Goal: Task Accomplishment & Management: Manage account settings

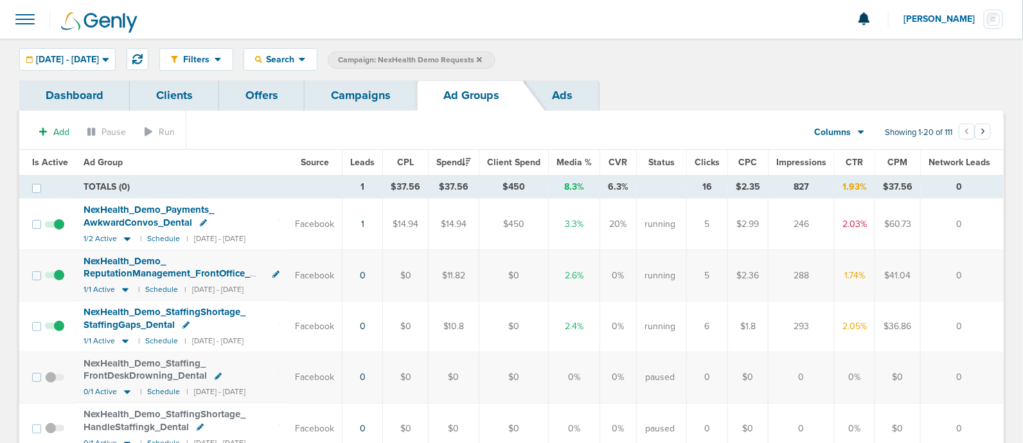
click at [482, 58] on icon at bounding box center [479, 59] width 5 height 5
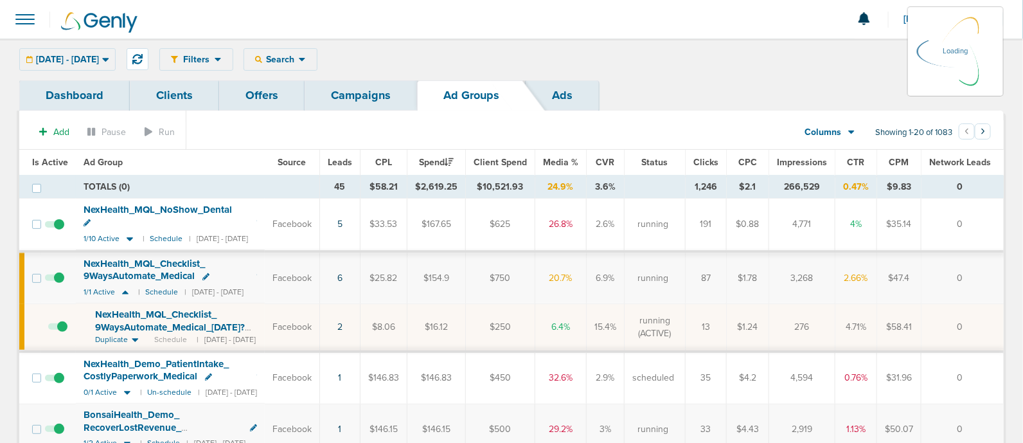
click at [359, 93] on link "Campaigns" at bounding box center [361, 95] width 112 height 30
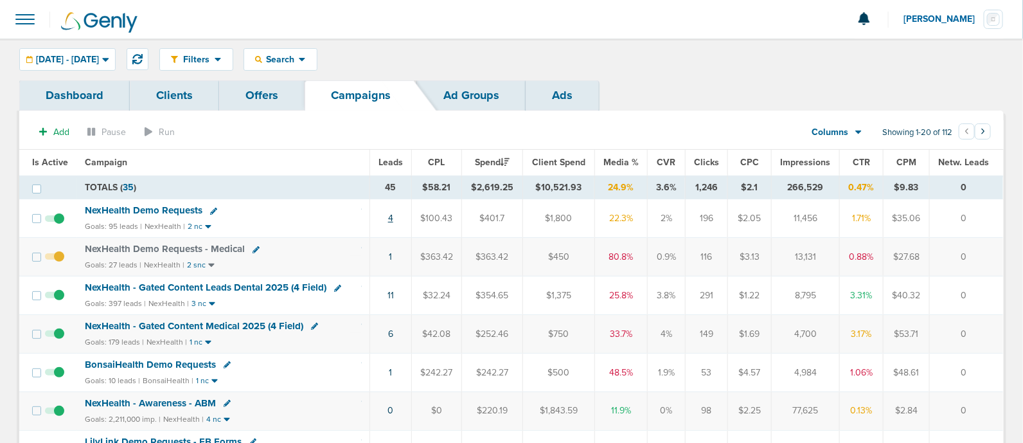
click at [391, 213] on link "4" at bounding box center [390, 218] width 5 height 11
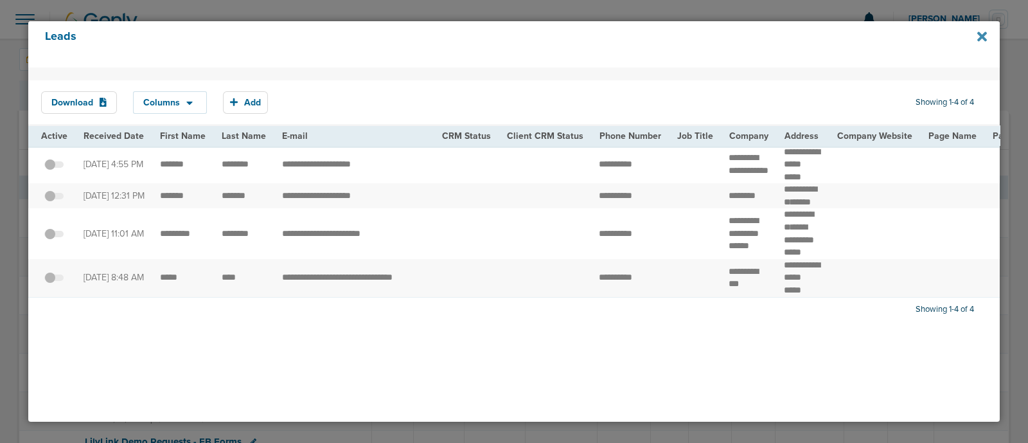
click at [986, 40] on icon at bounding box center [982, 36] width 10 height 10
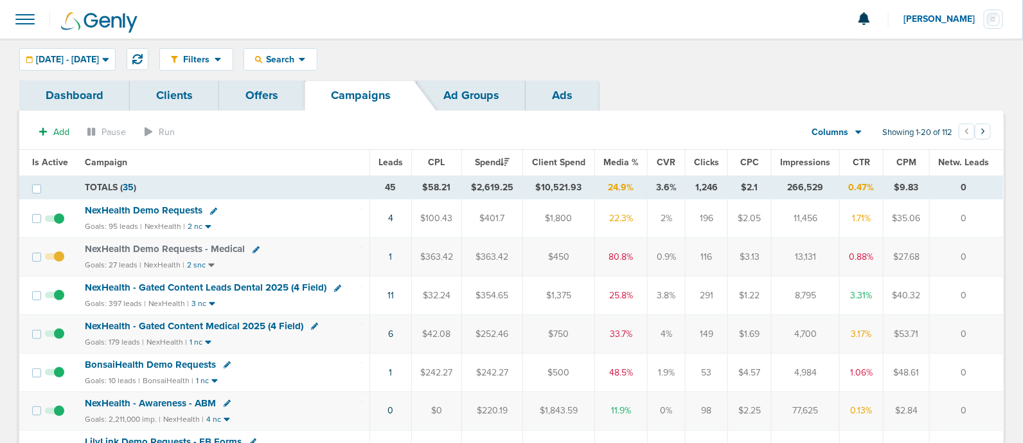
click at [395, 254] on td "1" at bounding box center [390, 257] width 42 height 39
click at [394, 256] on td "1" at bounding box center [390, 257] width 42 height 39
click at [392, 256] on link "1" at bounding box center [390, 256] width 3 height 11
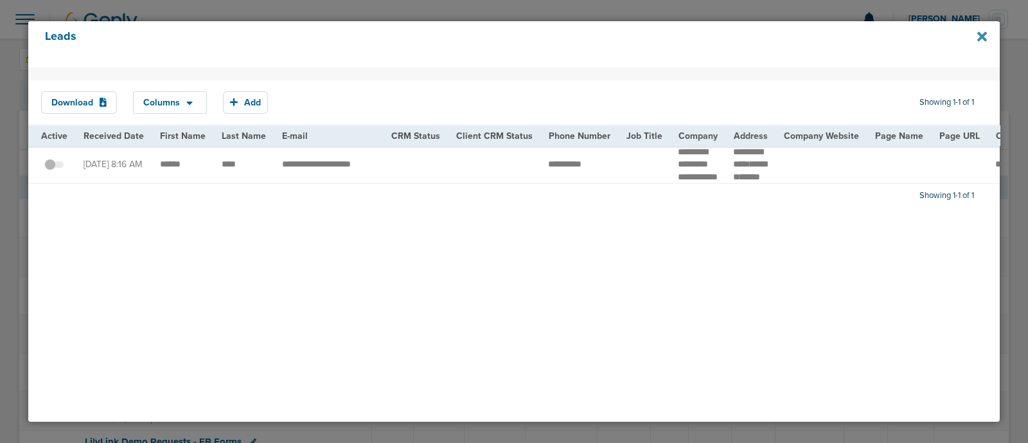
click at [982, 37] on icon at bounding box center [982, 36] width 10 height 10
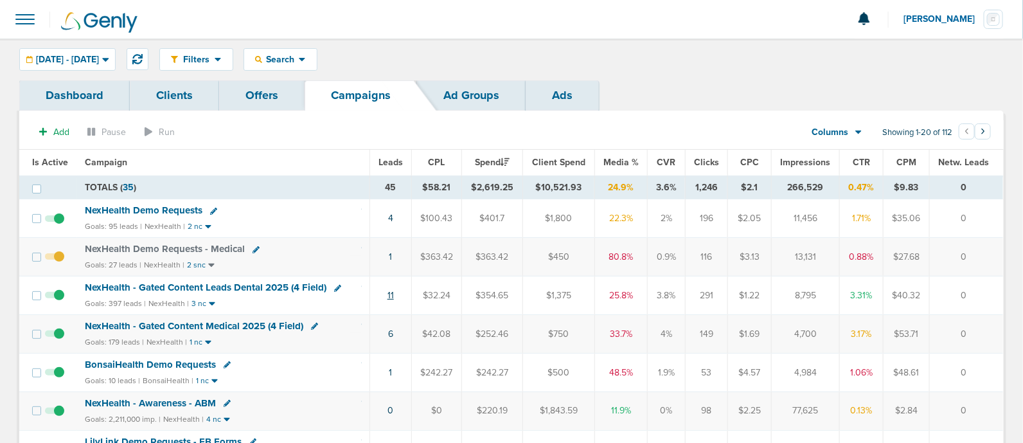
click at [393, 294] on link "11" at bounding box center [390, 295] width 6 height 11
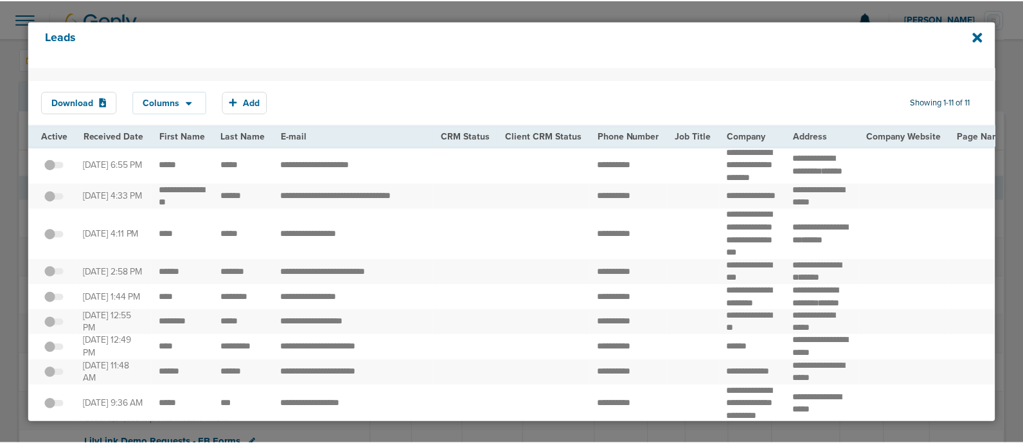
scroll to position [193, 0]
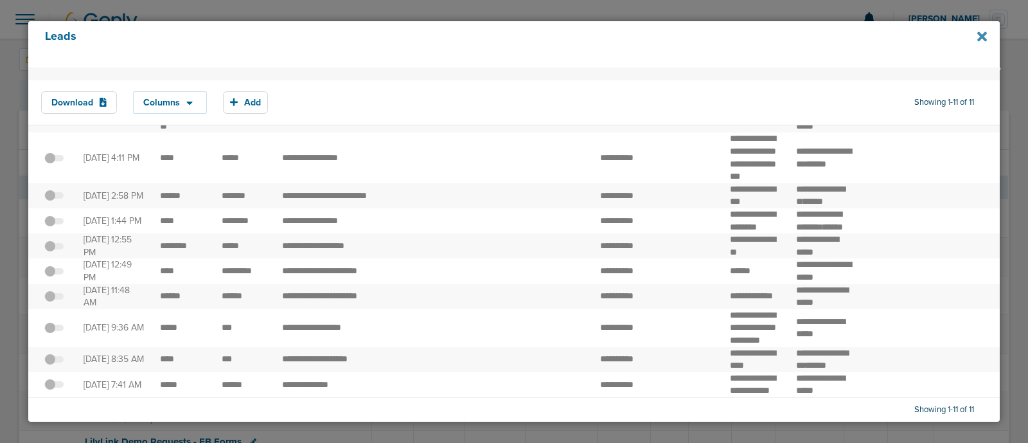
click at [979, 31] on icon at bounding box center [982, 37] width 10 height 14
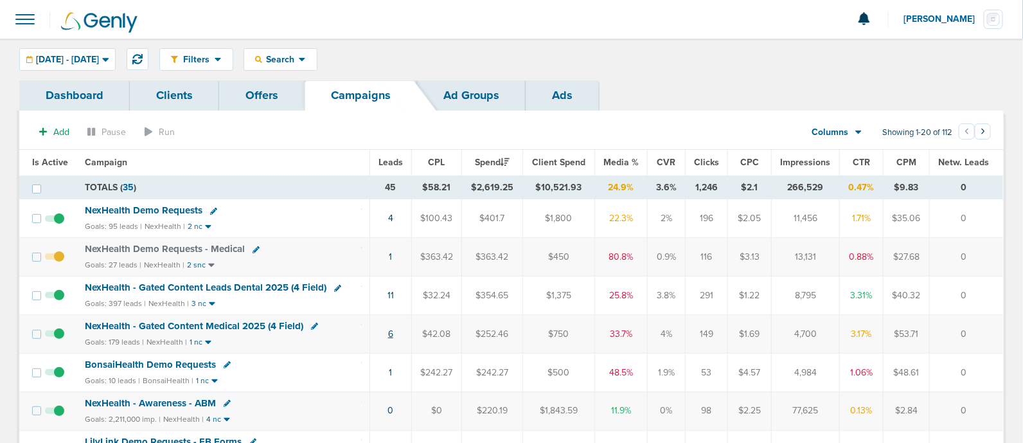
click at [392, 332] on link "6" at bounding box center [390, 333] width 5 height 11
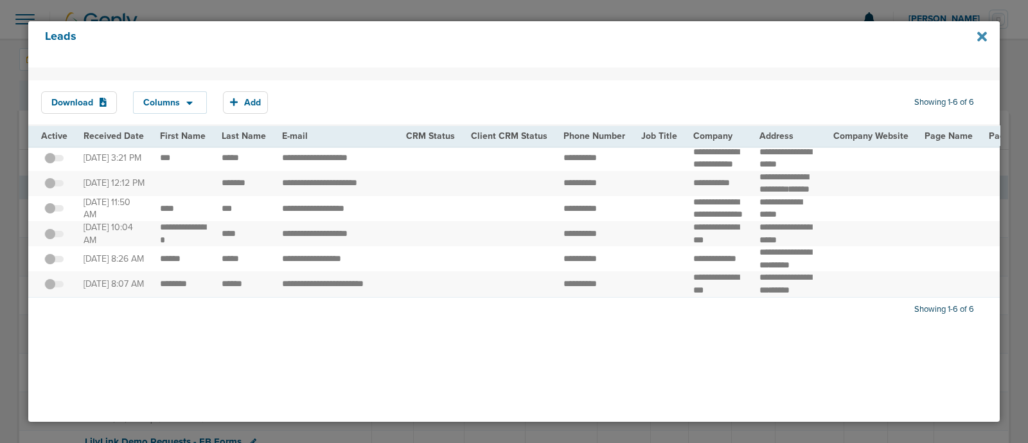
click at [983, 37] on icon at bounding box center [982, 36] width 10 height 10
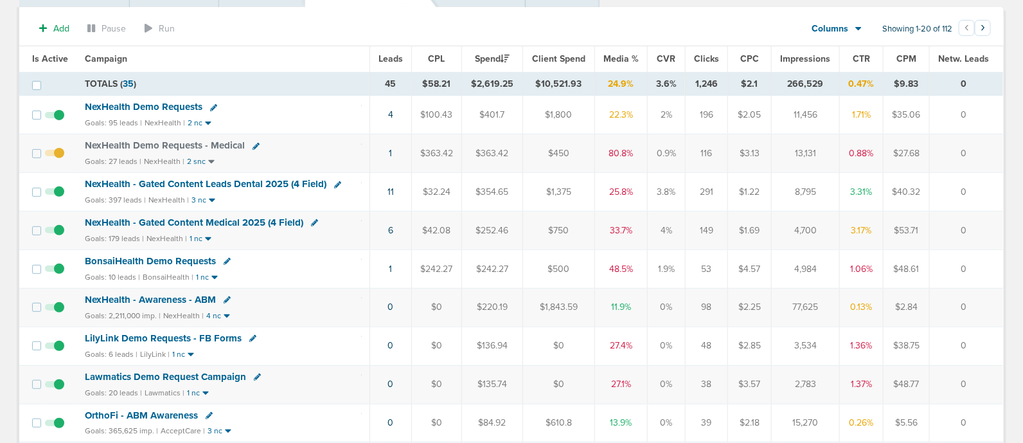
scroll to position [103, 0]
click at [392, 267] on link "1" at bounding box center [390, 269] width 3 height 11
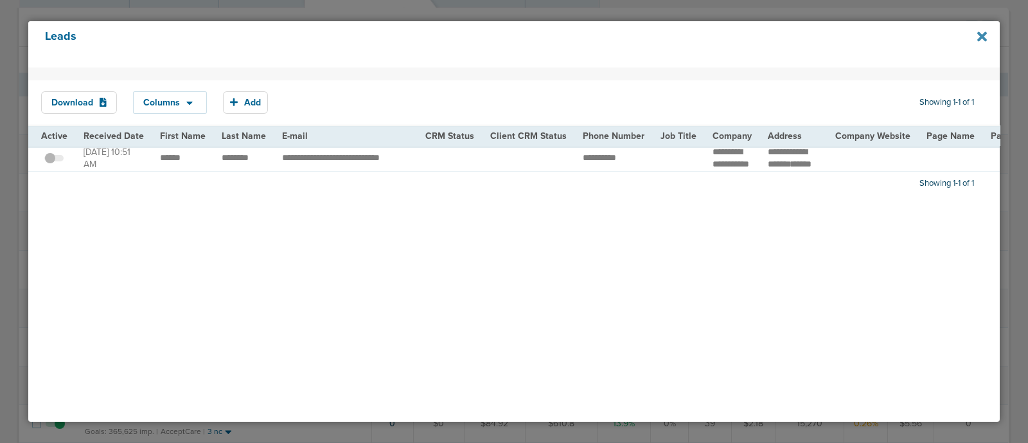
click at [979, 34] on icon at bounding box center [982, 36] width 10 height 10
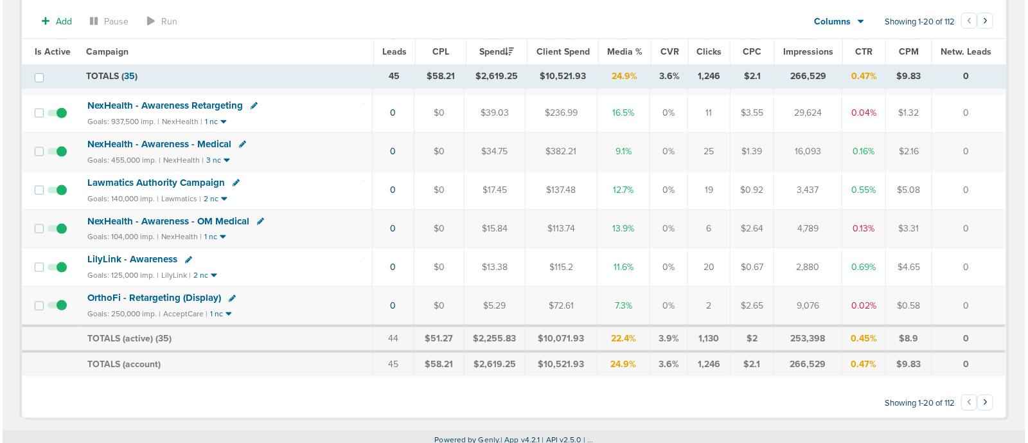
scroll to position [0, 0]
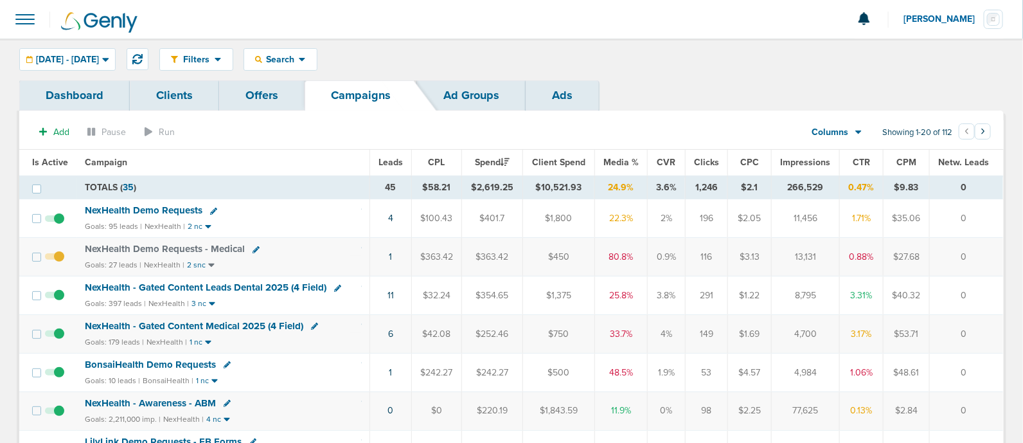
click at [87, 72] on div "Filters Active Only Settings Status Active Inactive Objectives MQL SQL Traffic …" at bounding box center [511, 60] width 1023 height 42
click at [74, 64] on span "09.07.2025 - 09.07.2025" at bounding box center [67, 59] width 63 height 9
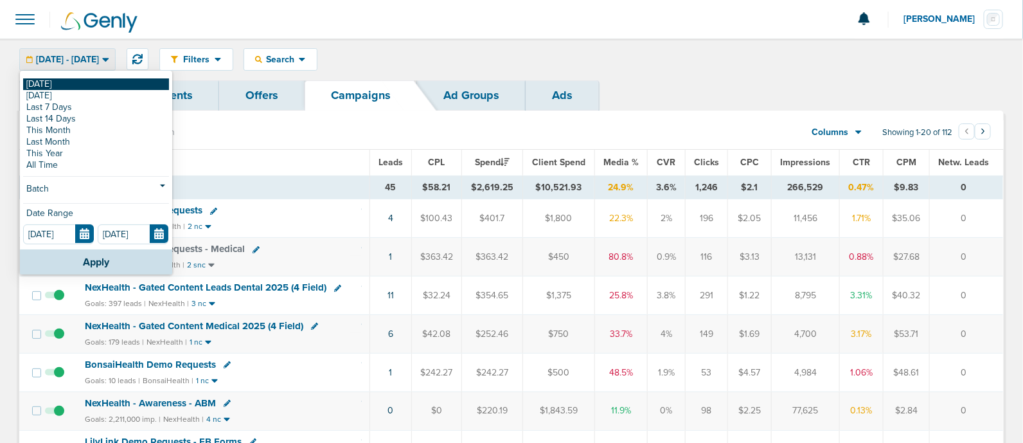
click at [39, 83] on link "[DATE]" at bounding box center [96, 84] width 146 height 12
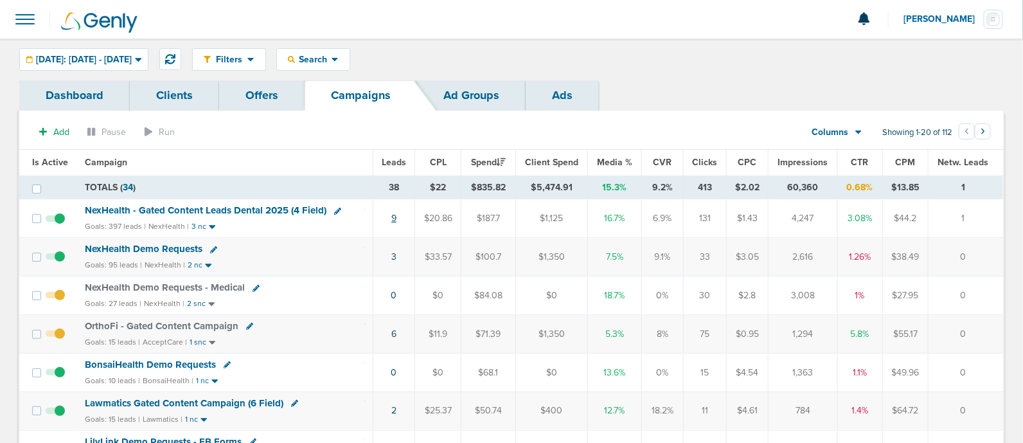
click at [394, 215] on link "9" at bounding box center [393, 218] width 5 height 11
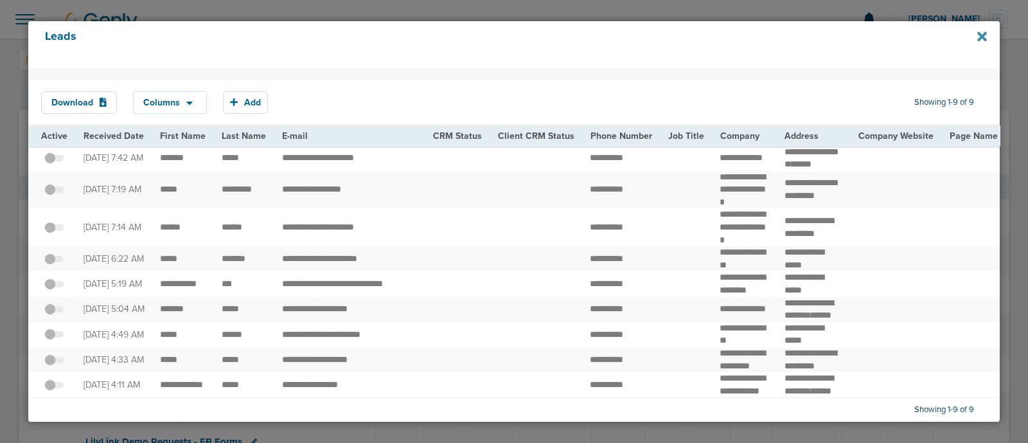
click at [980, 38] on icon at bounding box center [982, 36] width 10 height 10
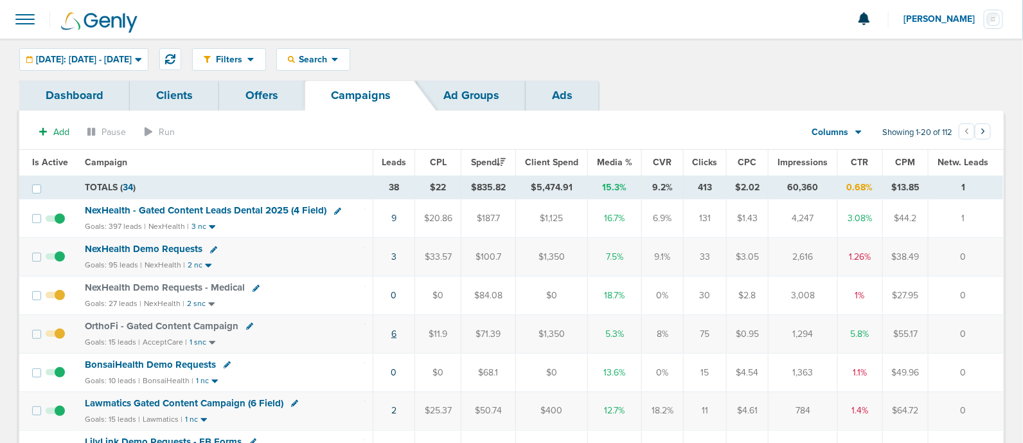
click at [392, 333] on link "6" at bounding box center [393, 333] width 5 height 11
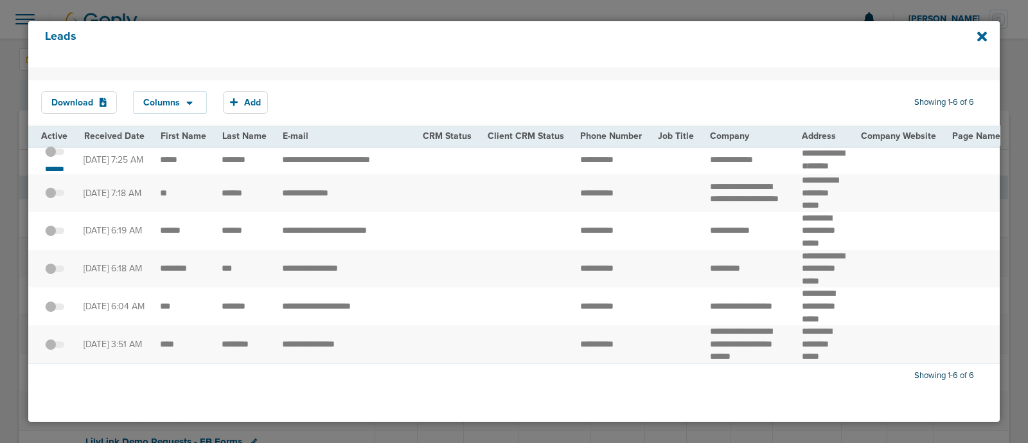
click at [607, 271] on td "**********" at bounding box center [612, 269] width 78 height 38
click at [56, 158] on span at bounding box center [54, 158] width 19 height 0
click at [55, 154] on input "checkbox" at bounding box center [55, 154] width 0 height 0
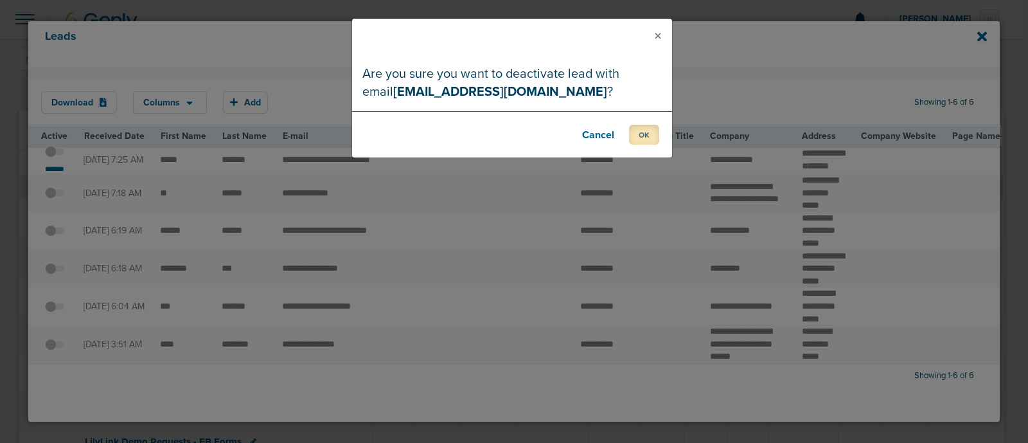
click at [647, 138] on button "OK" at bounding box center [644, 135] width 30 height 20
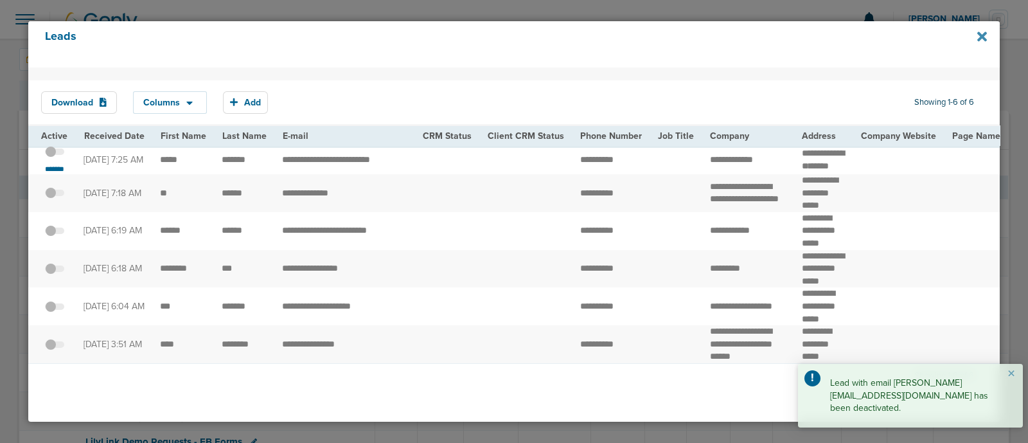
click at [981, 39] on icon at bounding box center [982, 36] width 10 height 10
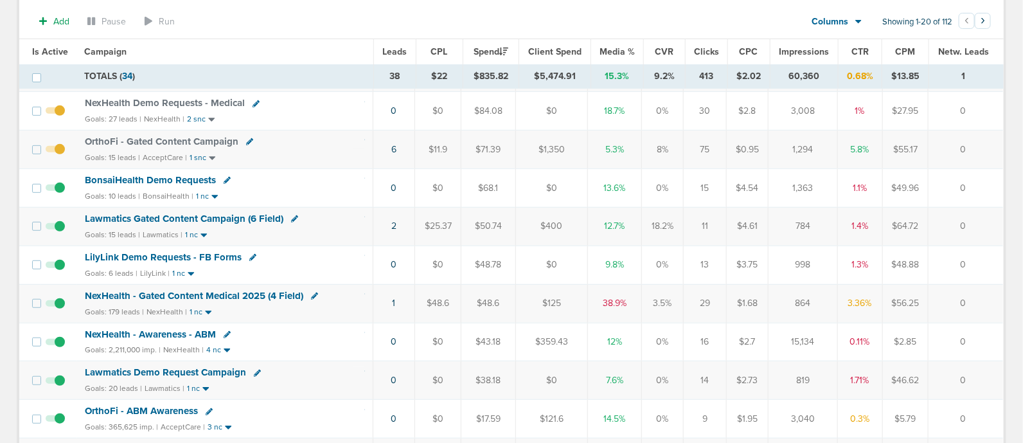
scroll to position [187, 0]
click at [254, 291] on span "NexHealth - Gated Content Medical 2025 (4 Field)" at bounding box center [194, 296] width 218 height 12
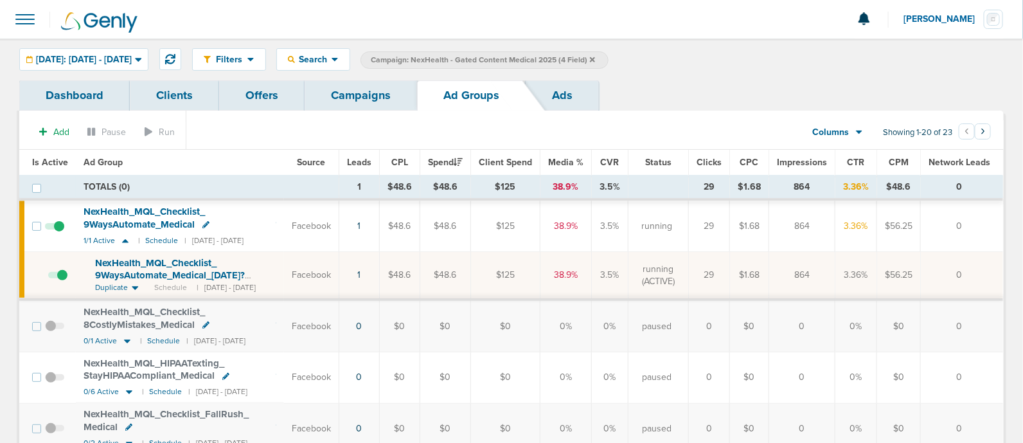
click at [66, 46] on div "Filters Active Only Settings Status Active Inactive Objectives MQL SQL Traffic …" at bounding box center [511, 60] width 1023 height 42
click at [44, 63] on span "[DATE]: [DATE] - [DATE]" at bounding box center [84, 59] width 96 height 9
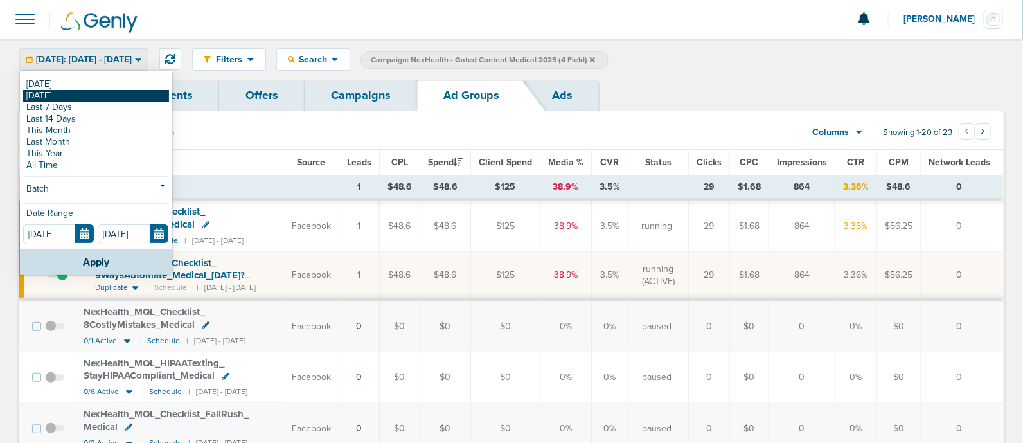
click at [58, 92] on link "[DATE]" at bounding box center [96, 96] width 146 height 12
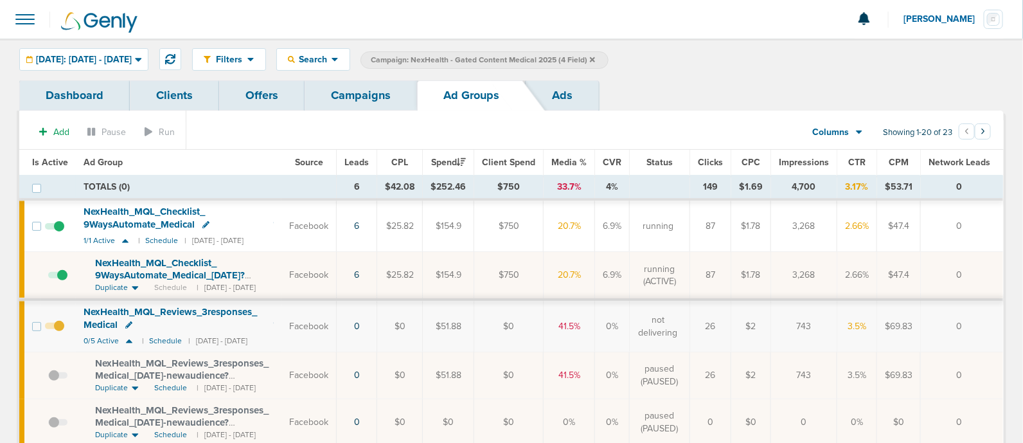
click at [682, 285] on td "running (ACTIVE)" at bounding box center [660, 276] width 60 height 48
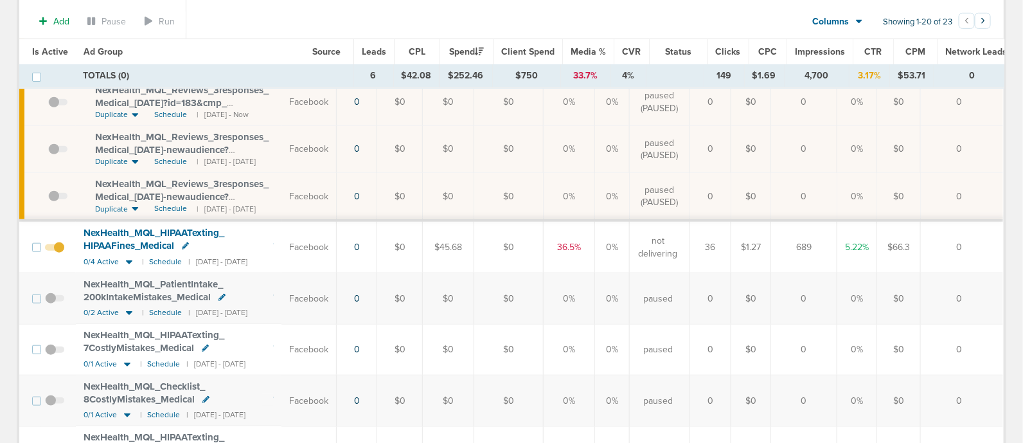
scroll to position [369, 0]
click at [130, 262] on icon at bounding box center [129, 262] width 13 height 11
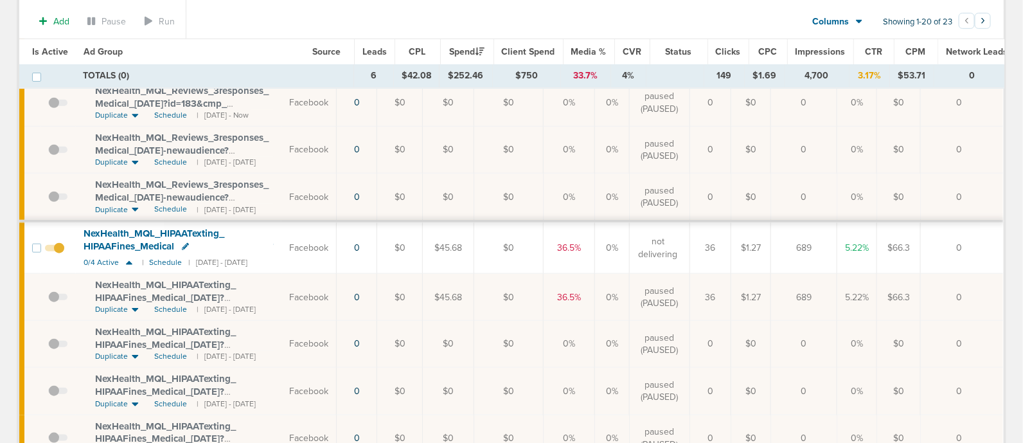
click at [51, 303] on span at bounding box center [57, 303] width 19 height 0
click at [48, 300] on input "checkbox" at bounding box center [48, 300] width 0 height 0
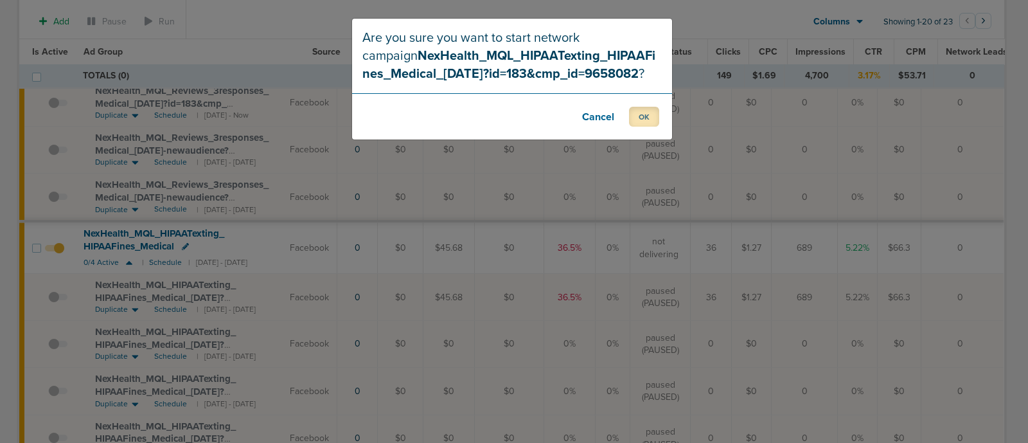
click at [645, 117] on button "OK" at bounding box center [644, 117] width 30 height 20
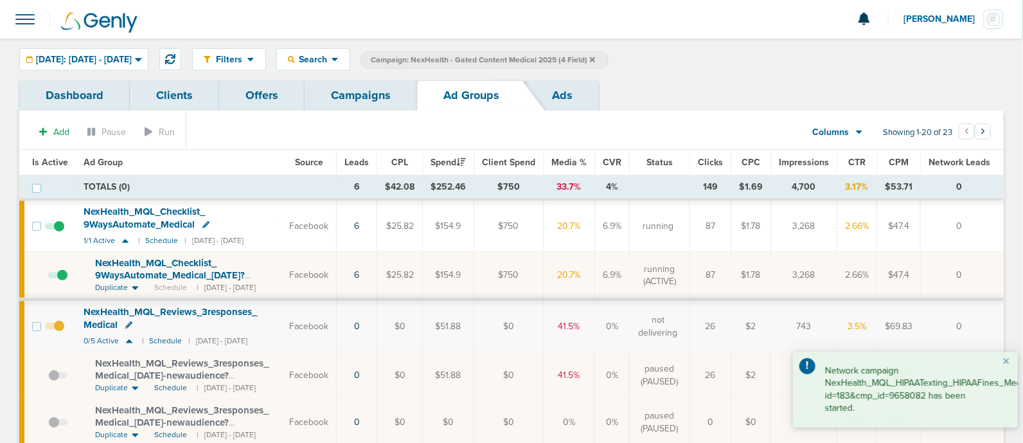
scroll to position [1, 0]
click at [337, 98] on link "Campaigns" at bounding box center [361, 95] width 112 height 30
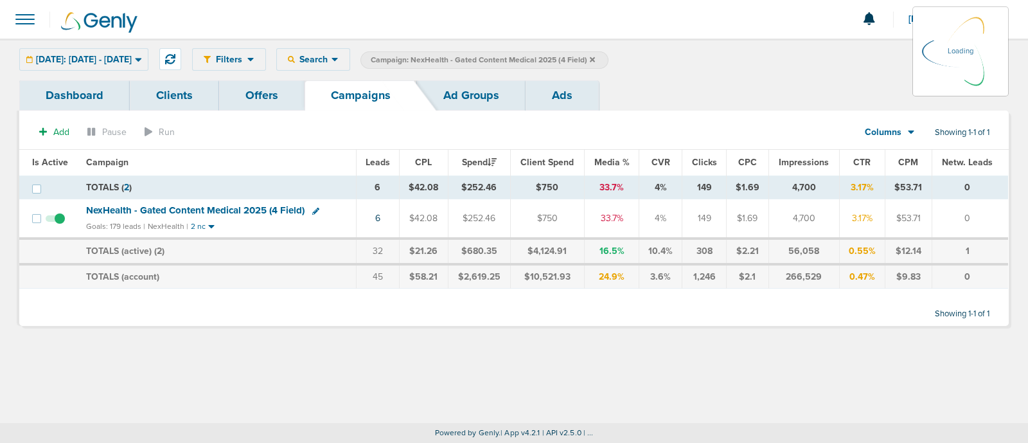
click at [142, 56] on icon at bounding box center [138, 59] width 7 height 11
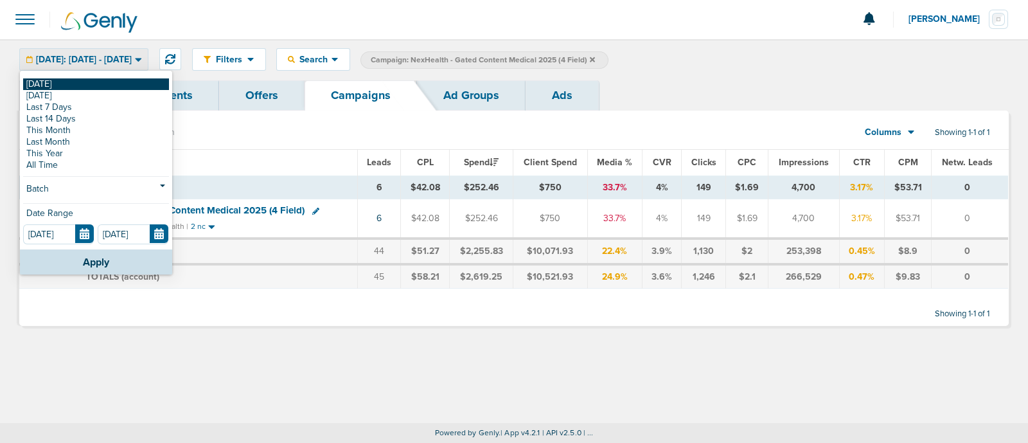
click at [90, 81] on link "[DATE]" at bounding box center [96, 84] width 146 height 12
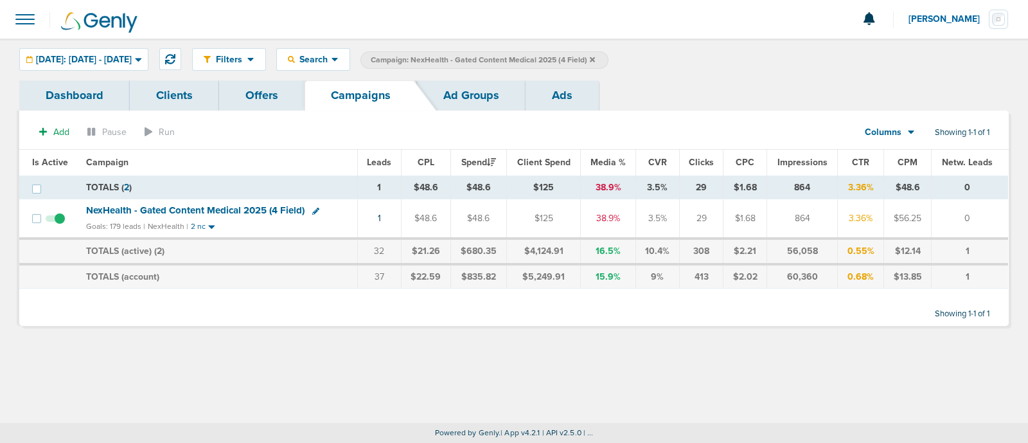
click at [582, 334] on div "Dashboard Clients Offers Campaigns Ad Groups Ads Add Pause Run Columns Media St…" at bounding box center [514, 209] width 1009 height 258
click at [379, 215] on link "1" at bounding box center [379, 218] width 3 height 11
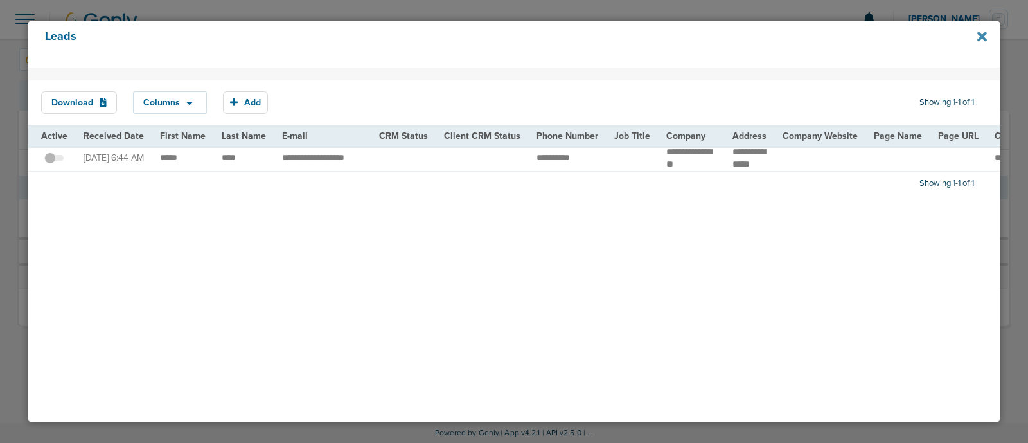
click at [981, 34] on icon at bounding box center [982, 36] width 10 height 10
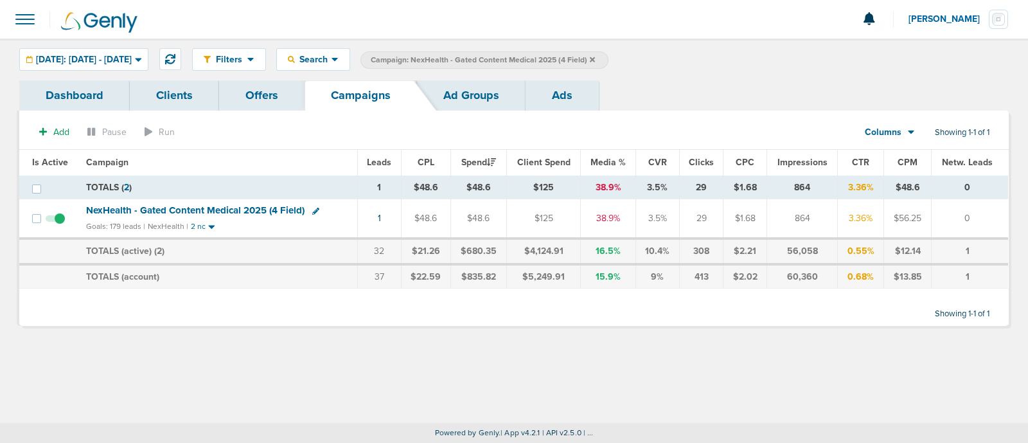
click at [312, 208] on icon at bounding box center [315, 211] width 7 height 7
select select
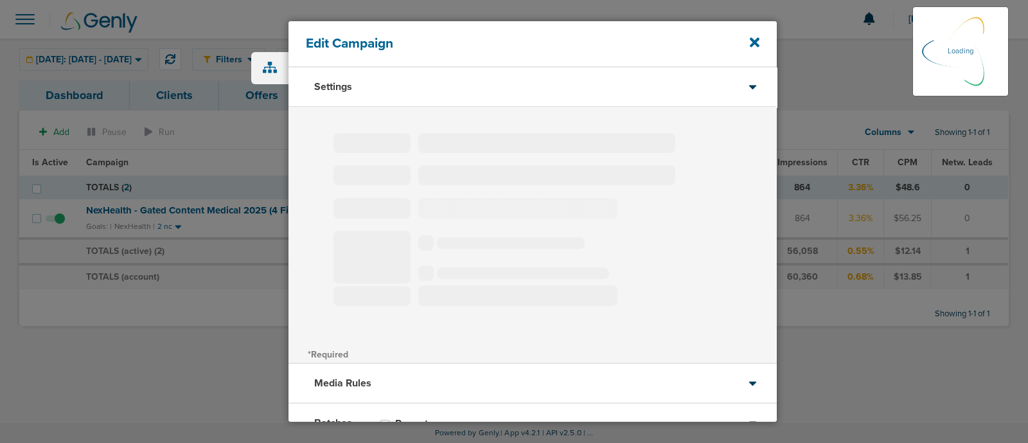
type input "NexHealth - Gated Content Medical 2025 (4 Field)"
select select "Leads"
radio input "true"
select select "readWrite"
select select "1"
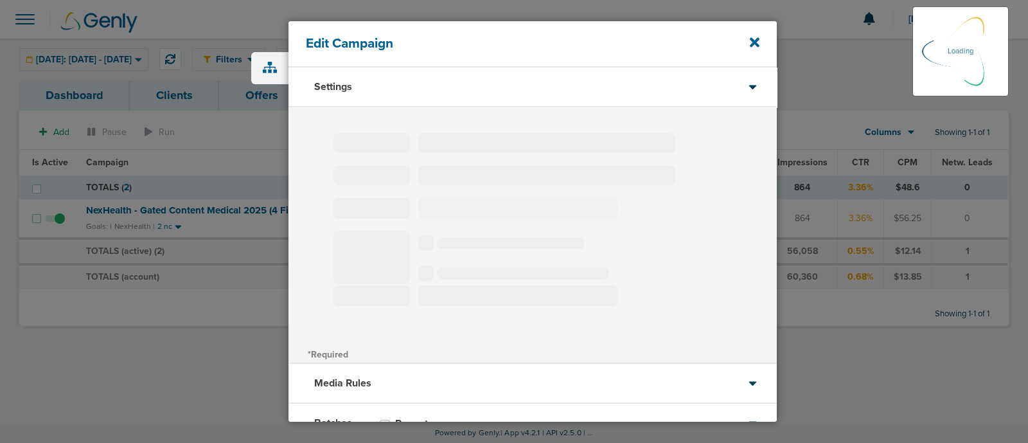
select select "2"
select select "3"
select select "4"
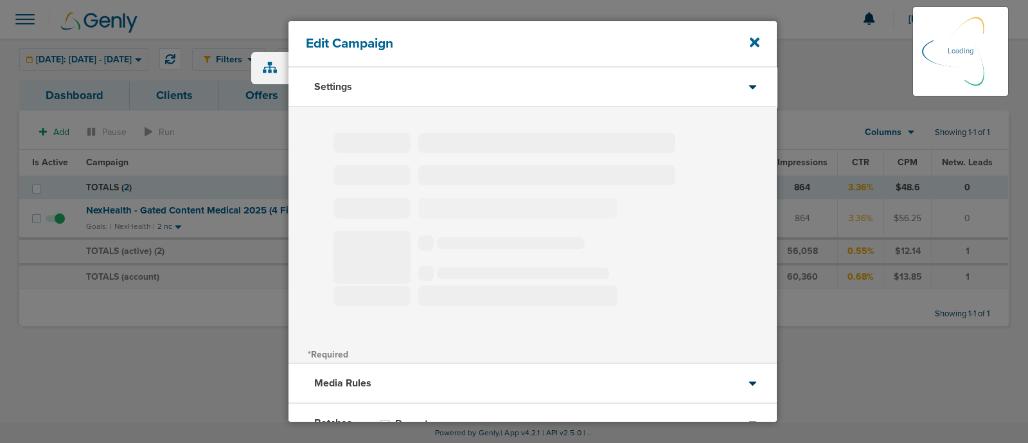
select select "6"
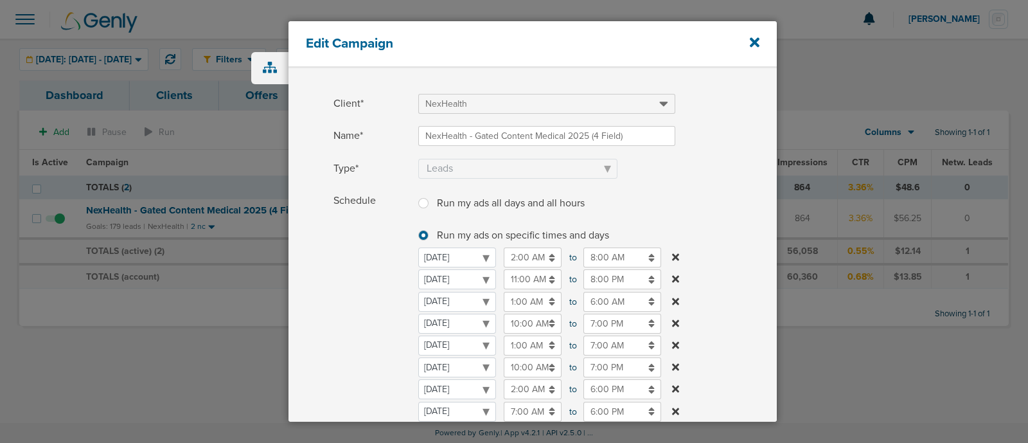
scroll to position [40, 0]
click at [470, 272] on select "[DATE] [DATE] [DATE] [DATE] [DATE] [DATE] [DATE]" at bounding box center [457, 279] width 78 height 20
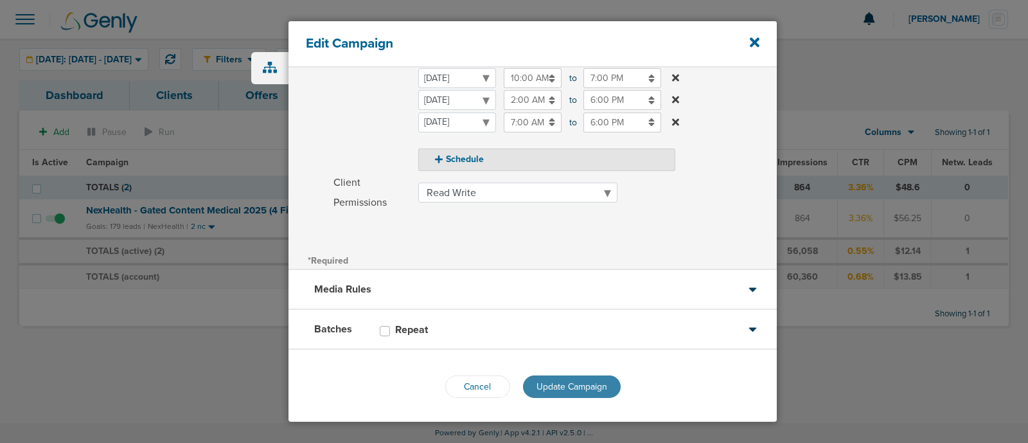
click at [562, 389] on span "Update Campaign" at bounding box center [572, 386] width 71 height 11
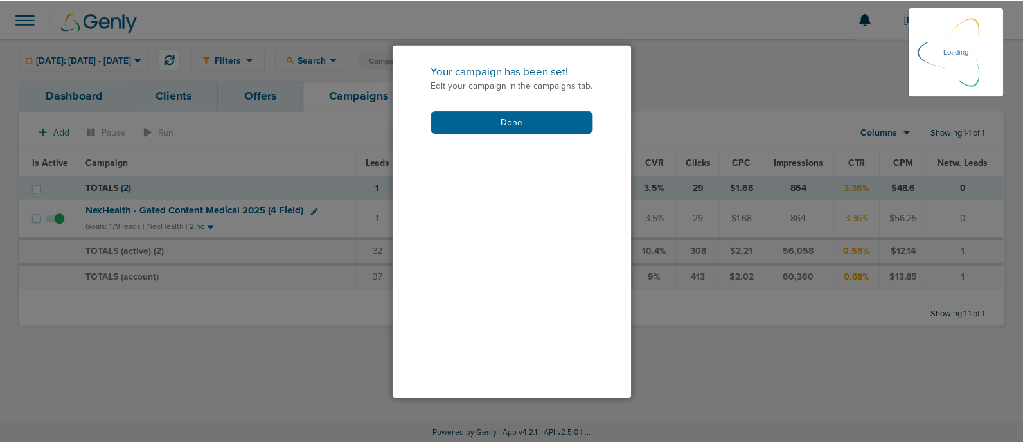
scroll to position [289, 0]
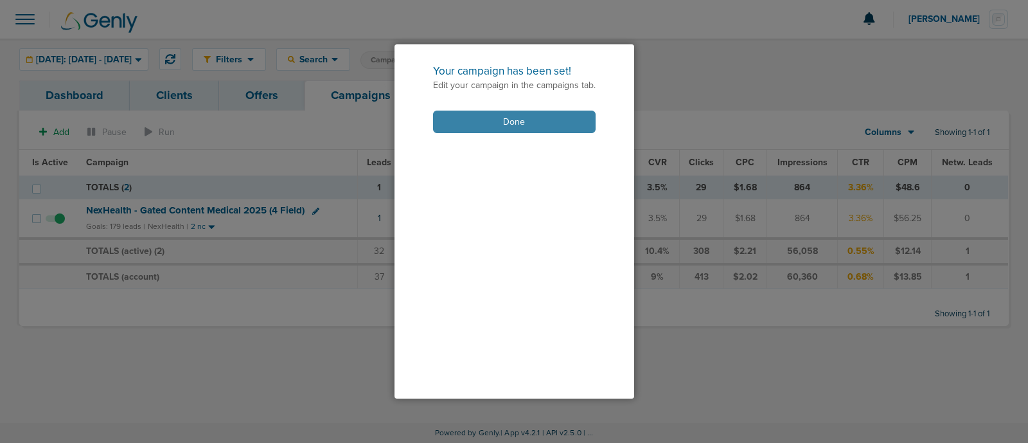
click at [485, 127] on button "Done" at bounding box center [514, 122] width 163 height 22
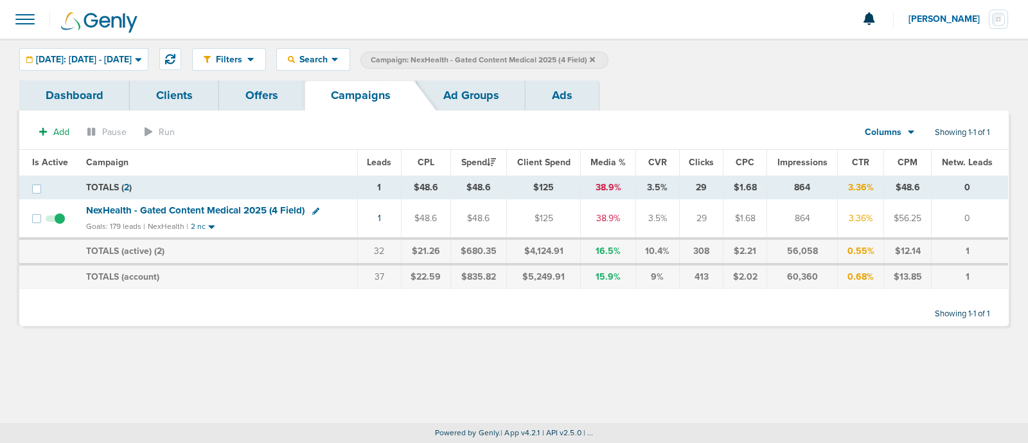
click at [595, 59] on icon at bounding box center [592, 60] width 5 height 8
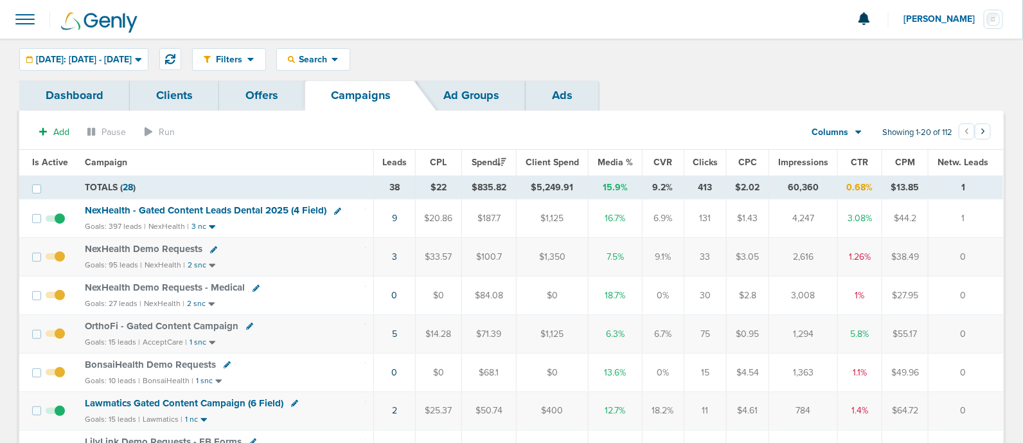
click at [233, 206] on span "NexHealth - Gated Content Leads Dental 2025 (4 Field)" at bounding box center [206, 210] width 242 height 12
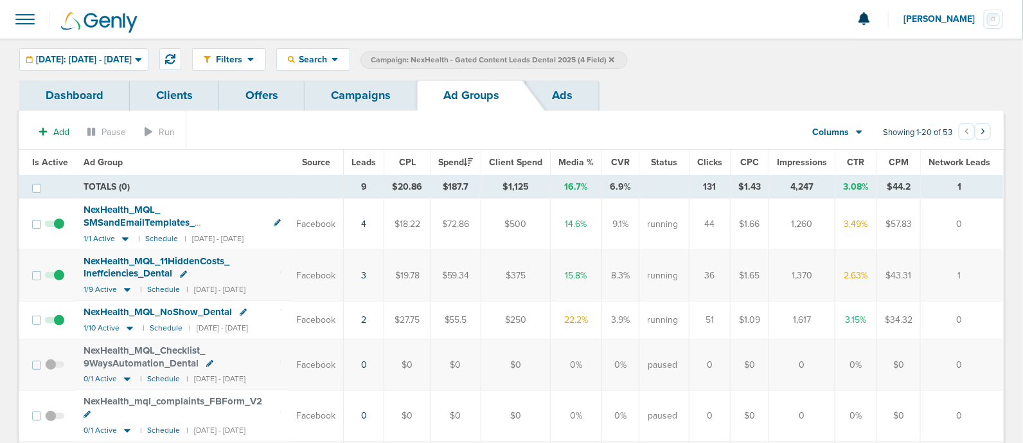
click at [391, 94] on link "Campaigns" at bounding box center [361, 95] width 112 height 30
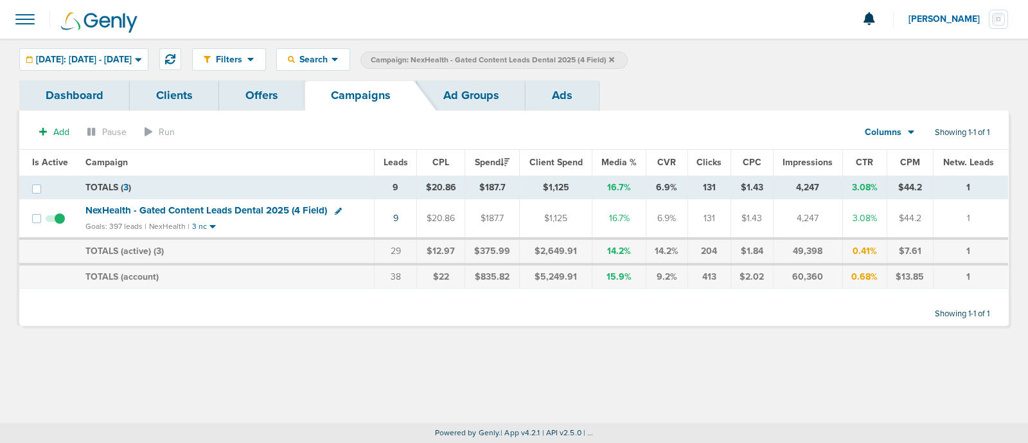
click at [614, 56] on icon at bounding box center [611, 60] width 5 height 8
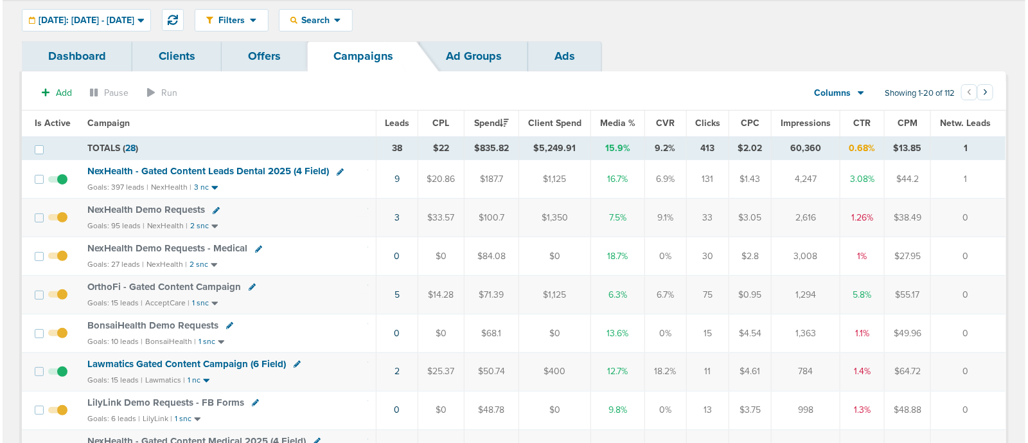
scroll to position [38, 0]
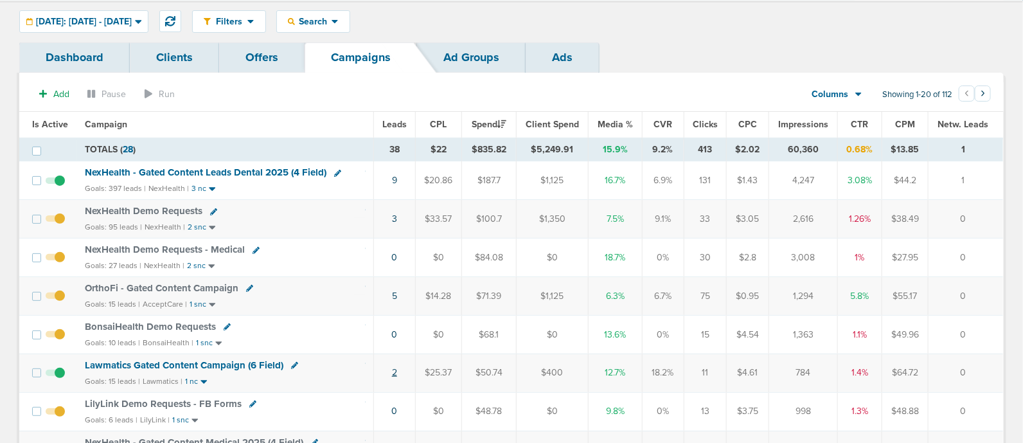
click at [394, 368] on link "2" at bounding box center [394, 372] width 5 height 11
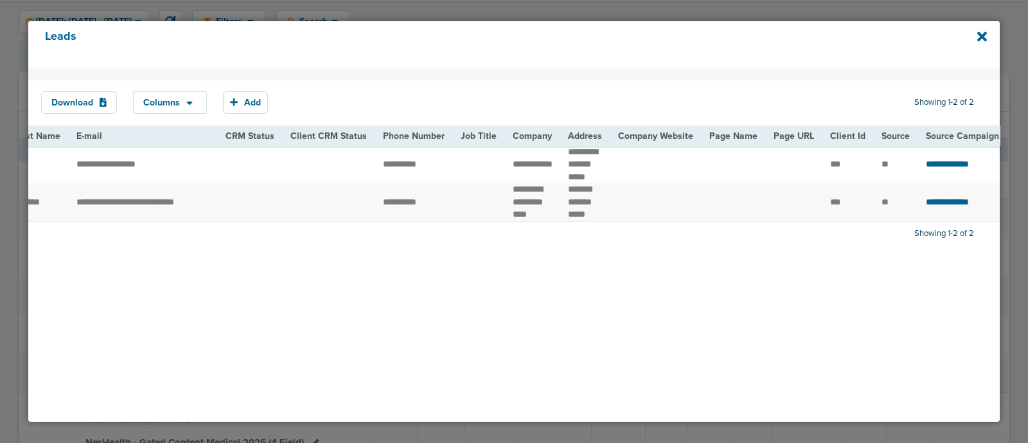
scroll to position [0, 0]
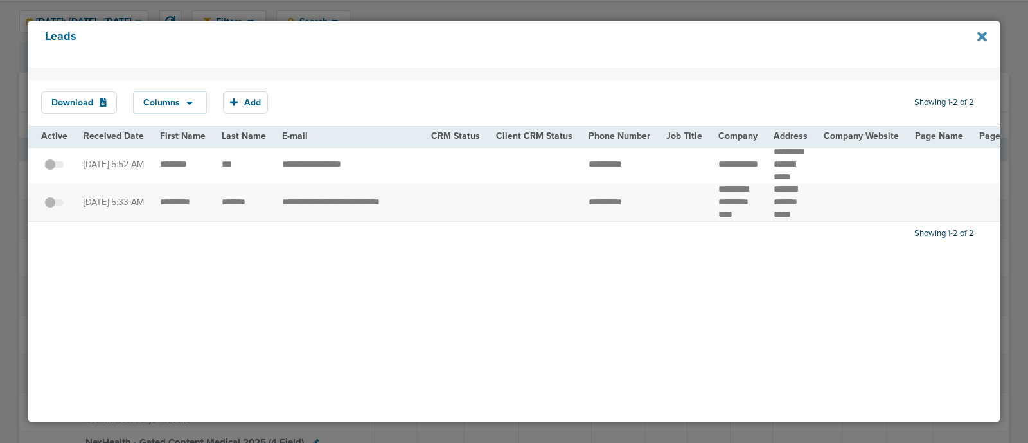
click at [982, 35] on icon at bounding box center [982, 36] width 10 height 10
click at [981, 33] on icon at bounding box center [982, 37] width 10 height 14
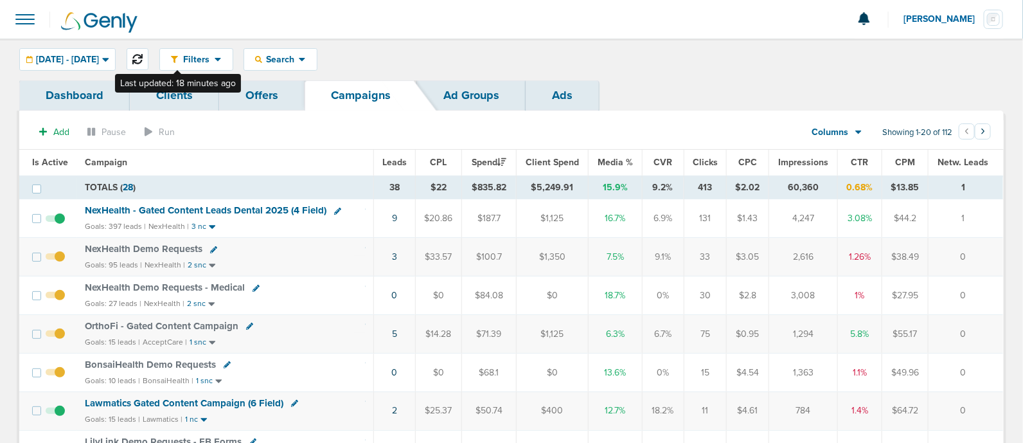
click at [148, 53] on button at bounding box center [138, 59] width 22 height 22
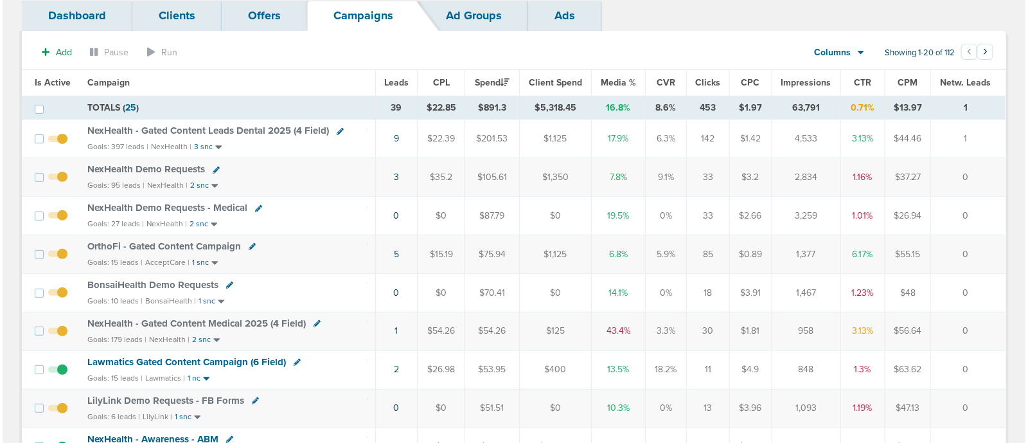
scroll to position [76, 0]
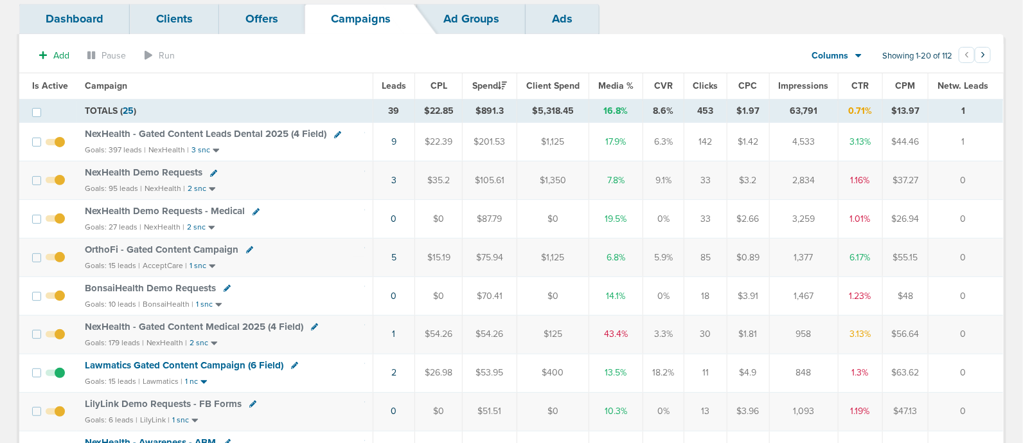
click at [334, 133] on icon at bounding box center [337, 134] width 7 height 7
select select
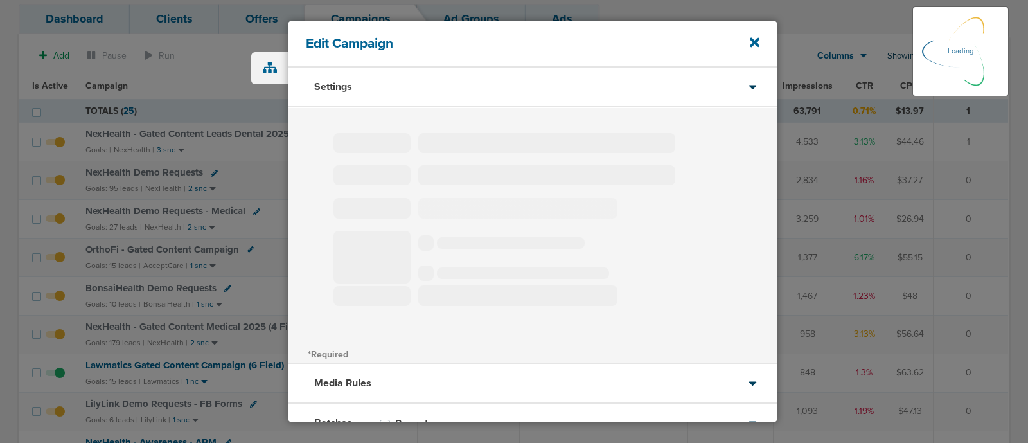
type input "NexHealth - Gated Content Leads Dental 2025 (4 Field)"
select select "Leads"
radio input "true"
select select "readWrite"
select select "2"
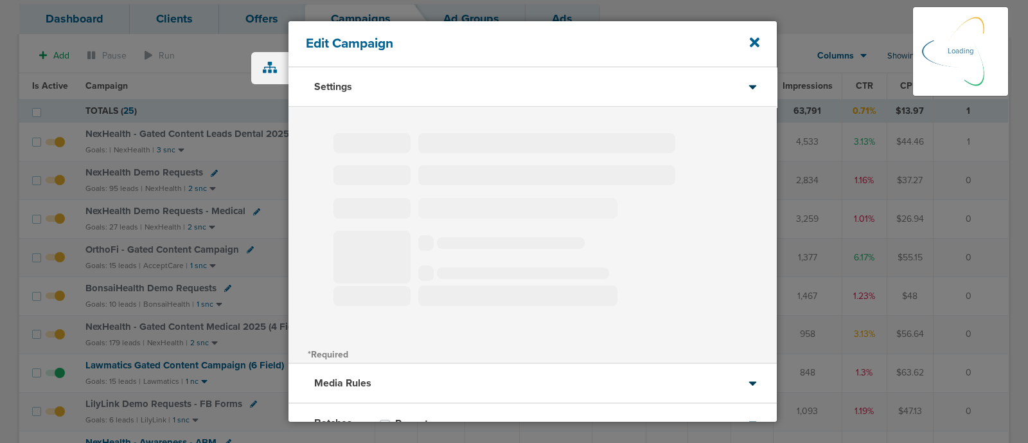
select select "3"
select select "4"
select select "6"
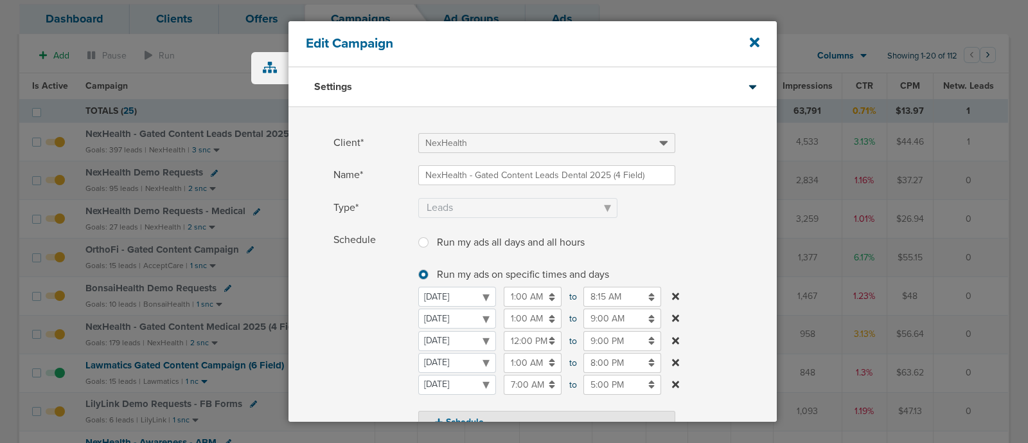
scroll to position [48, 0]
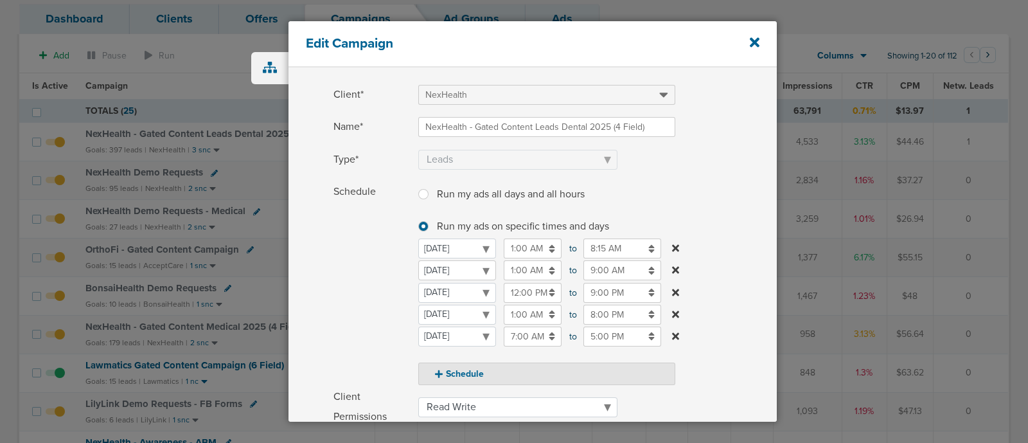
click at [466, 266] on select "[DATE] [DATE] [DATE] [DATE] [DATE] [DATE] [DATE]" at bounding box center [457, 270] width 78 height 20
click at [527, 269] on input "1:00 AM" at bounding box center [533, 270] width 58 height 20
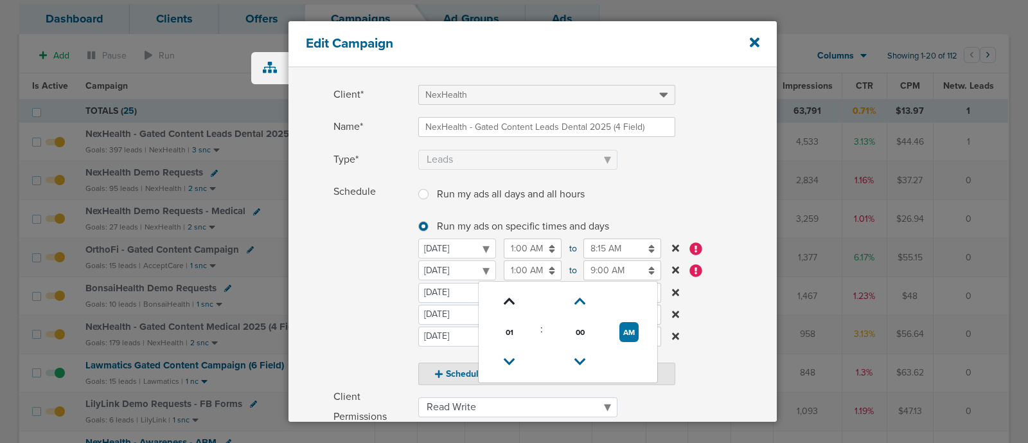
click at [509, 298] on icon at bounding box center [510, 302] width 12 height 8
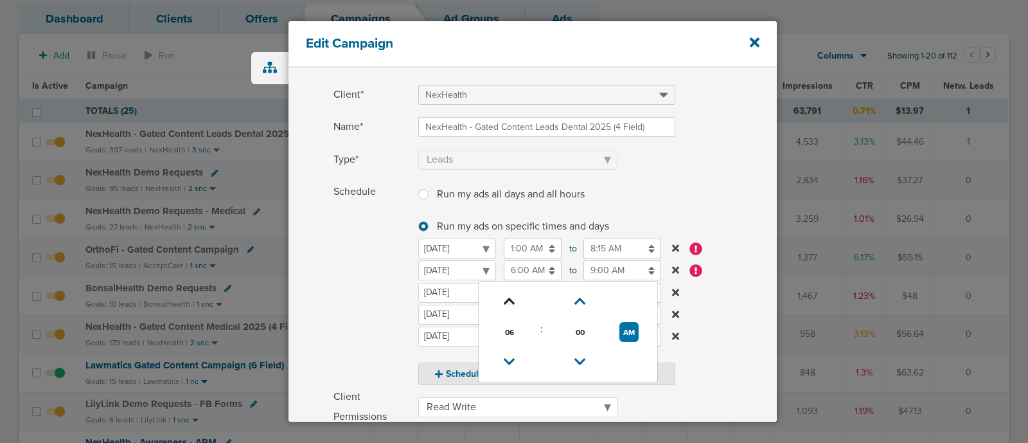
click at [508, 298] on icon at bounding box center [510, 302] width 12 height 8
click at [510, 298] on icon at bounding box center [510, 302] width 12 height 8
click at [578, 300] on icon at bounding box center [580, 302] width 12 height 8
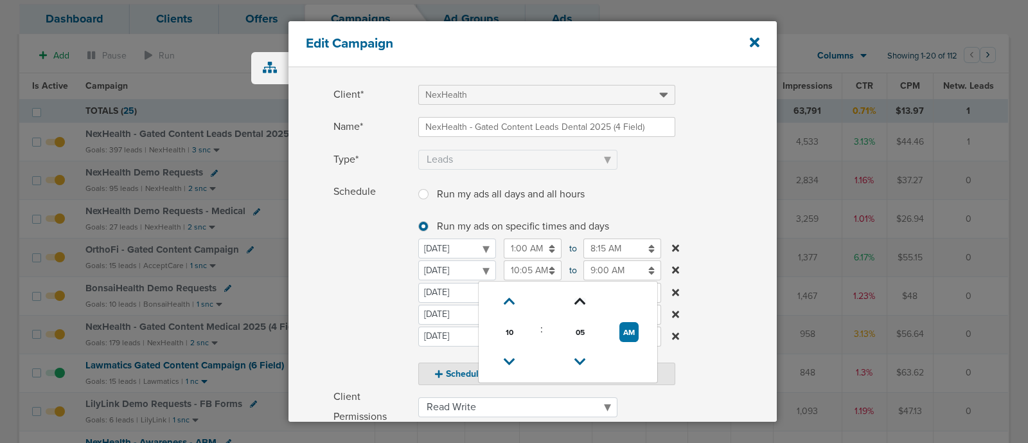
click at [578, 300] on icon at bounding box center [580, 302] width 12 height 8
click at [576, 300] on icon at bounding box center [580, 302] width 12 height 8
click at [510, 298] on icon at bounding box center [510, 302] width 12 height 8
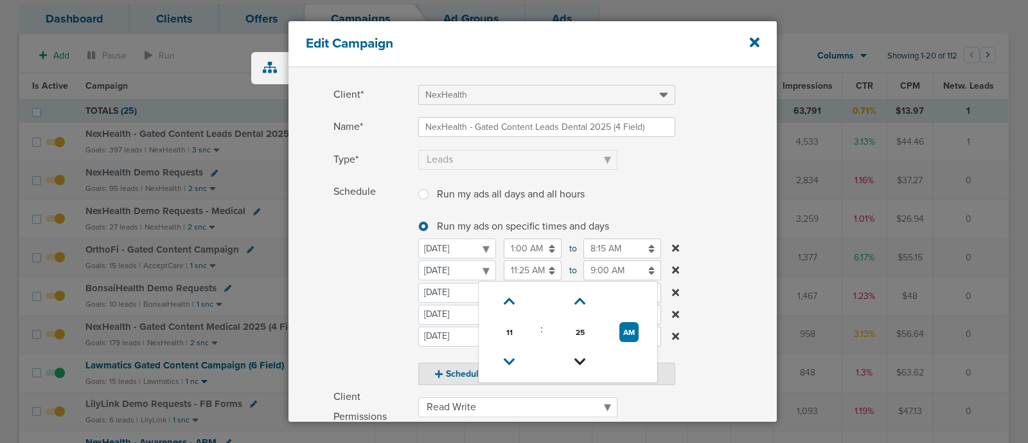
click at [582, 358] on icon at bounding box center [580, 362] width 12 height 8
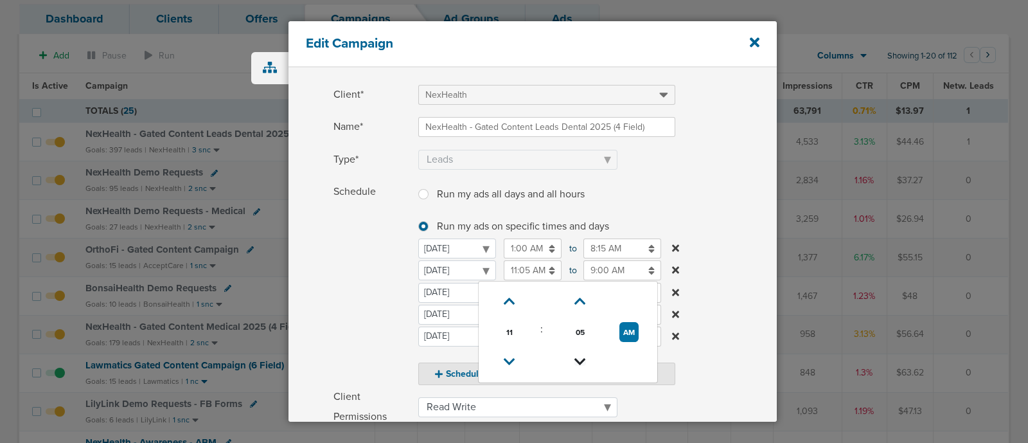
type input "11:00 AM"
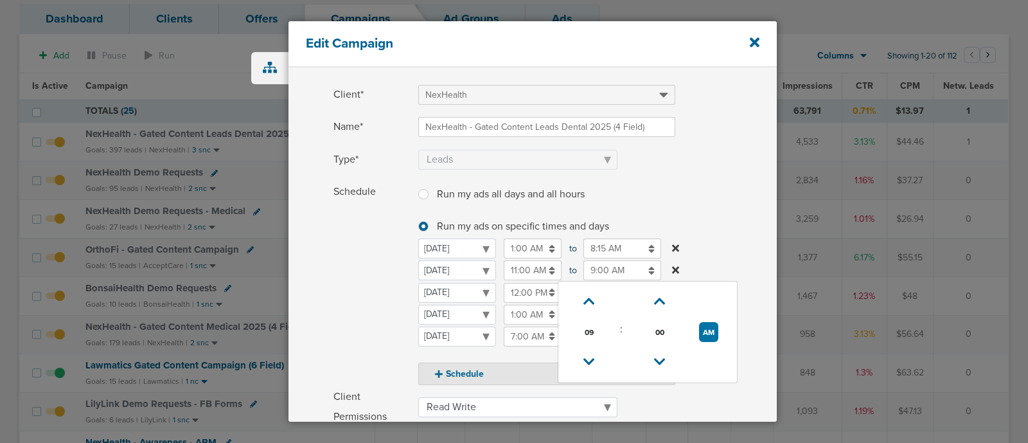
click at [608, 265] on input "9:00 AM" at bounding box center [622, 270] width 78 height 20
click at [711, 332] on button "AM" at bounding box center [708, 332] width 19 height 20
type input "9:00 PM"
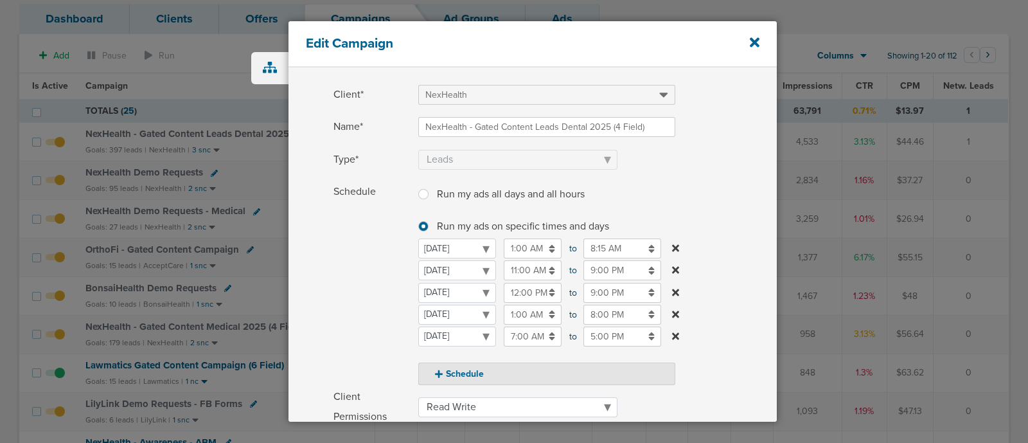
click at [729, 202] on label "Schedule Run my ads all days and all hours Run my ads all days and all hours Ru…" at bounding box center [555, 283] width 443 height 203
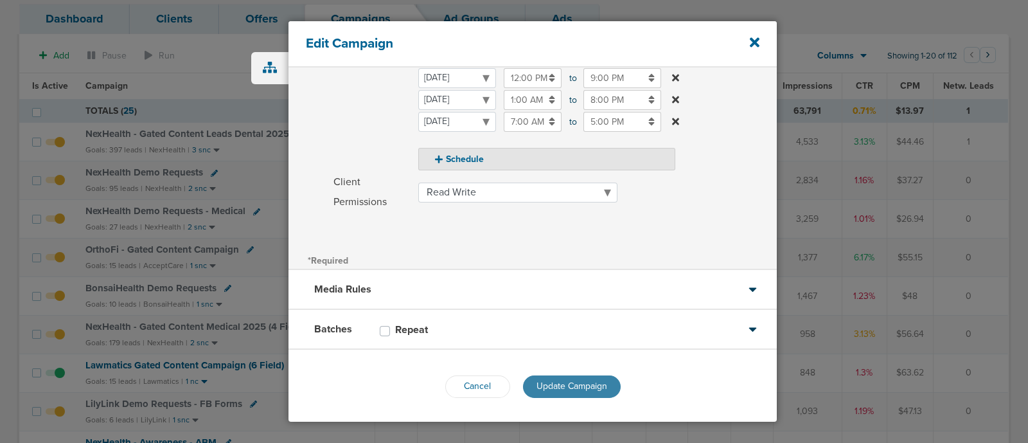
click at [575, 375] on button "Update Campaign" at bounding box center [572, 386] width 98 height 22
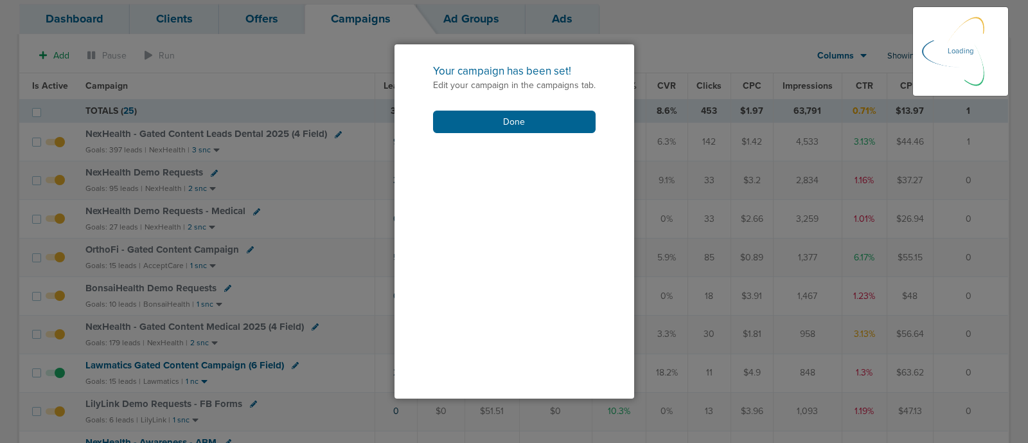
scroll to position [223, 0]
click at [512, 117] on button "Done" at bounding box center [514, 122] width 163 height 22
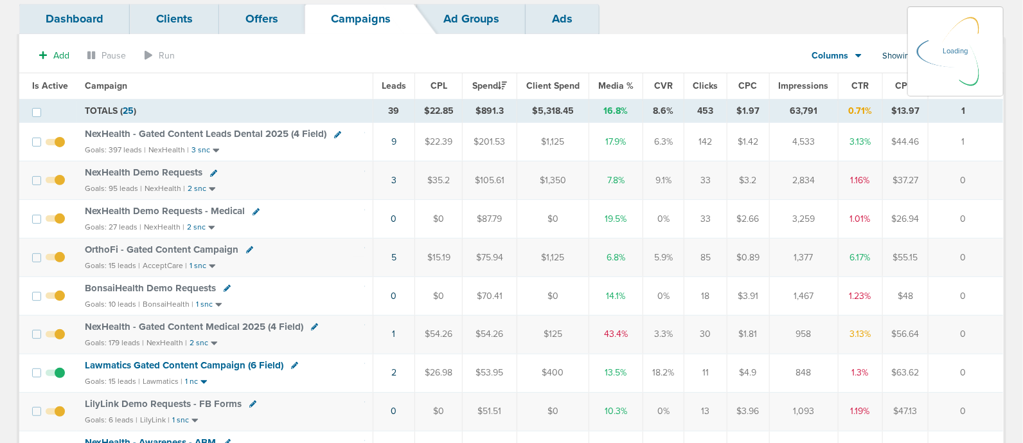
click at [210, 170] on icon at bounding box center [213, 173] width 7 height 7
select select
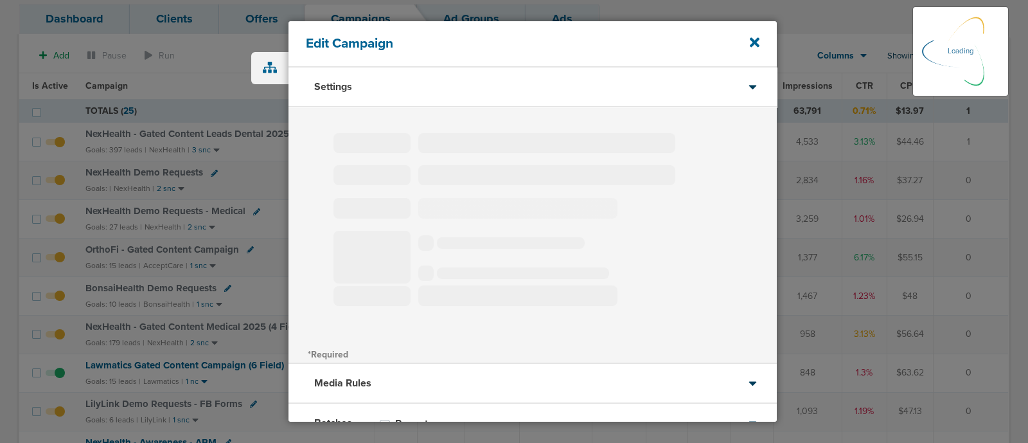
type input "NexHealth Demo Requests"
select select "Leads"
radio input "true"
select select "readWrite"
select select "1"
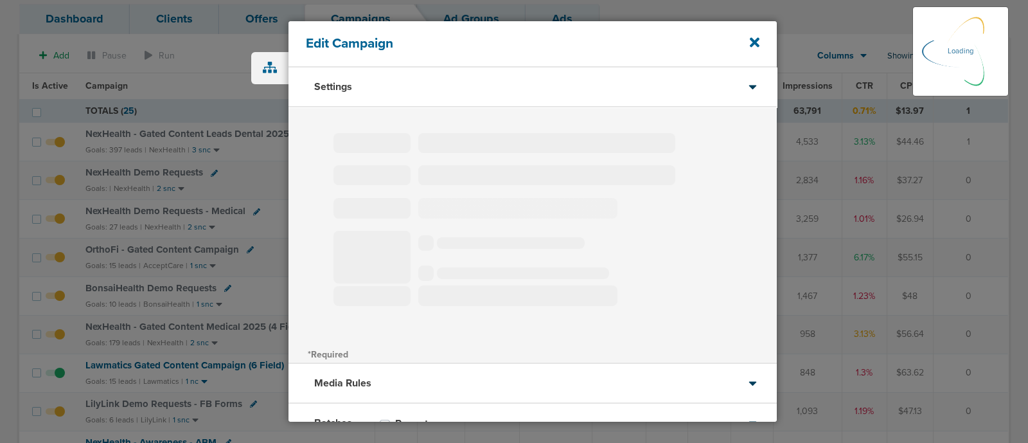
select select "1"
select select "2"
select select "3"
select select "4"
select select "6"
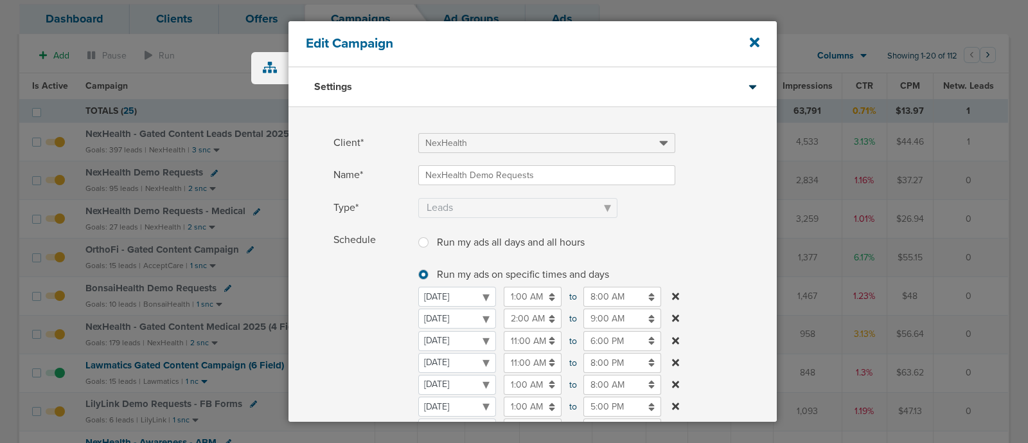
drag, startPoint x: 471, startPoint y: 316, endPoint x: 366, endPoint y: 287, distance: 109.1
click at [366, 287] on span "Schedule" at bounding box center [372, 353] width 77 height 247
click at [472, 321] on select "[DATE] [DATE] [DATE] [DATE] [DATE] [DATE] [DATE]" at bounding box center [457, 318] width 78 height 20
select select "1"
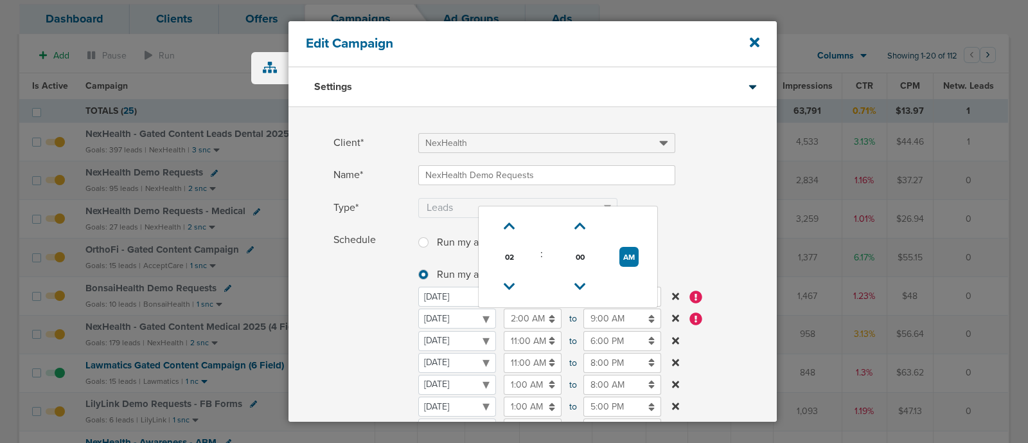
click at [519, 321] on input "2:00 AM" at bounding box center [533, 318] width 58 height 20
click at [508, 284] on icon at bounding box center [510, 287] width 12 height 8
click at [625, 253] on button "PM" at bounding box center [629, 257] width 19 height 20
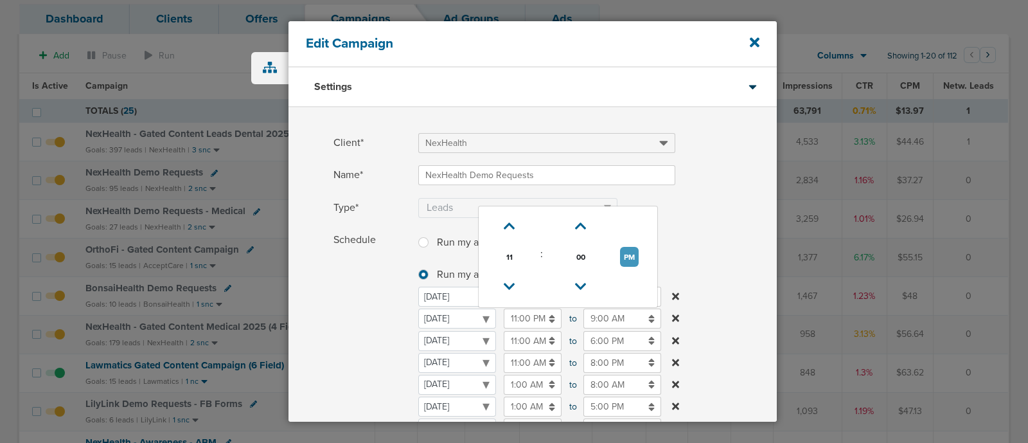
type input "11:00 AM"
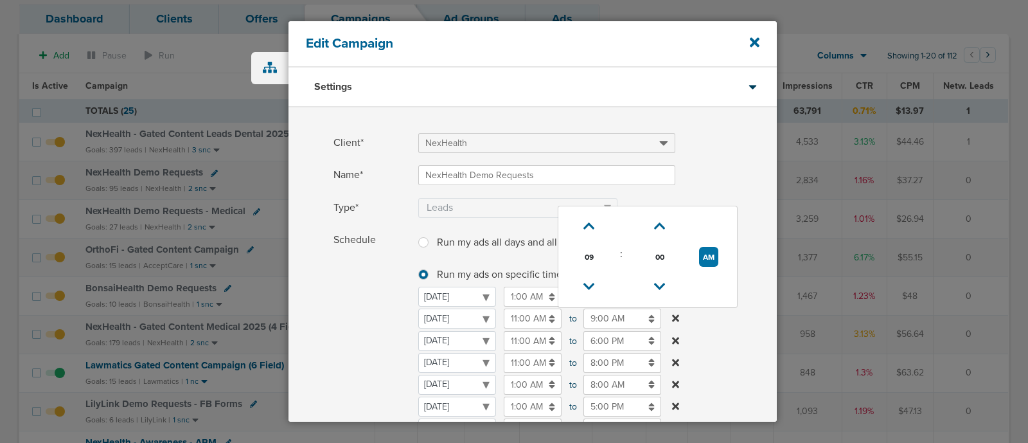
click at [605, 316] on input "9:00 AM" at bounding box center [622, 318] width 78 height 20
click at [710, 252] on button "AM" at bounding box center [708, 257] width 19 height 20
type input "9:00 PM"
click at [729, 320] on label "Schedule Run my ads all days and all hours Run my ads all days and all hours Ru…" at bounding box center [555, 353] width 443 height 247
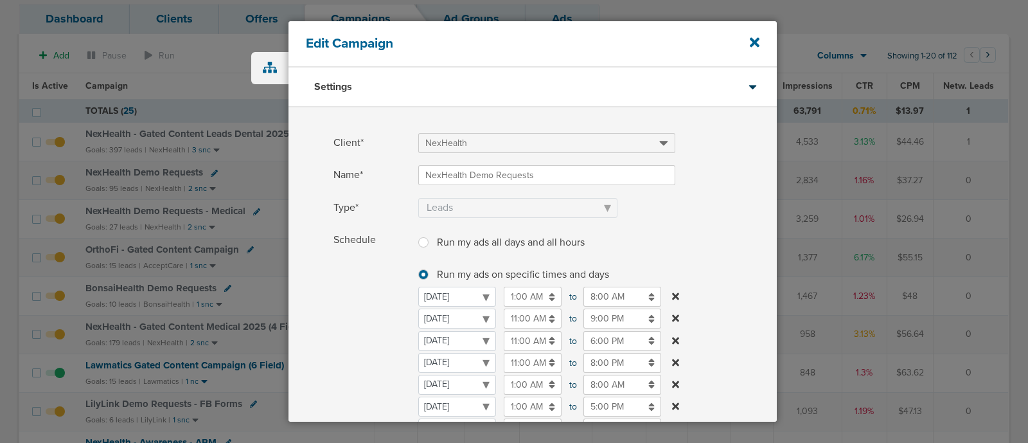
scroll to position [307, 0]
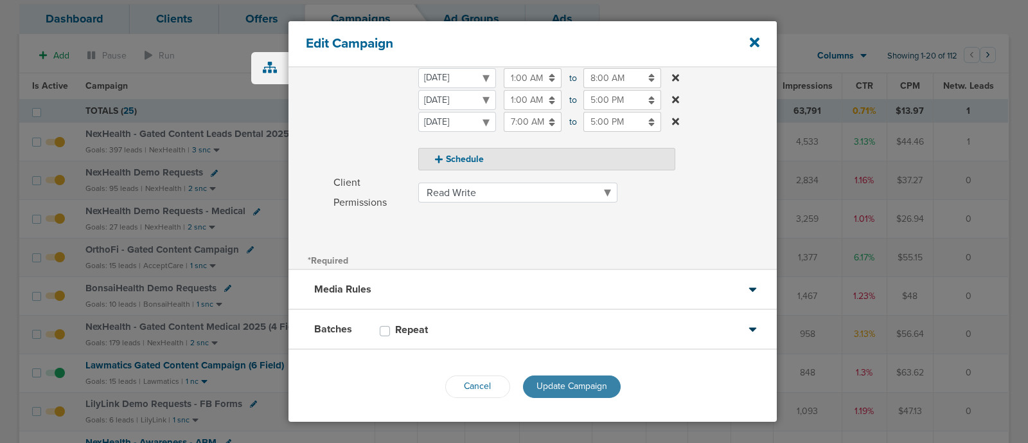
click at [560, 389] on span "Update Campaign" at bounding box center [572, 385] width 71 height 11
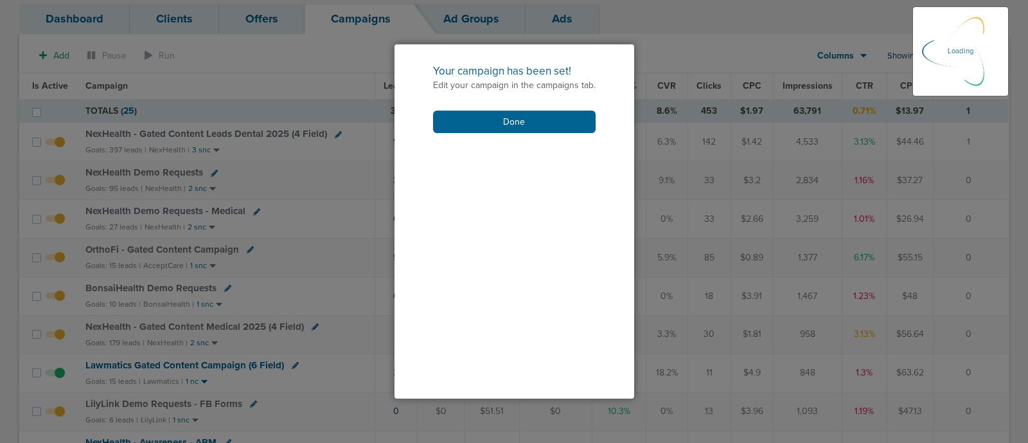
scroll to position [267, 0]
click at [519, 117] on button "Done" at bounding box center [514, 122] width 163 height 22
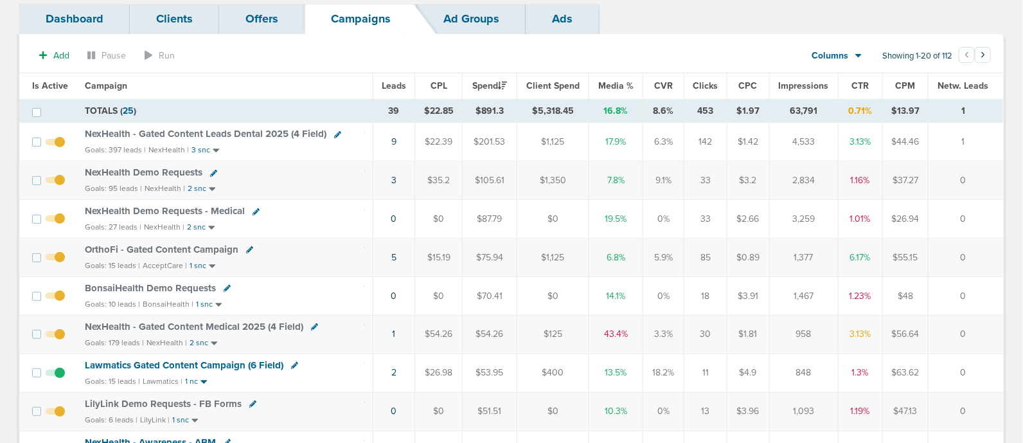
click at [254, 208] on icon at bounding box center [256, 211] width 7 height 7
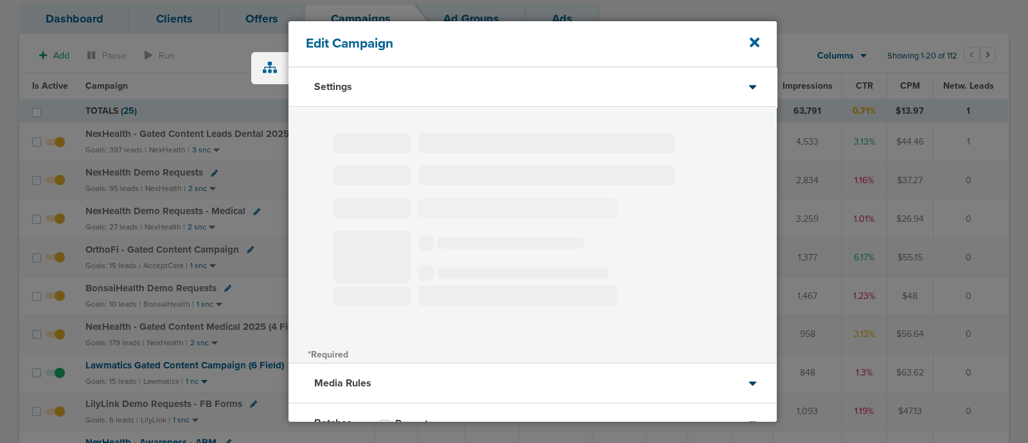
type input "NexHealth Demo Requests - Medical"
select select "Leads"
radio input "true"
select select "readOnly"
select select "1"
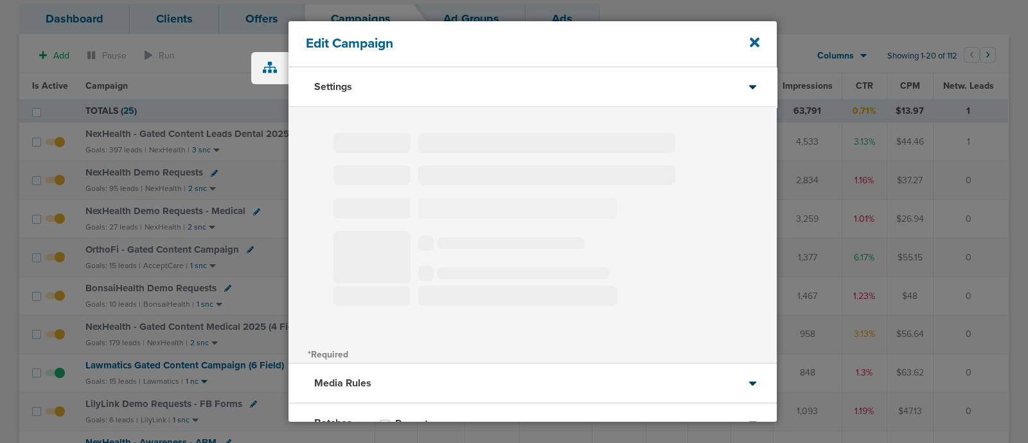
select select "2"
select select "3"
select select "4"
select select "6"
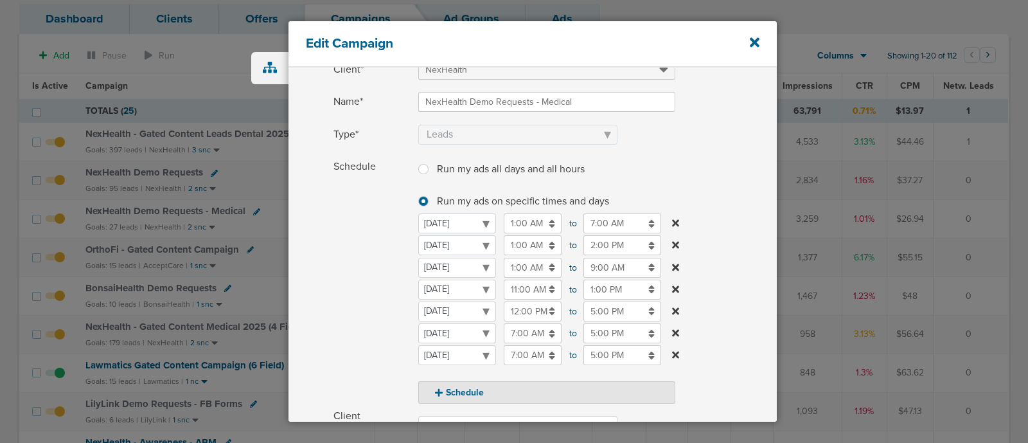
scroll to position [76, 0]
click at [485, 236] on select "[DATE] [DATE] [DATE] [DATE] [DATE] [DATE] [DATE]" at bounding box center [457, 242] width 78 height 20
click at [549, 230] on div "[DATE] [DATE] [DATE] [DATE] [DATE] [DATE] [DATE] [DATE] 1:00 AM 01:00 AM to 7:0…" at bounding box center [546, 286] width 257 height 152
click at [507, 245] on input "1:00 AM" at bounding box center [533, 242] width 58 height 20
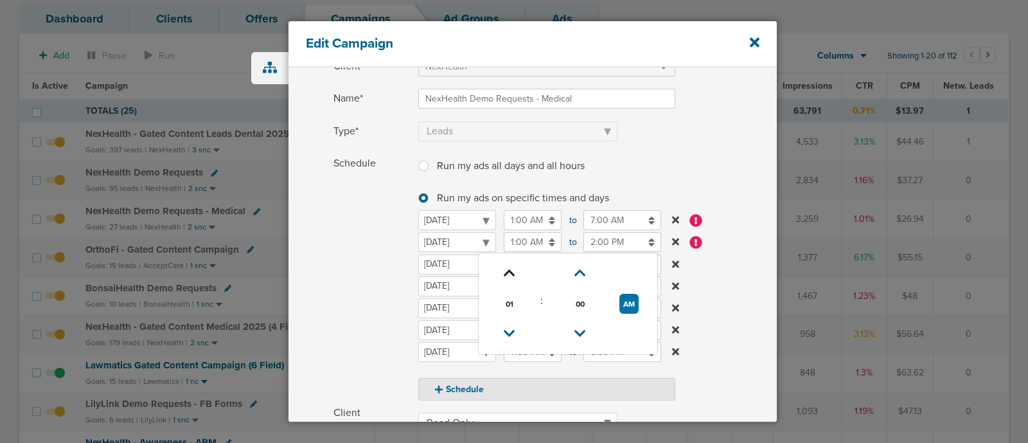
click at [508, 263] on link at bounding box center [509, 273] width 22 height 20
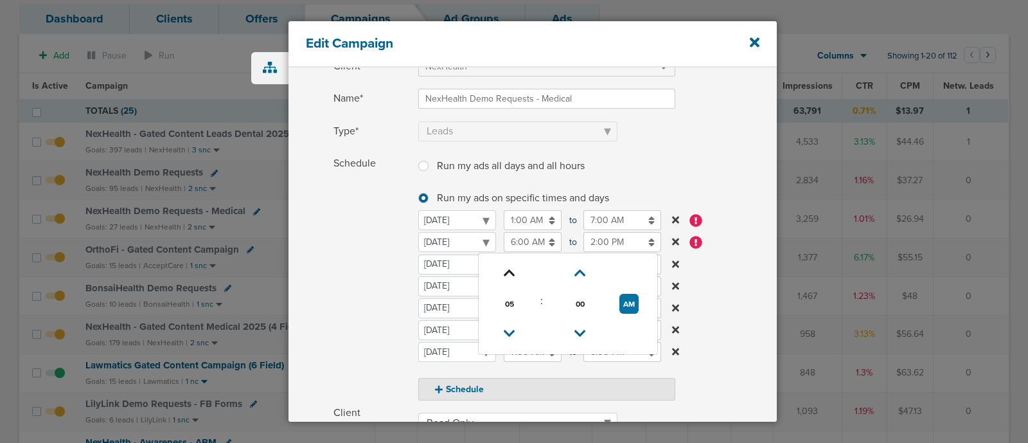
click at [508, 263] on link at bounding box center [509, 273] width 22 height 20
click at [506, 263] on link at bounding box center [509, 273] width 22 height 20
click at [504, 263] on link at bounding box center [509, 273] width 22 height 20
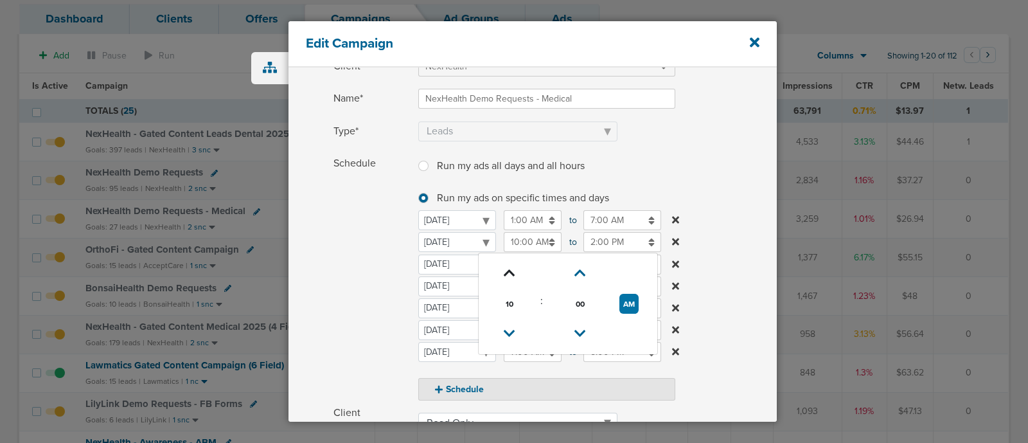
type input "11:00 AM"
click at [605, 240] on input "2:00 PM" at bounding box center [622, 242] width 78 height 20
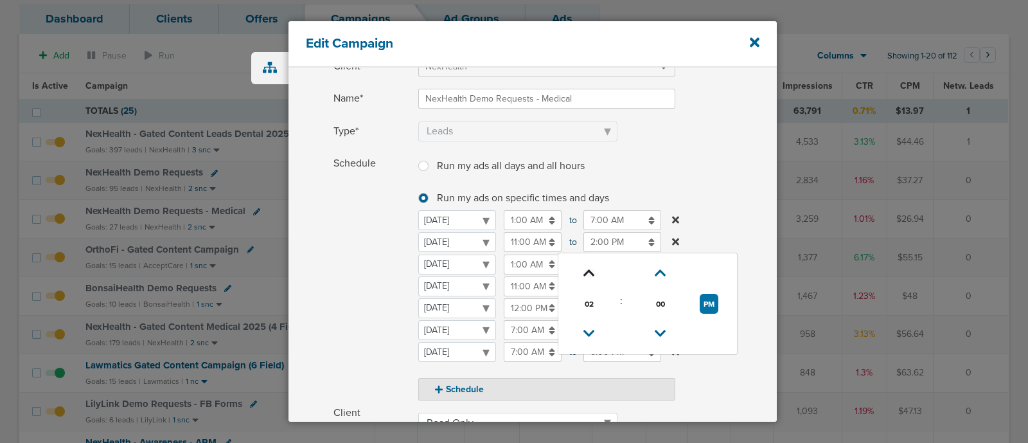
click at [589, 269] on icon at bounding box center [589, 273] width 12 height 8
type input "6:00 PM"
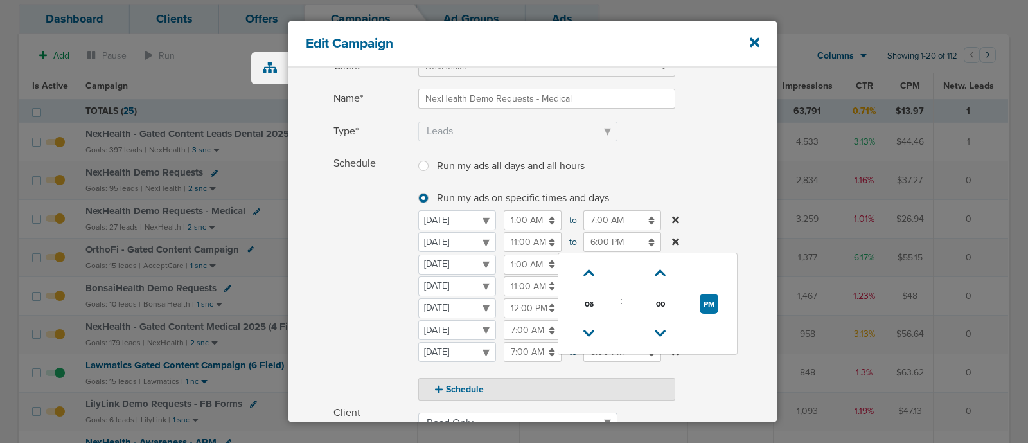
click at [745, 199] on label "Schedule Run my ads all days and all hours Run my ads all days and all hours Ru…" at bounding box center [555, 277] width 443 height 247
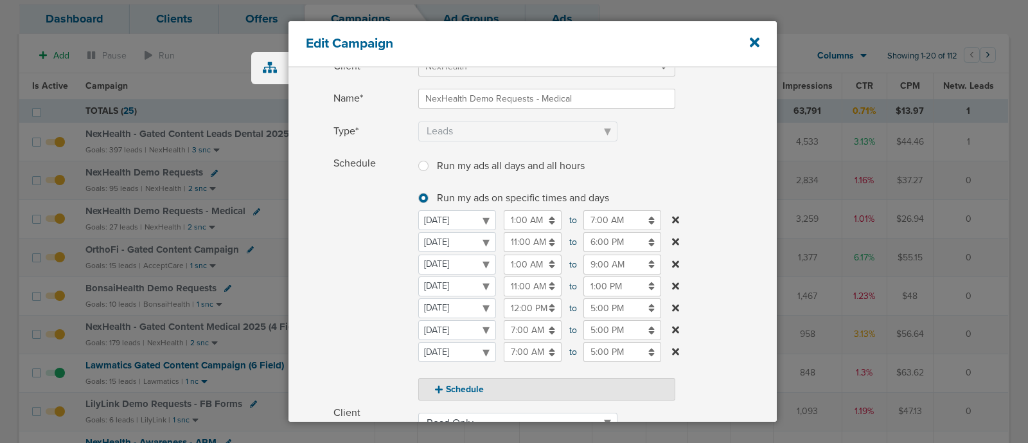
scroll to position [307, 0]
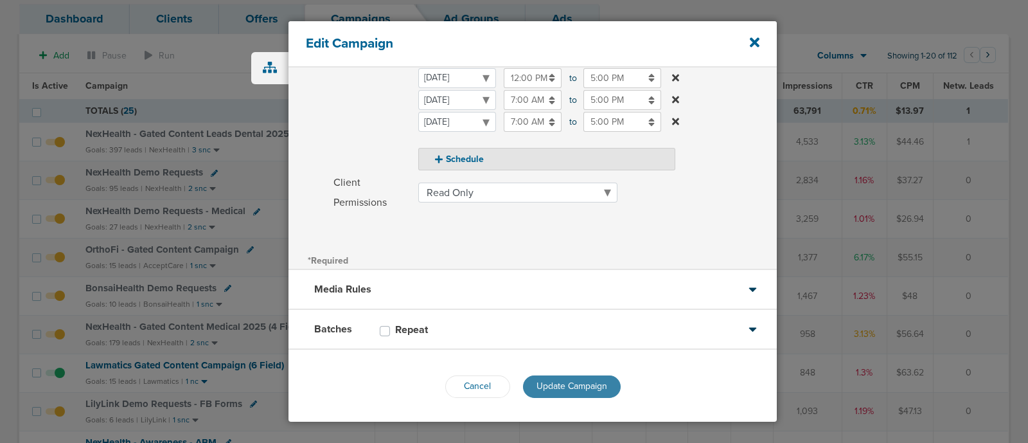
click at [563, 383] on span "Update Campaign" at bounding box center [572, 385] width 71 height 11
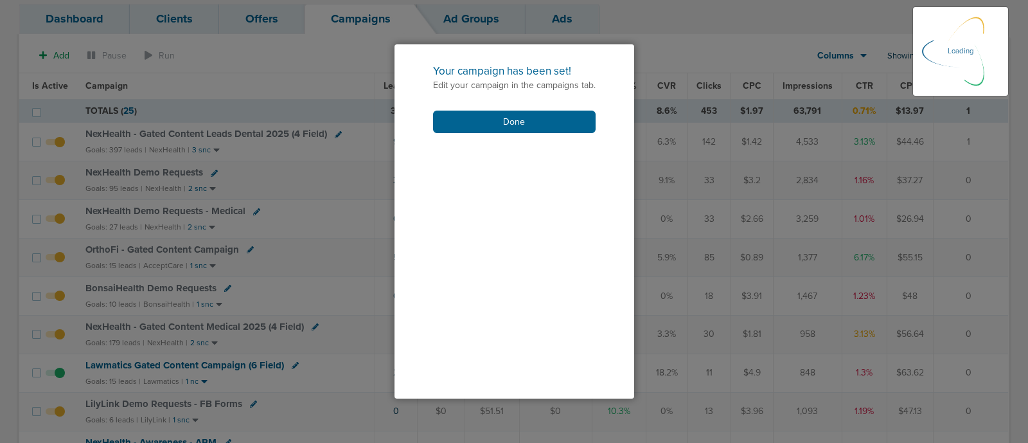
scroll to position [267, 0]
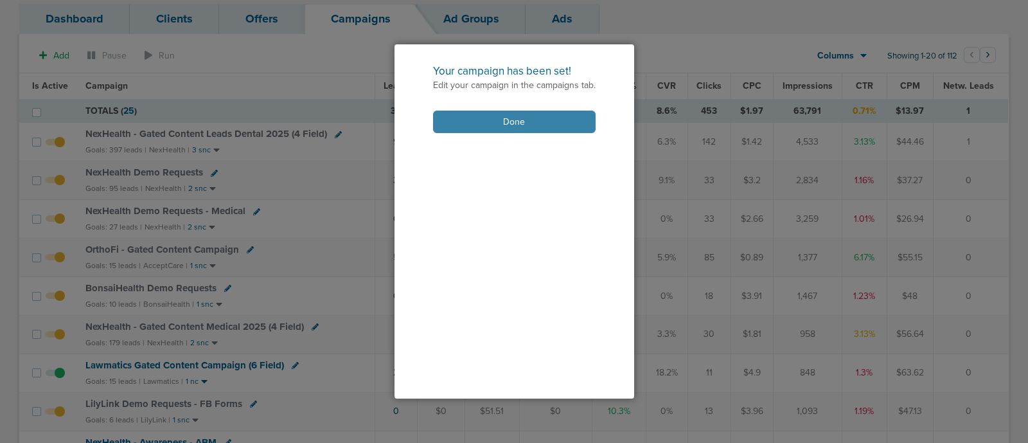
click at [515, 125] on button "Done" at bounding box center [514, 122] width 163 height 22
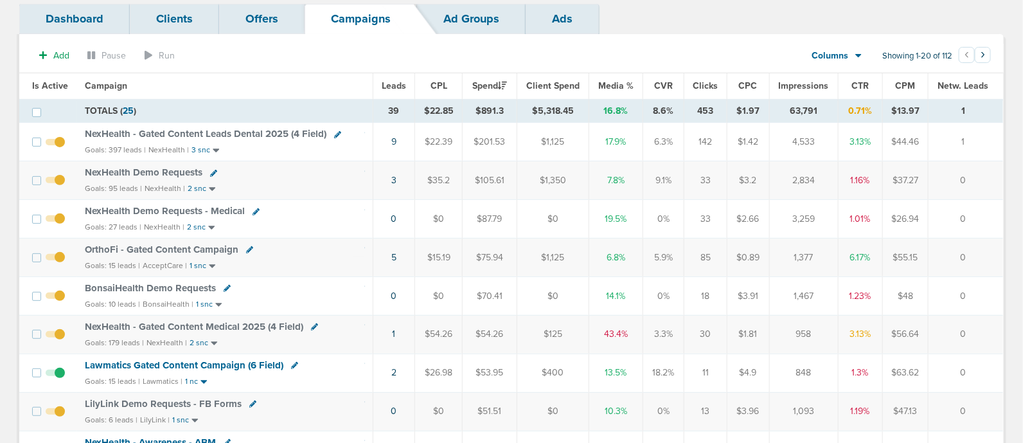
click at [251, 244] on div "OrthoFi - Gated Content Campaign" at bounding box center [225, 250] width 280 height 13
click at [248, 249] on icon at bounding box center [249, 249] width 7 height 7
select select
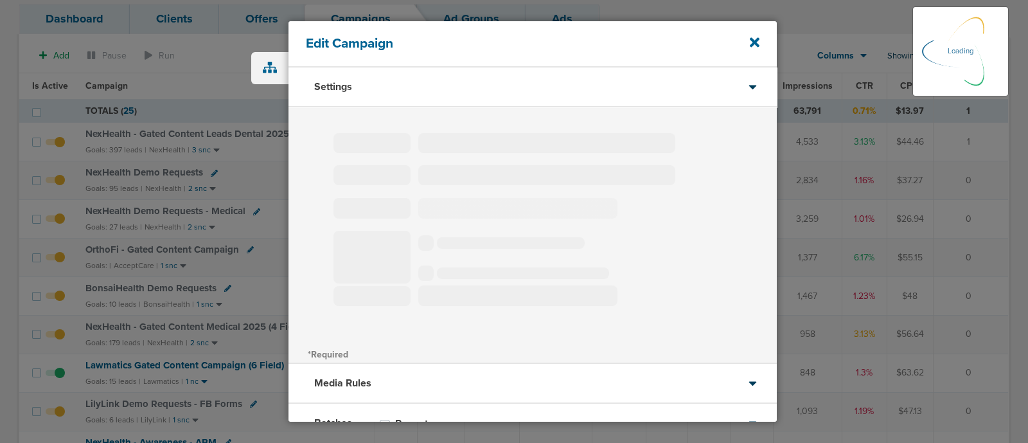
type input "OrthoFi - Gated Content Campaign"
select select "Leads"
radio input "true"
select select "readWrite"
select select "2"
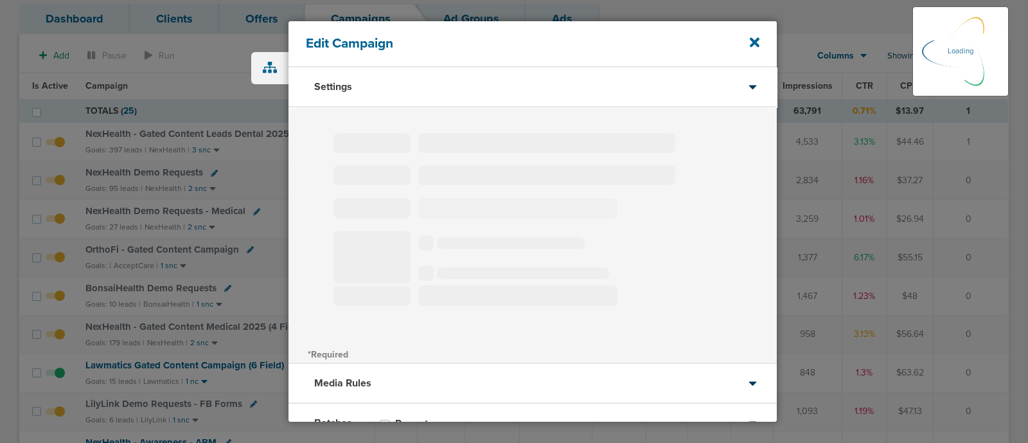
select select "3"
select select "4"
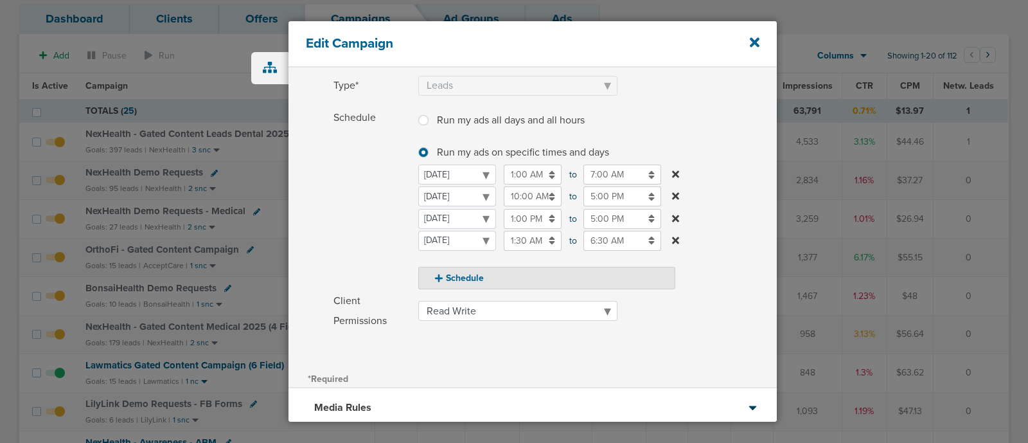
scroll to position [126, 0]
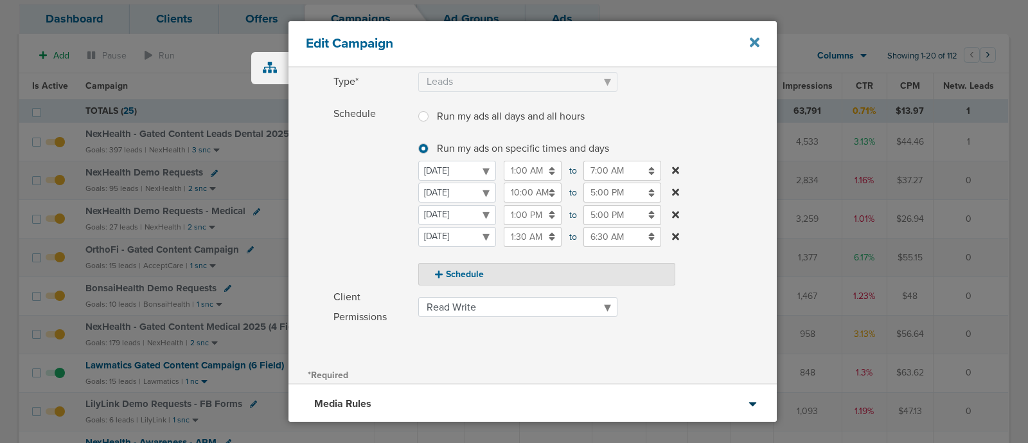
click at [754, 43] on icon at bounding box center [755, 43] width 10 height 10
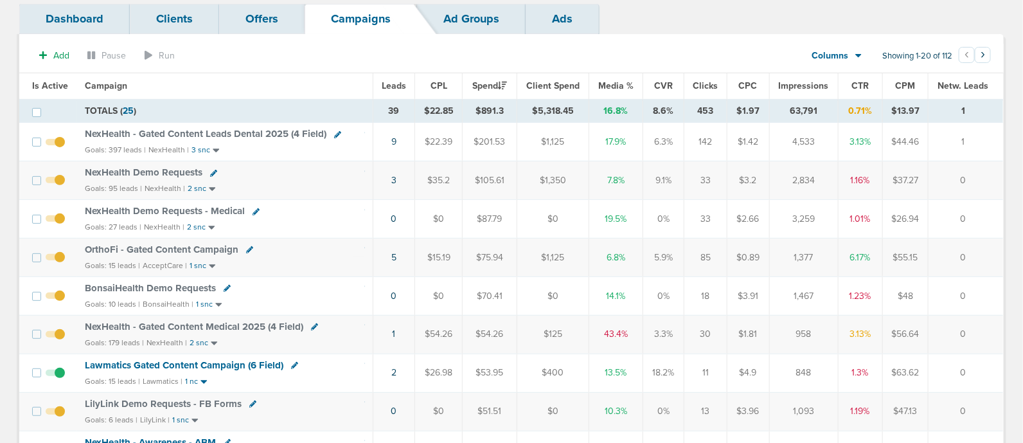
click at [224, 286] on icon at bounding box center [227, 288] width 7 height 7
select select
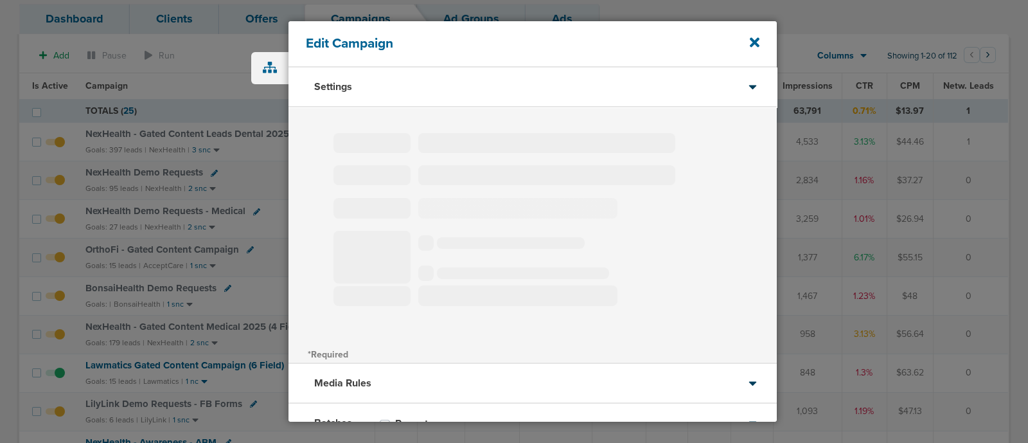
type input "BonsaiHealth Demo Requests"
select select "Leads"
radio input "true"
select select "readOnly"
select select "1"
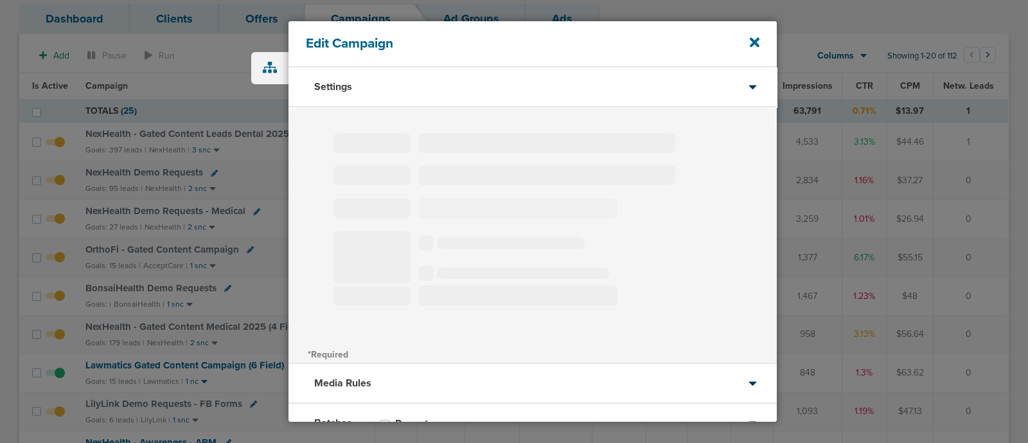
select select "2"
select select "3"
select select "4"
select select "6"
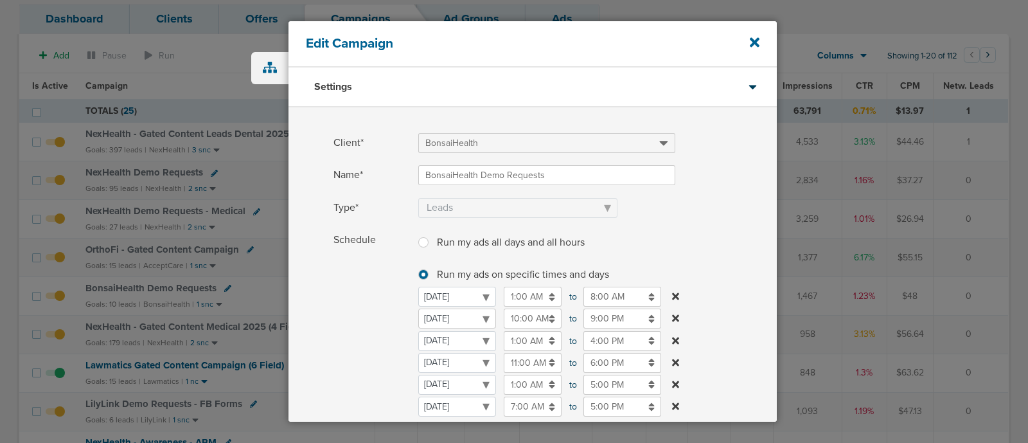
click at [465, 319] on select "[DATE] [DATE] [DATE] [DATE] [DATE] [DATE] [DATE]" at bounding box center [457, 318] width 78 height 20
click at [530, 315] on input "10:00 AM" at bounding box center [533, 318] width 58 height 20
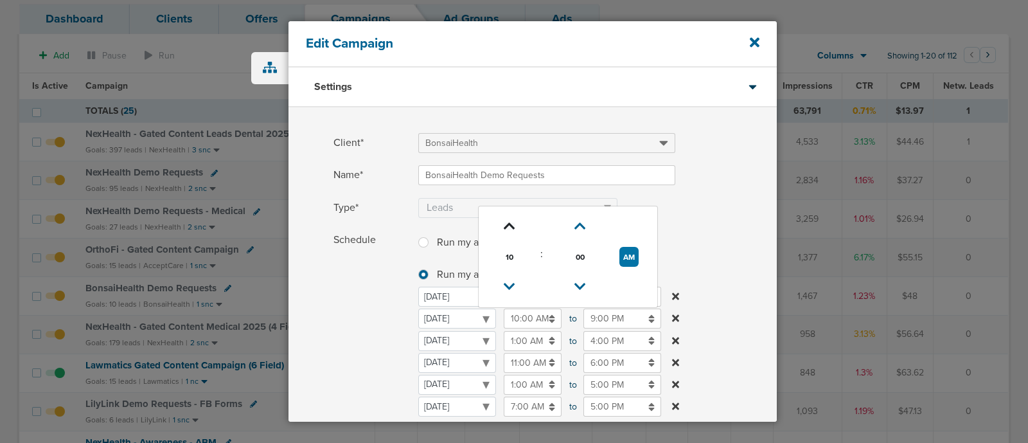
click at [512, 227] on icon at bounding box center [510, 226] width 12 height 8
type input "11:00 AM"
click at [752, 281] on label "Schedule Run my ads all days and all hours Run my ads all days and all hours Ru…" at bounding box center [555, 342] width 443 height 225
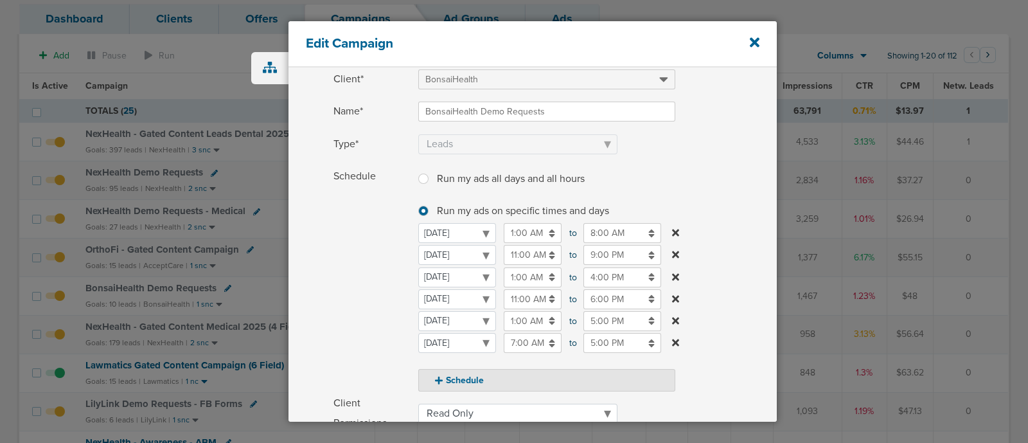
scroll to position [62, 0]
click at [614, 252] on input "9:00 PM" at bounding box center [622, 256] width 78 height 20
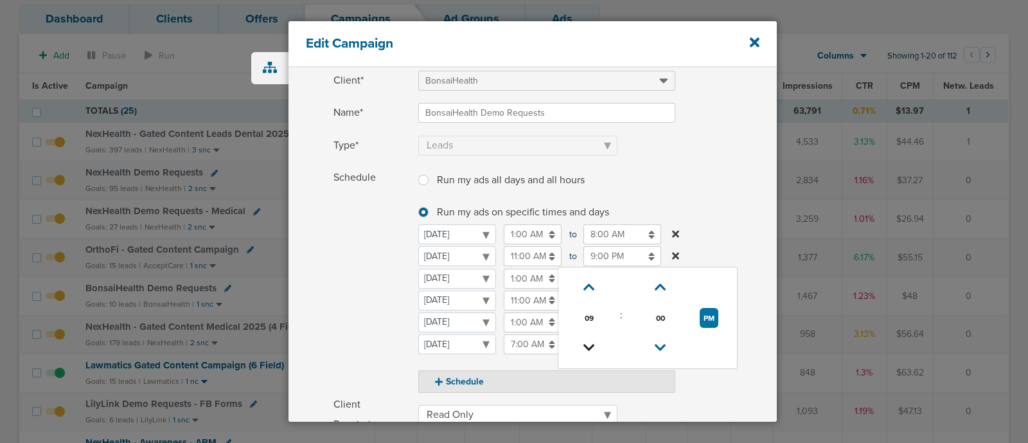
click at [585, 338] on link at bounding box center [589, 348] width 22 height 20
click at [589, 338] on link at bounding box center [589, 348] width 22 height 20
type input "7:00 PM"
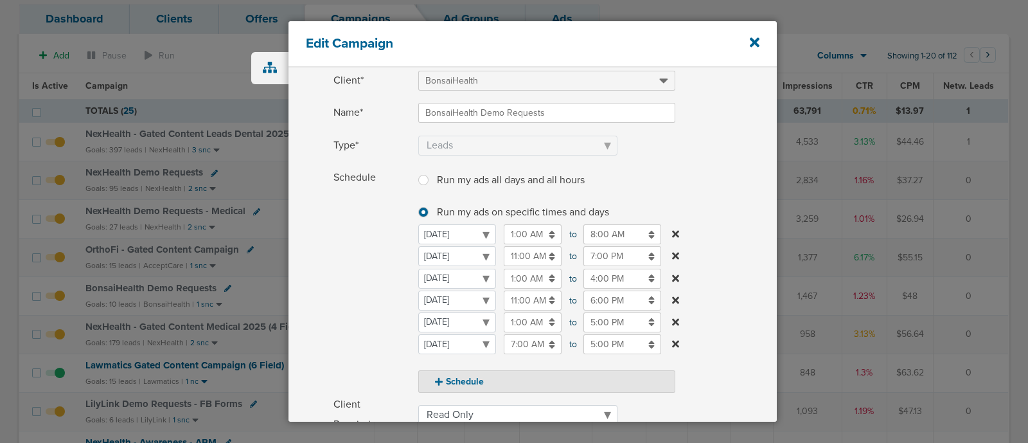
drag, startPoint x: 724, startPoint y: 188, endPoint x: 697, endPoint y: 159, distance: 39.6
click at [697, 159] on span at bounding box center [597, 161] width 359 height 8
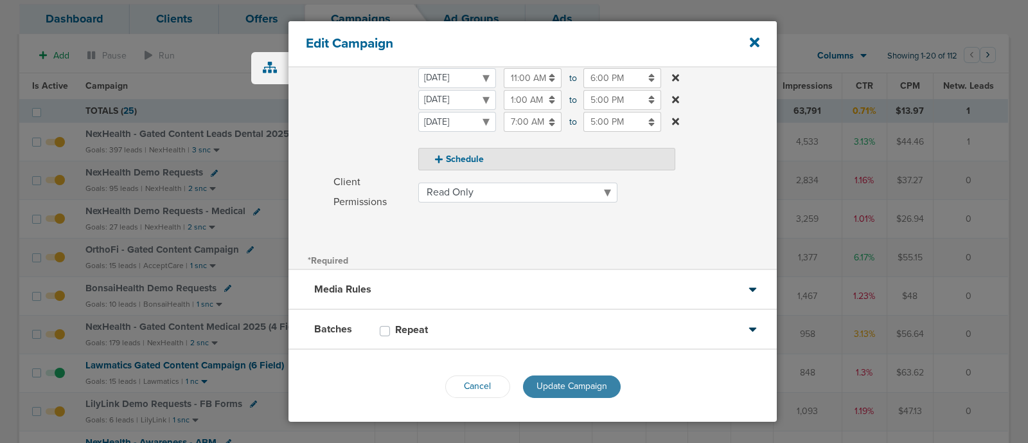
click at [564, 388] on span "Update Campaign" at bounding box center [572, 385] width 71 height 11
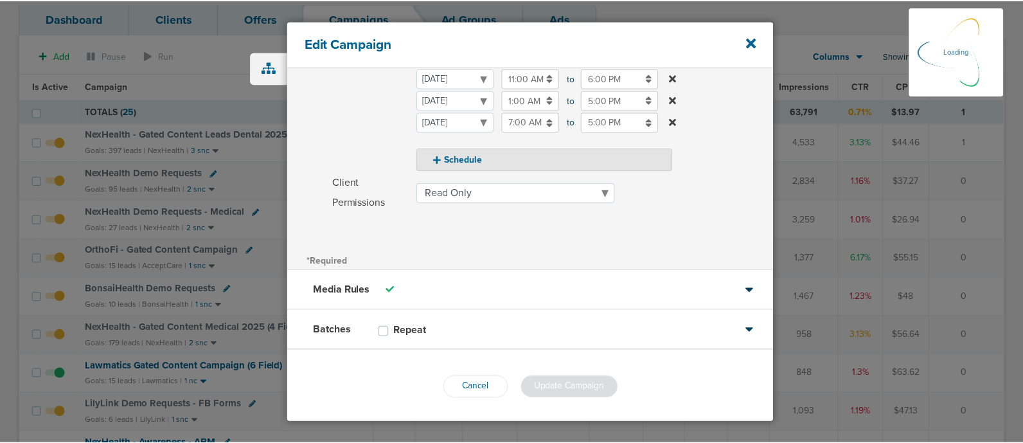
scroll to position [245, 0]
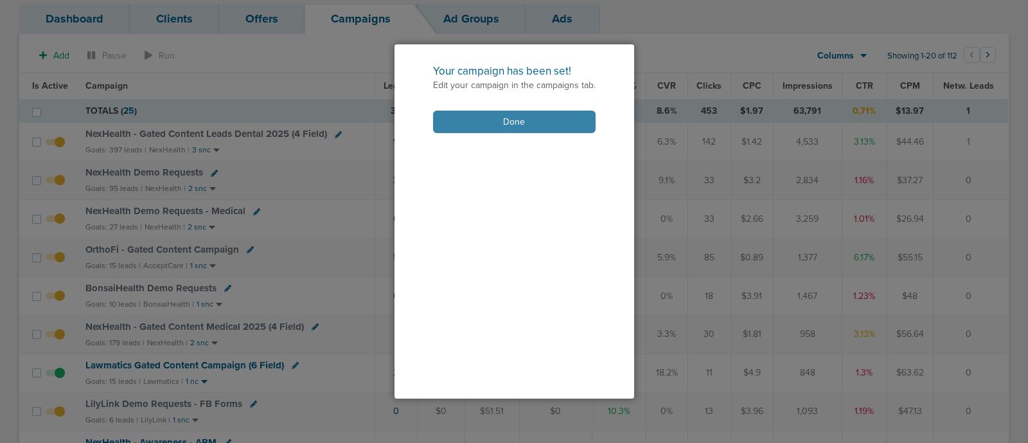
click at [527, 127] on button "Done" at bounding box center [514, 122] width 163 height 22
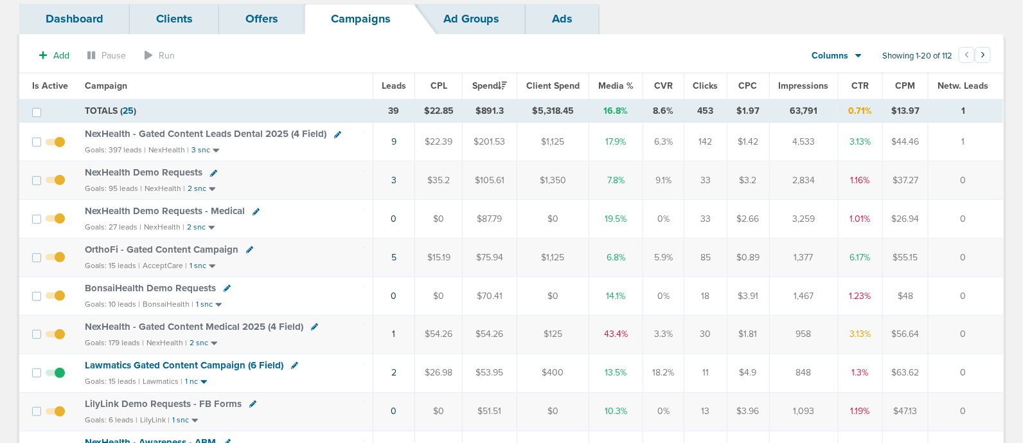
scroll to position [0, 0]
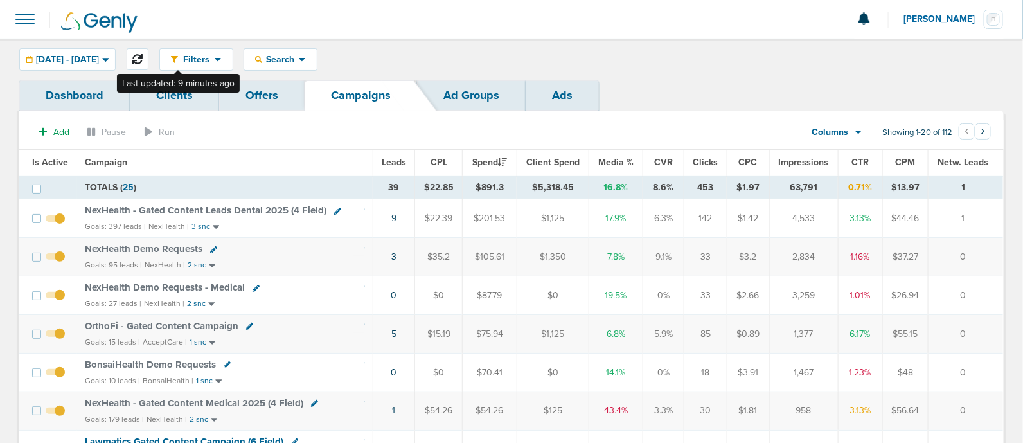
click at [143, 54] on icon at bounding box center [137, 59] width 10 height 10
click at [148, 57] on button at bounding box center [138, 59] width 22 height 22
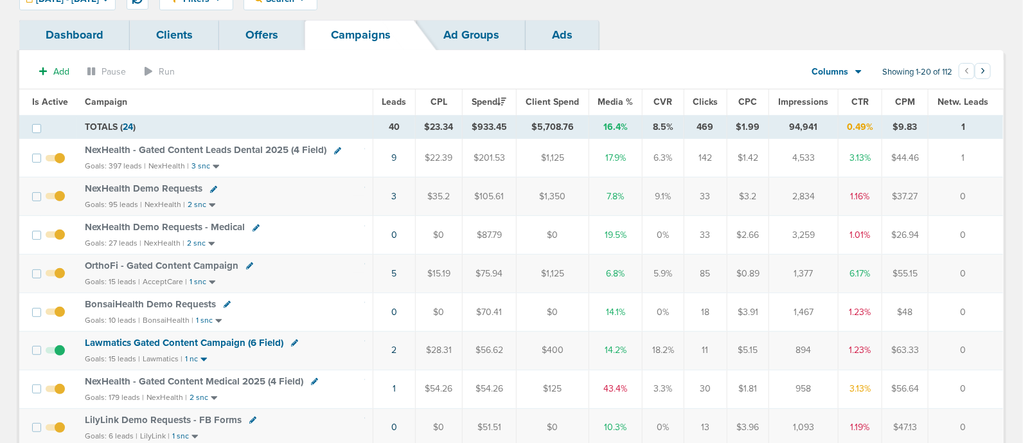
scroll to position [160, 0]
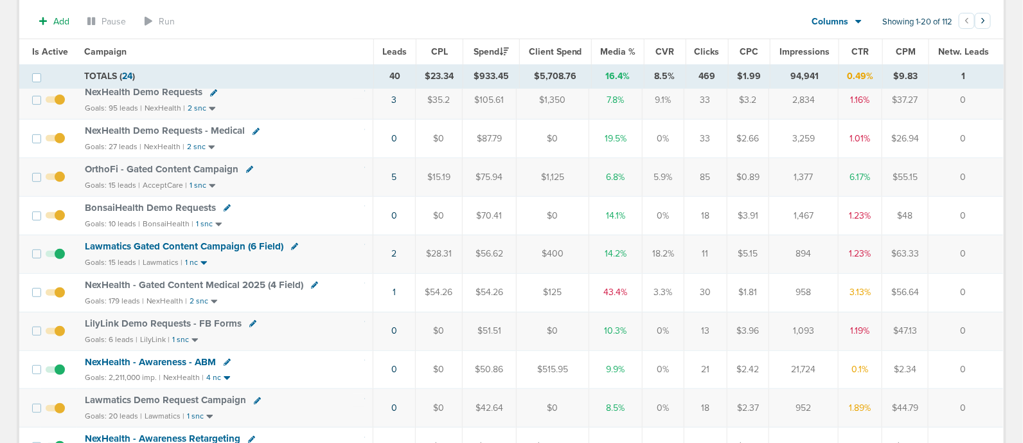
click at [369, 252] on td "Lawmatics Gated Content Campaign (6 Field) Goals: 15 leads | Lawmatics | 1 nc" at bounding box center [225, 254] width 296 height 39
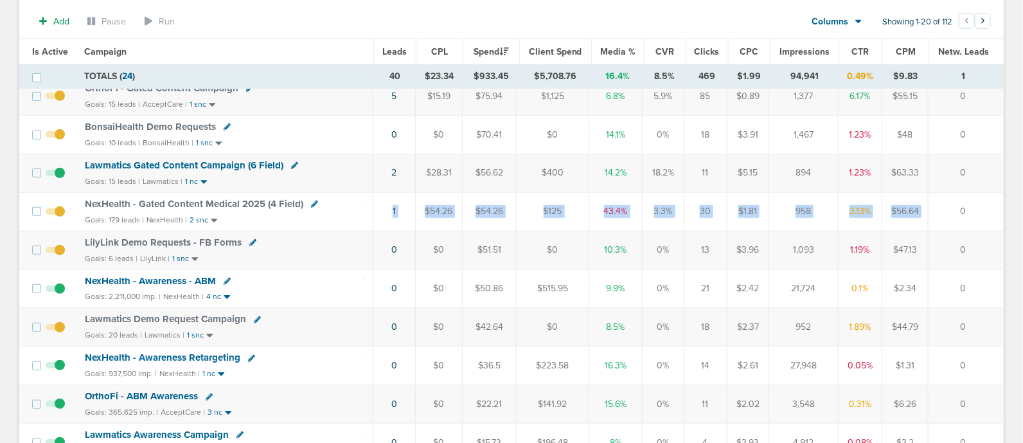
drag, startPoint x: 485, startPoint y: 208, endPoint x: 940, endPoint y: 204, distance: 455.6
click at [940, 204] on tr "NexHealth - Gated Content Medical 2025 (4 Field) Goals: 179 leads | NexHealth |…" at bounding box center [511, 211] width 984 height 39
click at [950, 202] on td "0" at bounding box center [966, 211] width 75 height 39
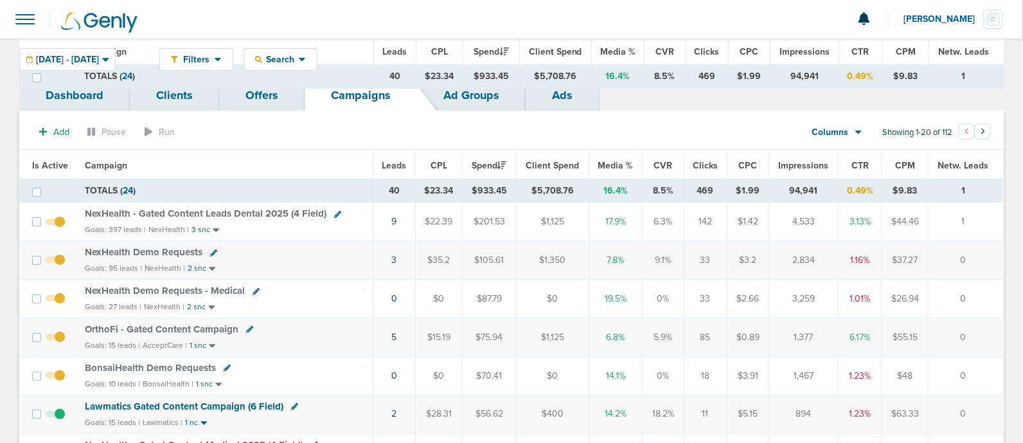
scroll to position [0, 0]
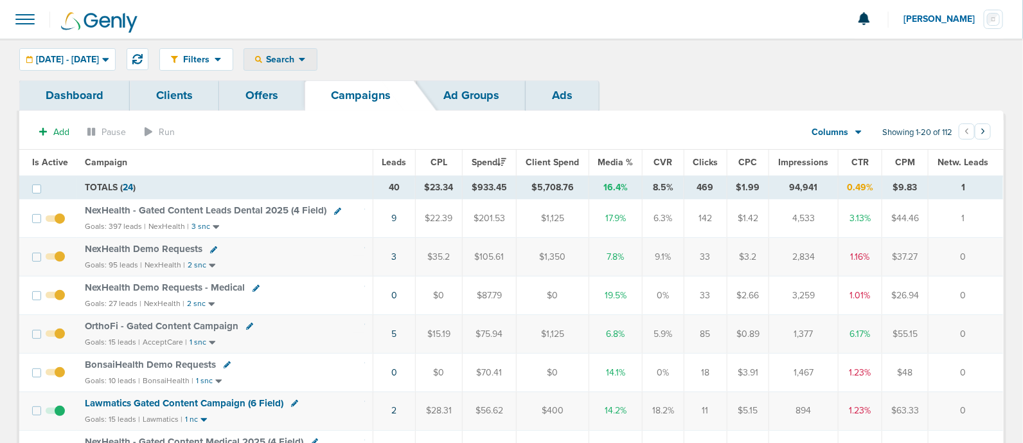
click at [299, 57] on span "Search" at bounding box center [280, 59] width 37 height 11
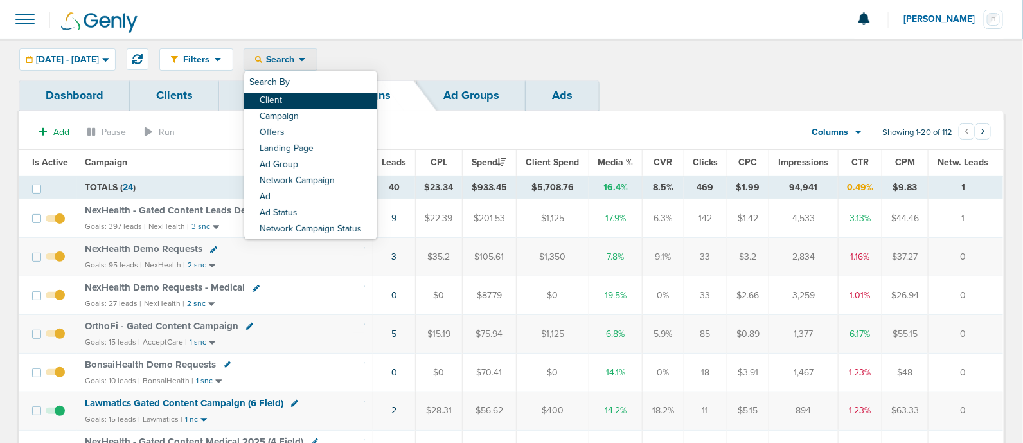
click at [330, 100] on link "Client" at bounding box center [310, 101] width 133 height 16
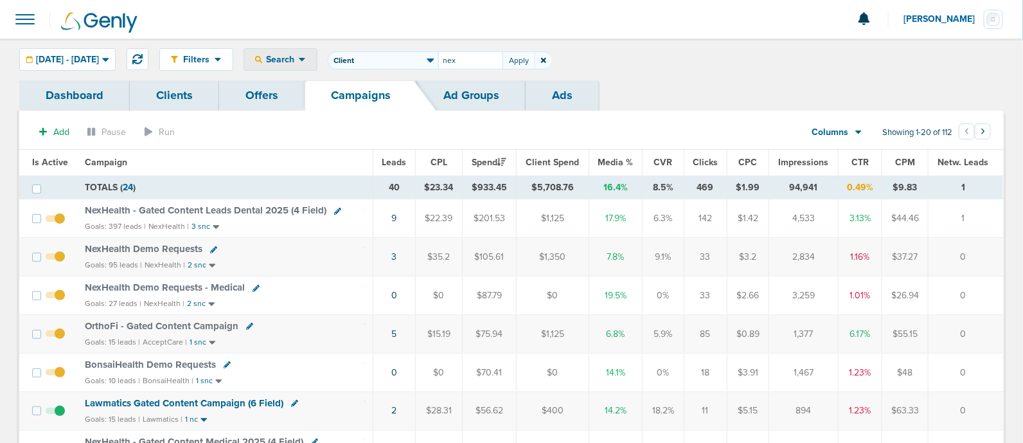
type input "nex"
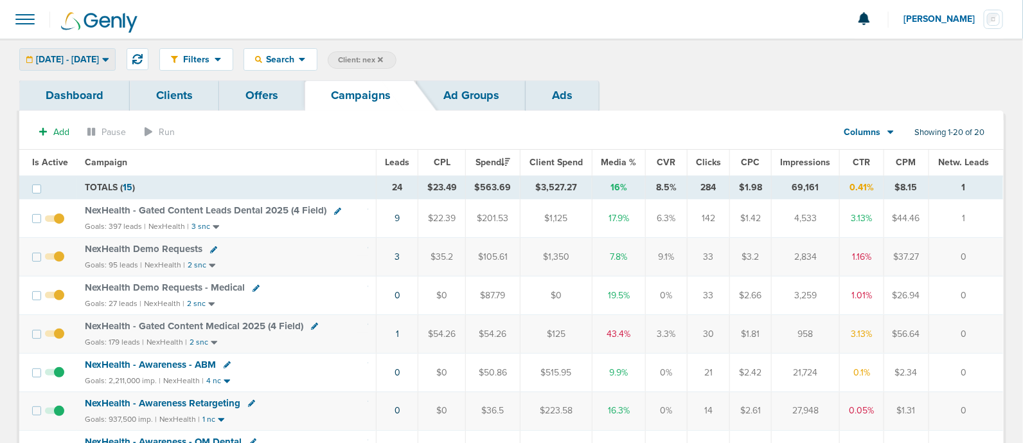
click at [115, 60] on div "[DATE] - [DATE]" at bounding box center [67, 59] width 95 height 21
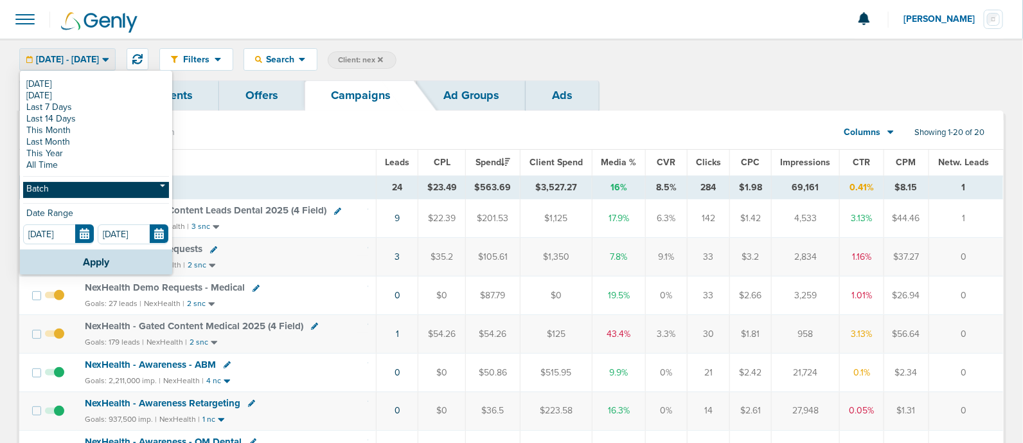
click at [71, 190] on link "Batch" at bounding box center [96, 190] width 146 height 16
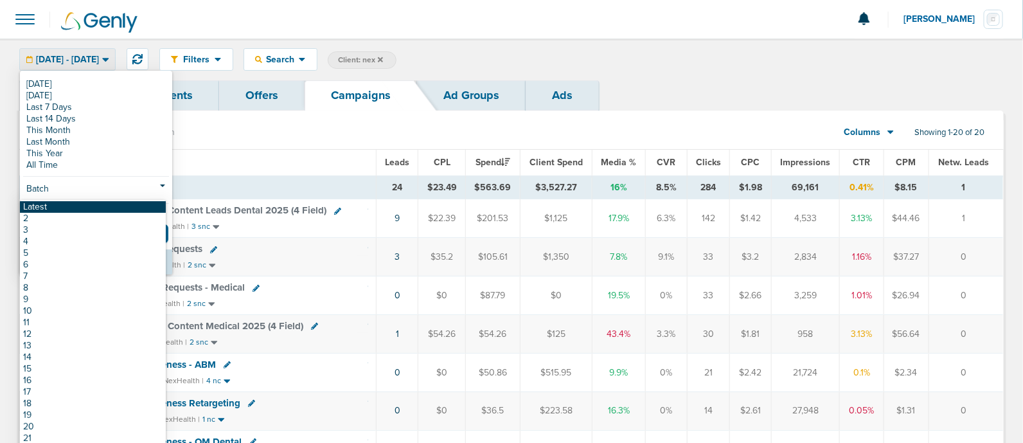
click at [67, 208] on link "Latest" at bounding box center [93, 207] width 146 height 12
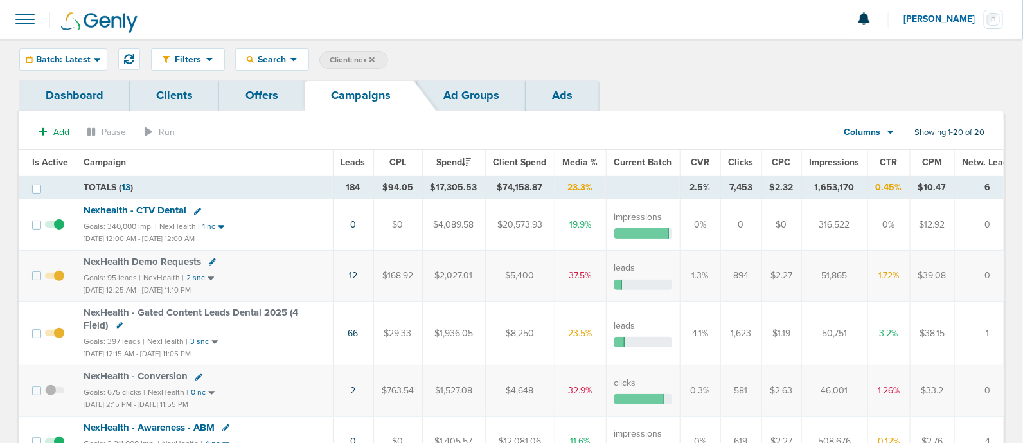
click at [830, 163] on span "Impressions" at bounding box center [835, 162] width 50 height 11
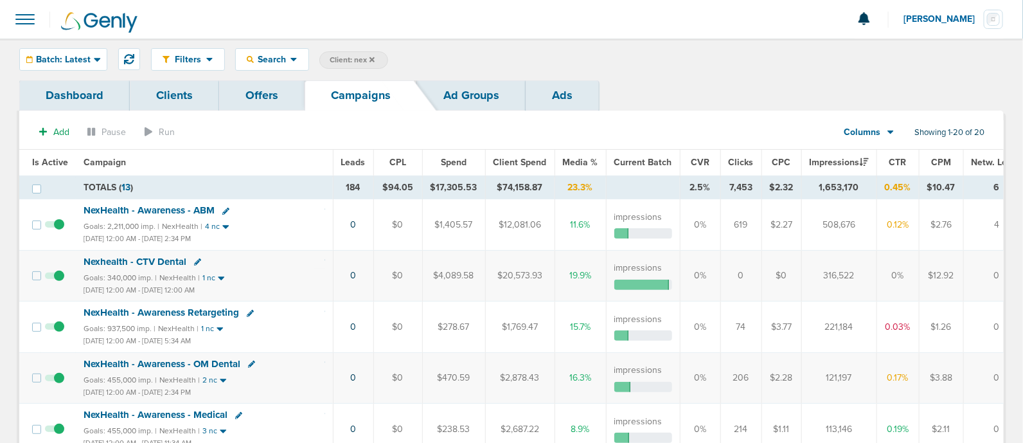
drag, startPoint x: 806, startPoint y: 230, endPoint x: 878, endPoint y: 225, distance: 72.8
click at [878, 225] on tr "NexHealth - Awareness - ABM Goals: 2,211,000 imp. | NexHealth | 4 nc [DATE] 12:…" at bounding box center [527, 224] width 1016 height 51
click at [839, 233] on td "508,676" at bounding box center [838, 224] width 75 height 51
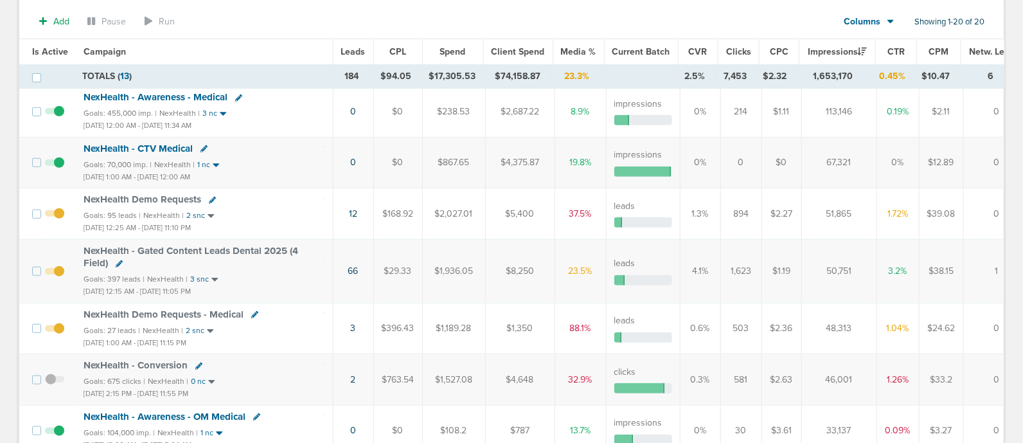
scroll to position [321, 0]
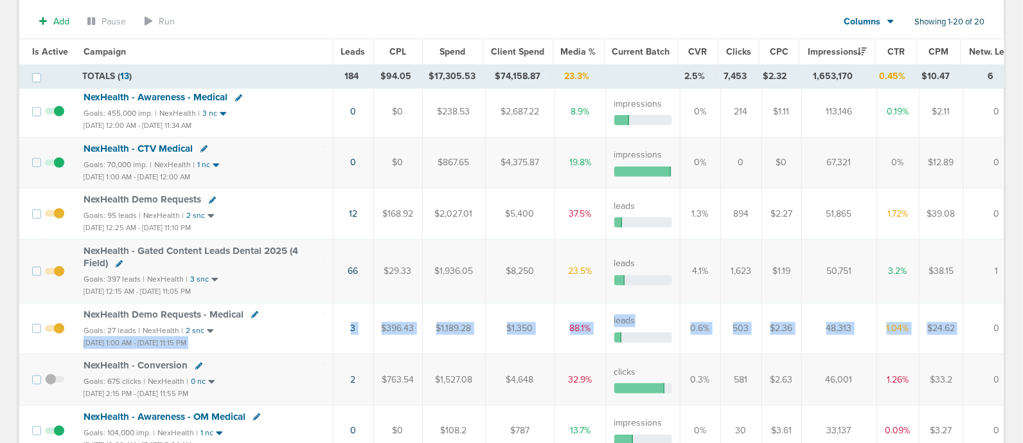
drag, startPoint x: 308, startPoint y: 323, endPoint x: 973, endPoint y: 325, distance: 664.5
click at [973, 325] on tr "NexHealth Demo Requests - Medical Goals: 27 leads | NexHealth | 2 snc [DATE] 1:…" at bounding box center [527, 328] width 1016 height 51
click at [973, 325] on td "0" at bounding box center [999, 328] width 72 height 51
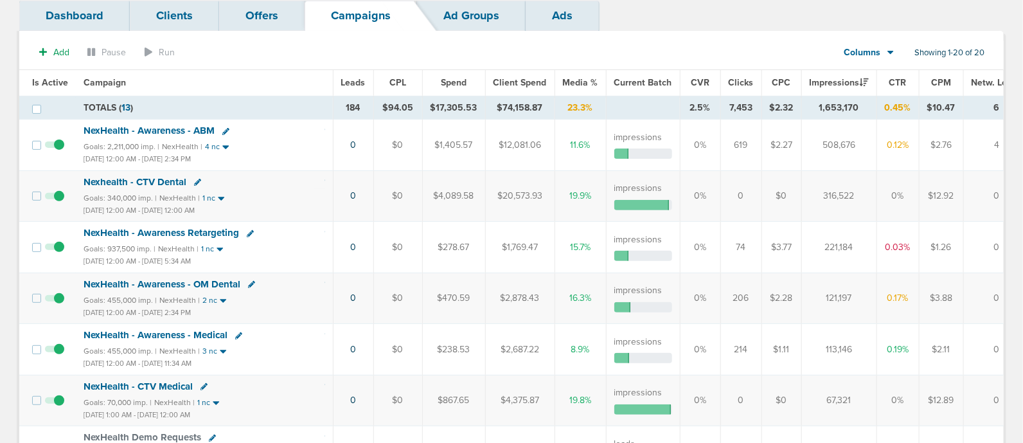
scroll to position [0, 0]
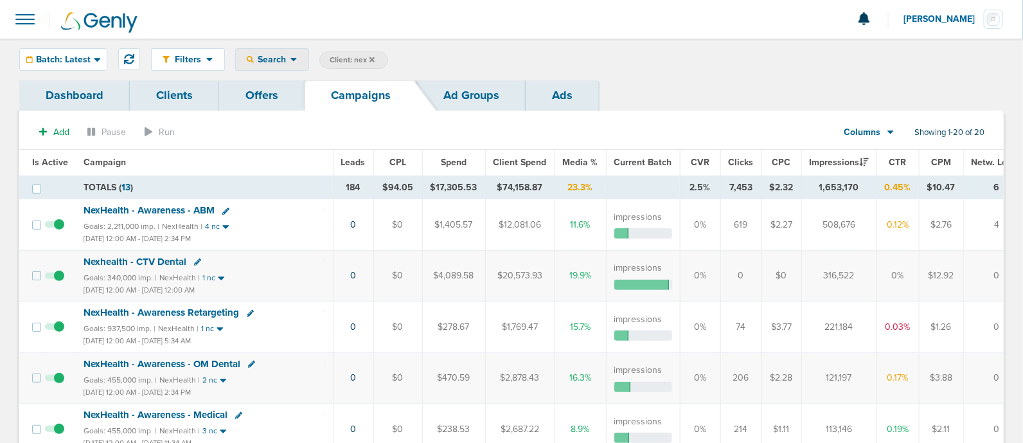
click at [263, 49] on div "Search" at bounding box center [272, 59] width 73 height 21
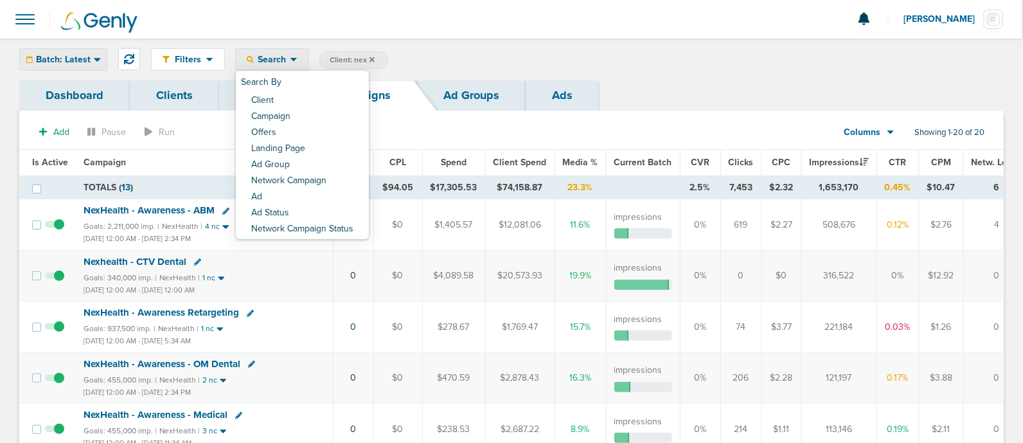
click at [80, 55] on span "Batch: Latest" at bounding box center [63, 59] width 55 height 9
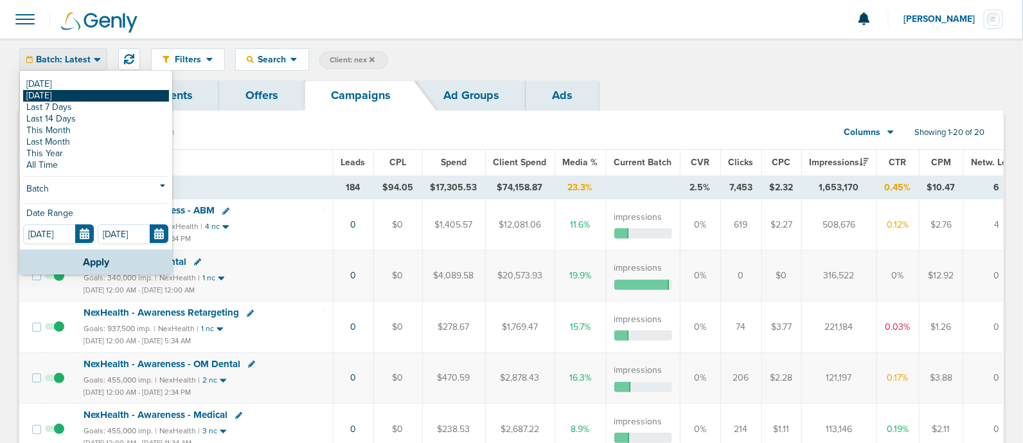
click at [68, 93] on link "[DATE]" at bounding box center [96, 96] width 146 height 12
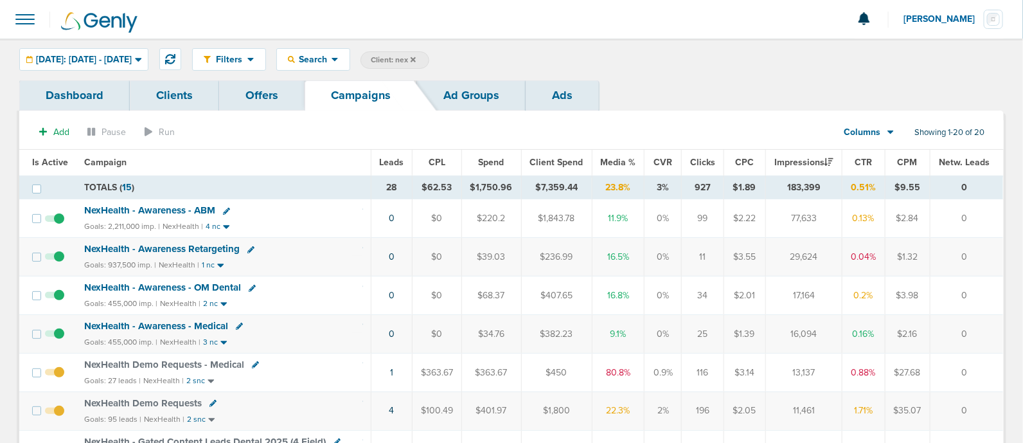
click at [206, 249] on span "NexHealth - Awareness Retargeting" at bounding box center [162, 249] width 156 height 12
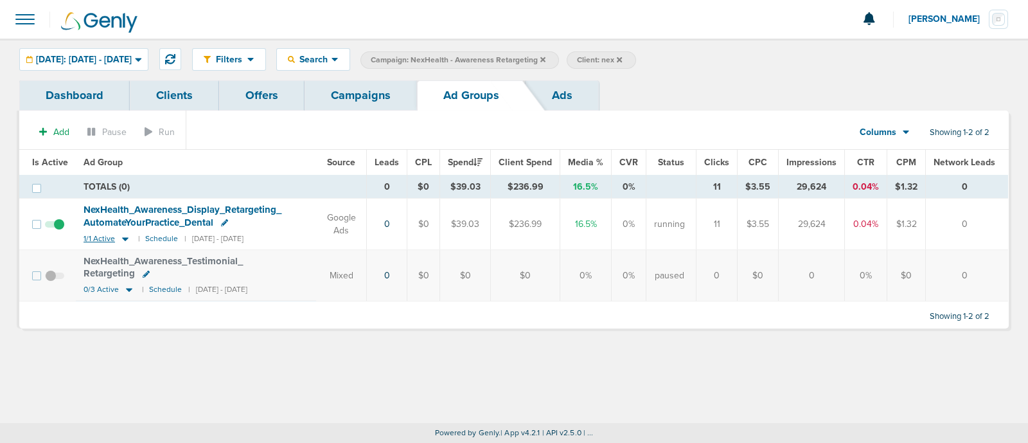
click at [120, 239] on icon at bounding box center [125, 238] width 13 height 11
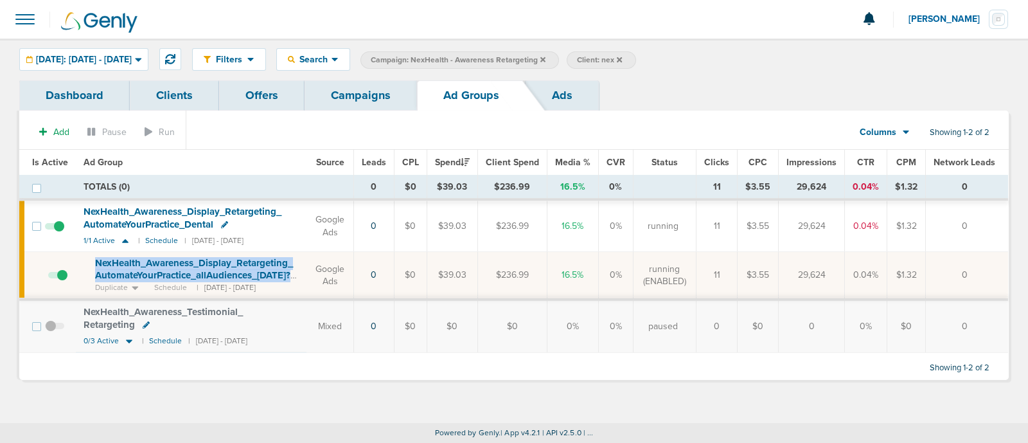
drag, startPoint x: 299, startPoint y: 272, endPoint x: 83, endPoint y: 255, distance: 216.6
click at [83, 255] on td "NexHealth_ Awareness_ Display_ Retargeting_ AutomateYourPractice_ allAudiences_…" at bounding box center [191, 276] width 231 height 48
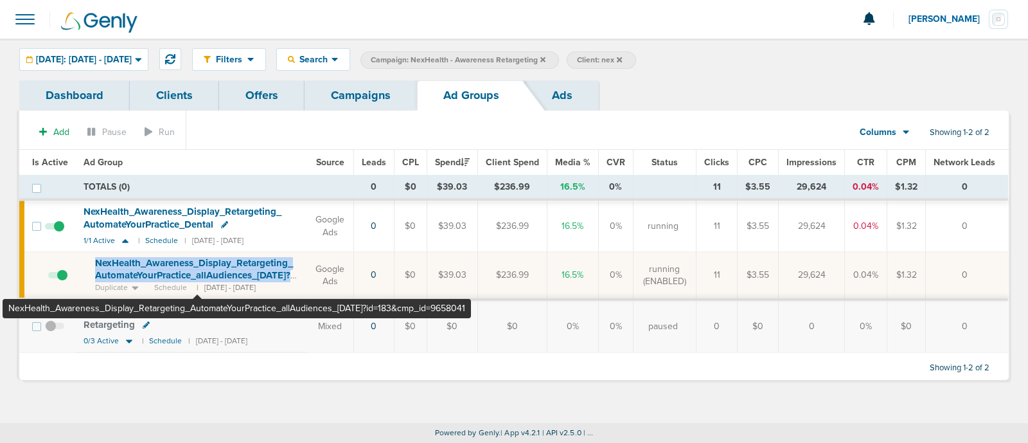
copy span "NexHealth_ Awareness_ Display_ Retargeting_ AutomateYourPractice_ allAudiences_…"
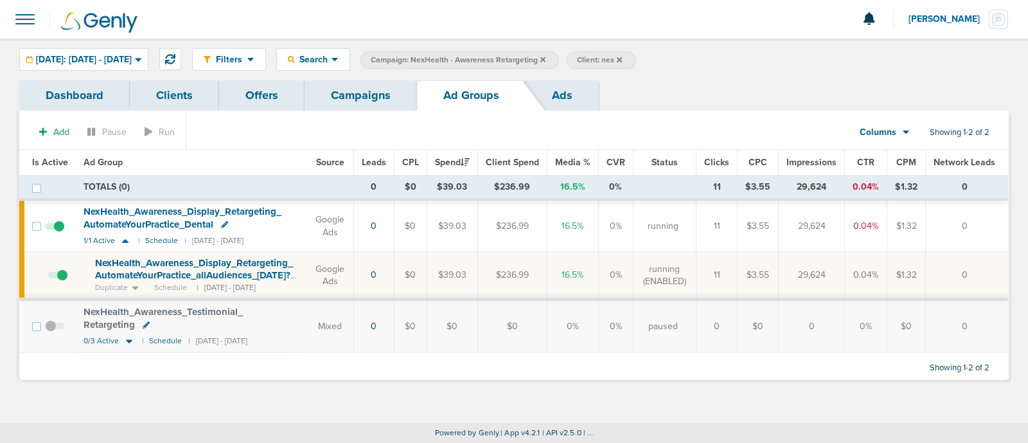
click at [559, 54] on label "Campaign: NexHealth - Awareness Retargeting" at bounding box center [460, 59] width 199 height 17
click at [546, 59] on icon at bounding box center [542, 59] width 5 height 5
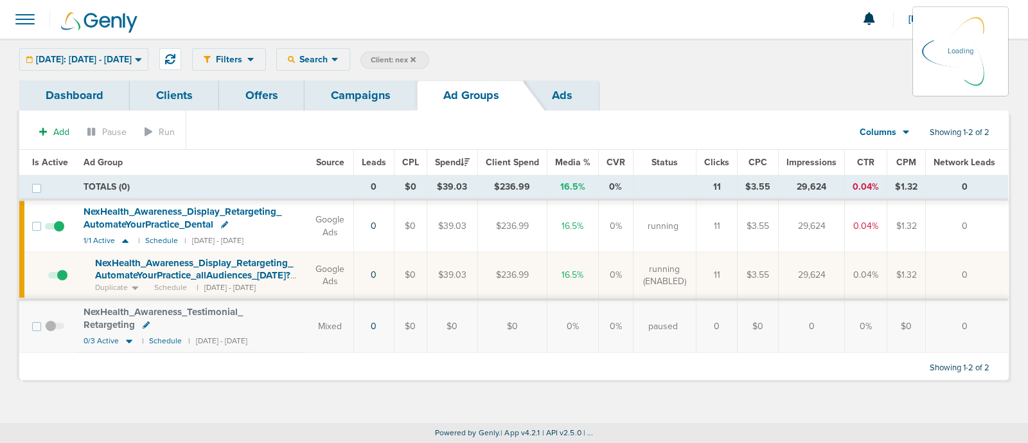
click at [416, 57] on span "Client: nex" at bounding box center [393, 60] width 45 height 11
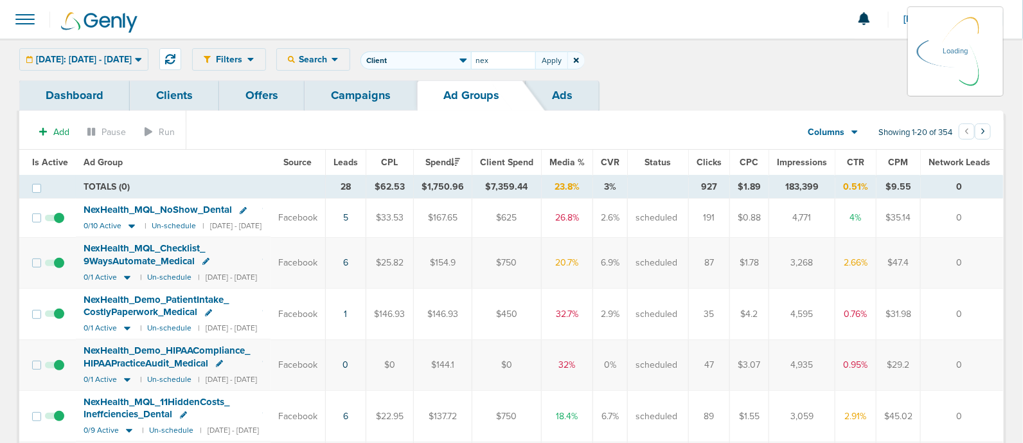
click at [392, 50] on div "Filters Active Only Settings Status Active Inactive Objectives MQL SQL Traffic …" at bounding box center [598, 59] width 812 height 22
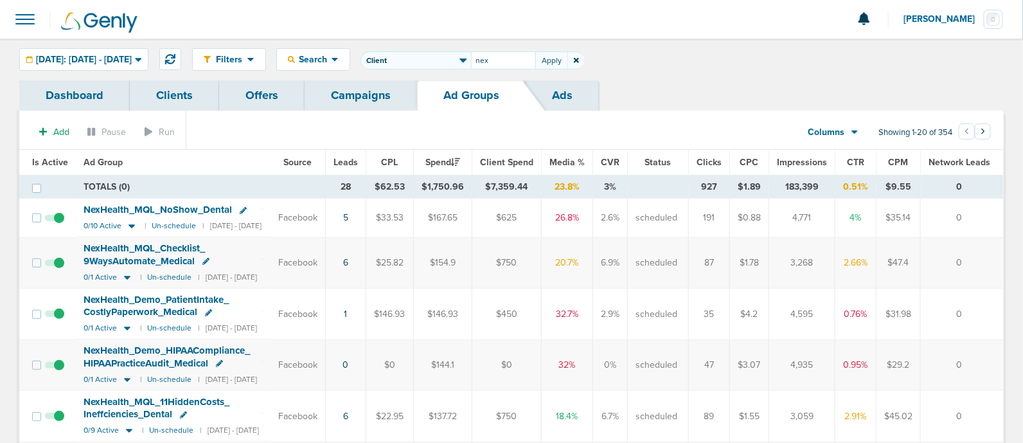
drag, startPoint x: 582, startPoint y: 49, endPoint x: 562, endPoint y: 68, distance: 26.8
click at [562, 68] on div "Filters Active Only Settings Status Active Inactive Objectives MQL SQL Traffic …" at bounding box center [598, 59] width 812 height 22
drag, startPoint x: 562, startPoint y: 66, endPoint x: 488, endPoint y: 65, distance: 73.9
click at [488, 65] on span "Client Campaign Offers Landing Page Ad Group Network Campaign Ad Ad Status Netw…" at bounding box center [473, 60] width 224 height 18
type input "accept"
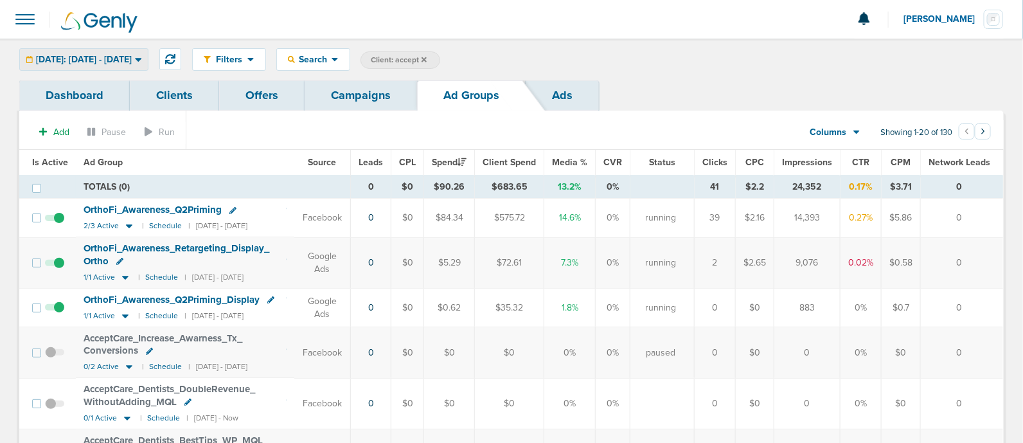
click at [127, 53] on div "[DATE]: [DATE] - [DATE]" at bounding box center [84, 59] width 128 height 21
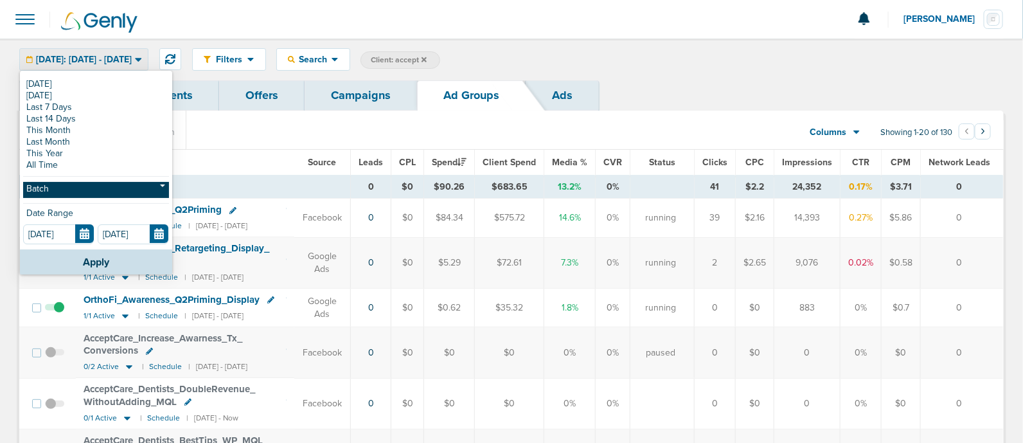
click at [60, 188] on link "Batch" at bounding box center [96, 190] width 146 height 16
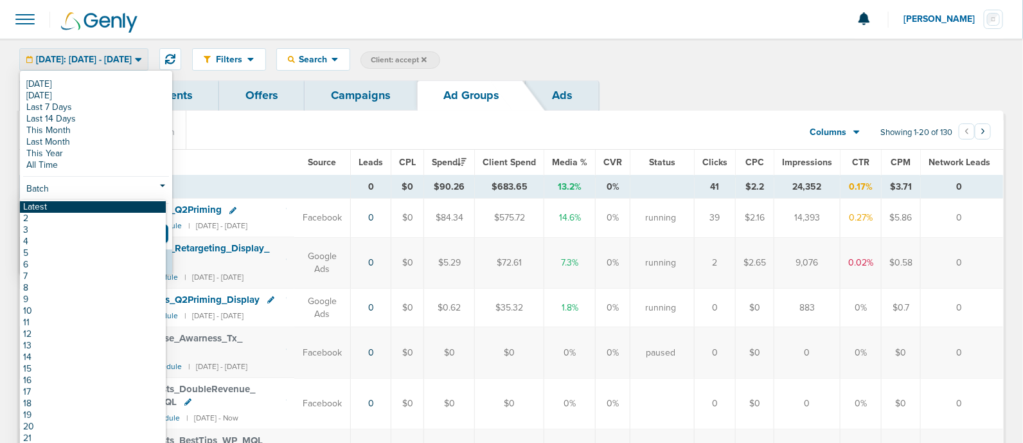
click at [58, 207] on link "Latest" at bounding box center [93, 207] width 146 height 12
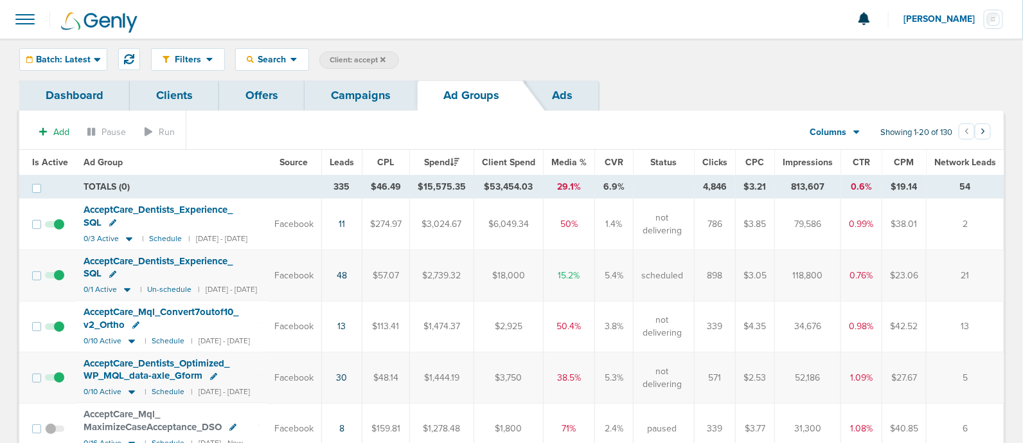
click at [357, 96] on link "Campaigns" at bounding box center [361, 95] width 112 height 30
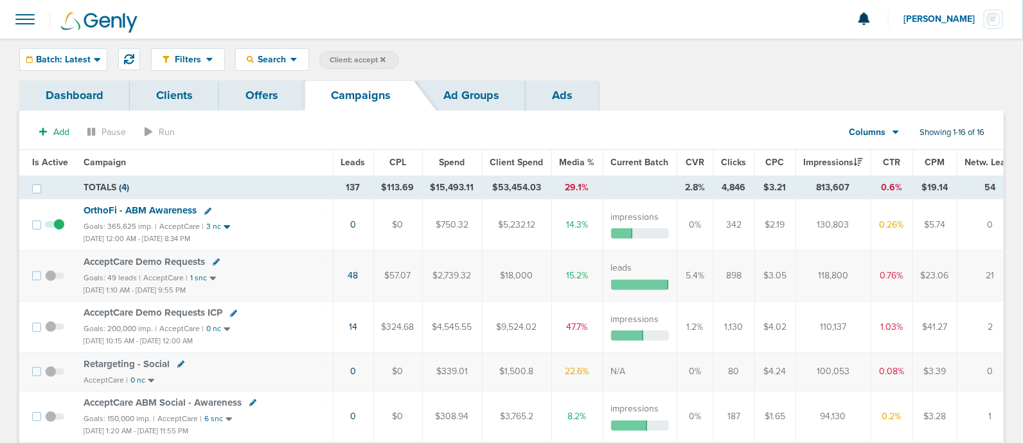
click at [42, 165] on span "Is Active" at bounding box center [50, 162] width 36 height 11
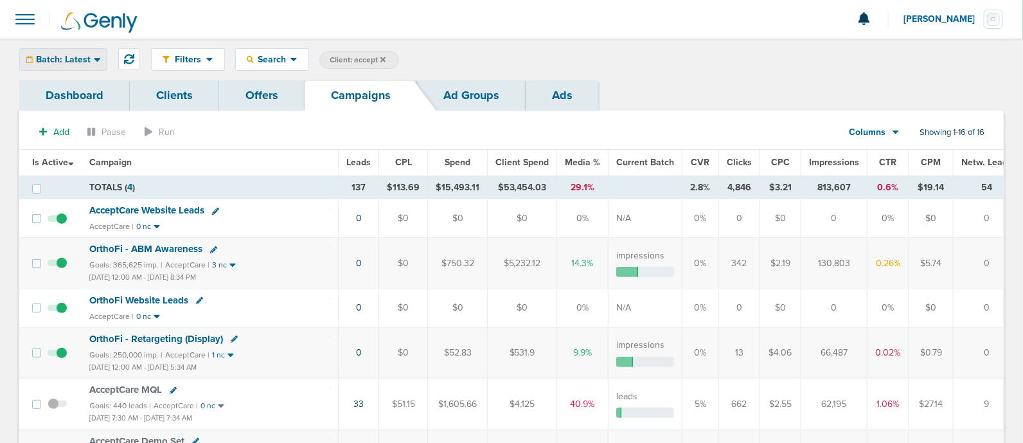
click at [94, 61] on icon at bounding box center [97, 59] width 7 height 11
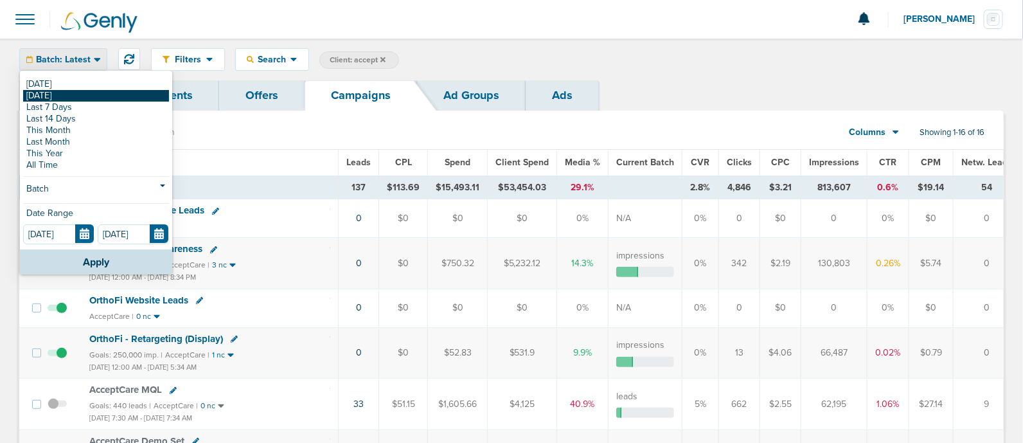
click at [84, 95] on link "[DATE]" at bounding box center [96, 96] width 146 height 12
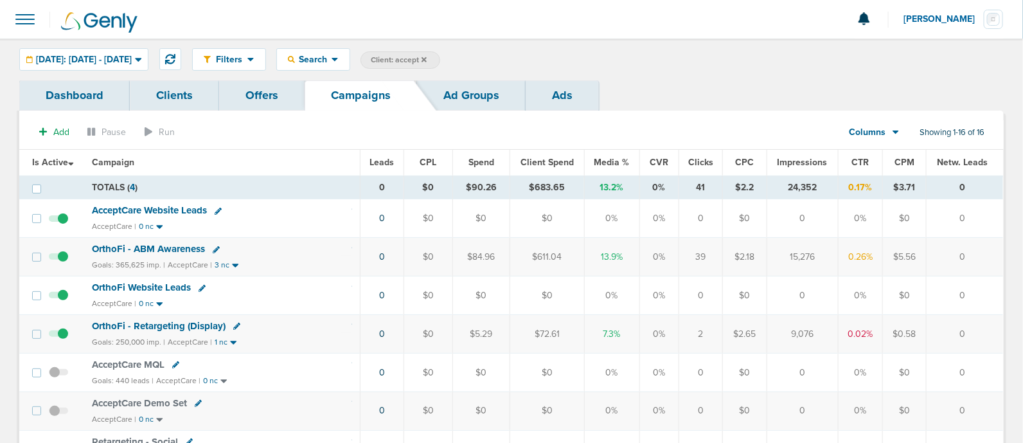
click at [427, 64] on span "Client: accept" at bounding box center [399, 60] width 56 height 11
type input "a"
type input "law"
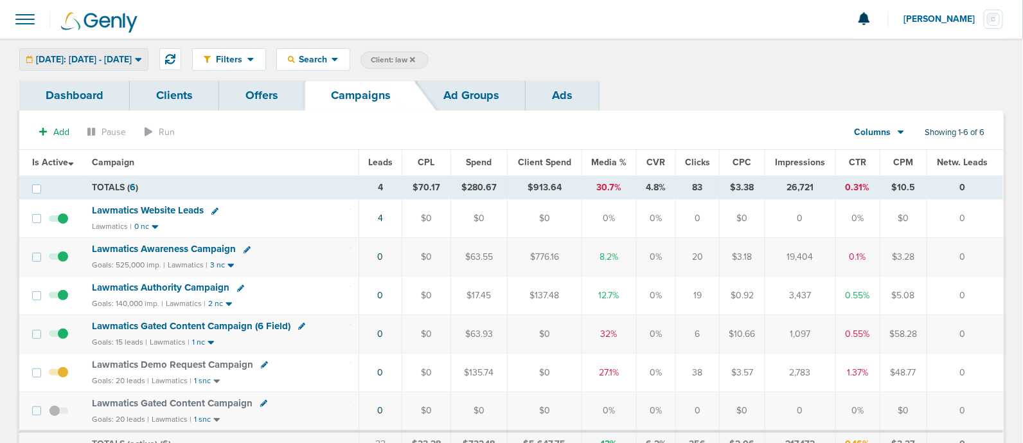
click at [95, 56] on span "[DATE]: [DATE] - [DATE]" at bounding box center [84, 59] width 96 height 9
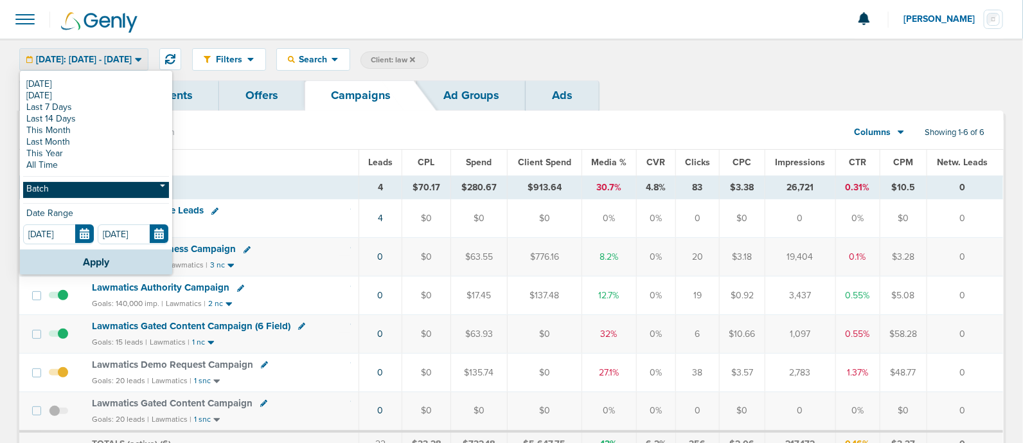
click at [109, 184] on link "Batch" at bounding box center [96, 190] width 146 height 16
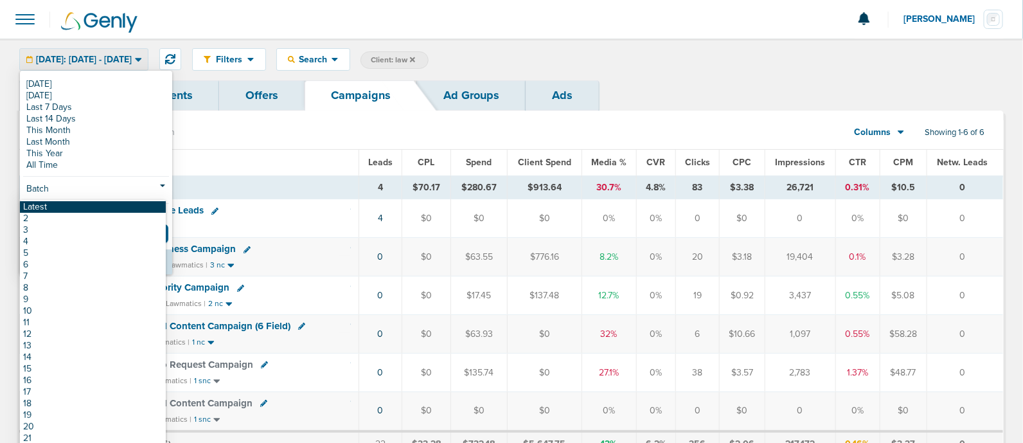
click at [75, 209] on link "Latest" at bounding box center [93, 207] width 146 height 12
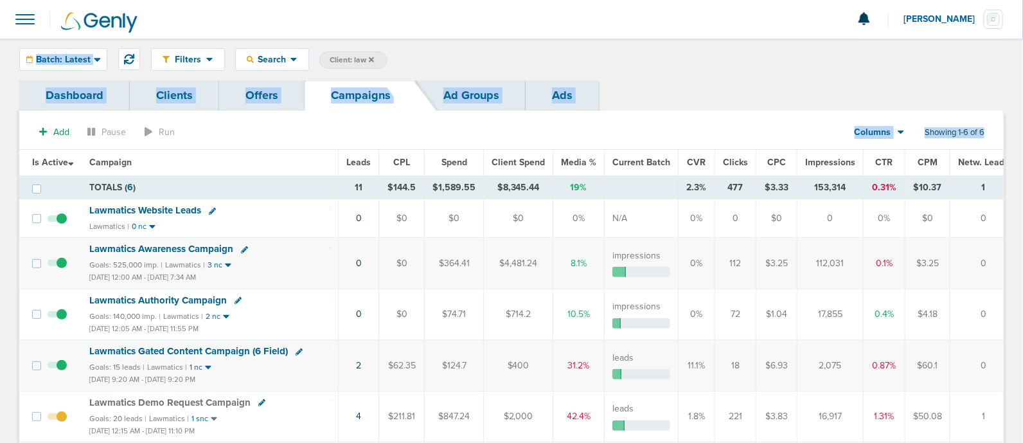
drag, startPoint x: 183, startPoint y: 51, endPoint x: 1026, endPoint y: 269, distance: 870.8
click at [1023, 267] on html "Notifications You have no unread notifications [PERSON_NAME] Profile Sign Out C…" at bounding box center [511, 221] width 1023 height 443
click at [1017, 272] on div "Dashboard Clients Offers Campaigns Ad Groups Ads Add Pause Run Columns Media St…" at bounding box center [511, 337] width 1023 height 514
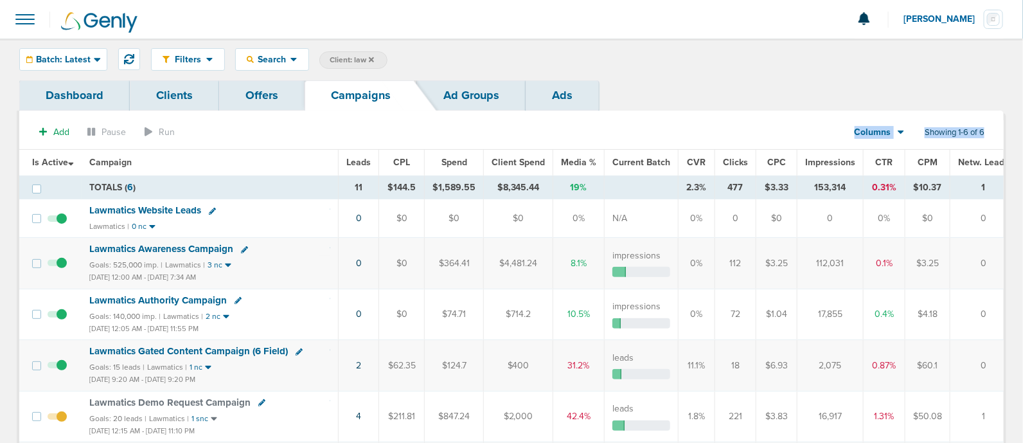
scroll to position [0, 6]
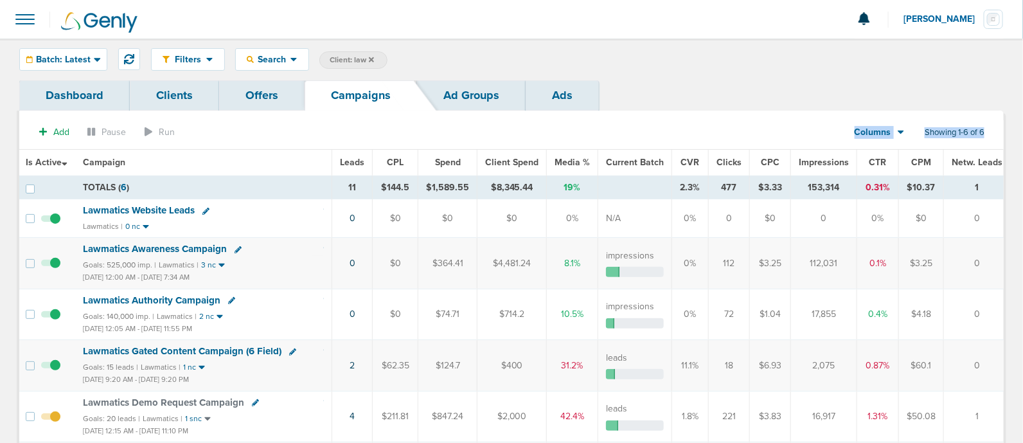
drag, startPoint x: 21, startPoint y: 145, endPoint x: 1019, endPoint y: 330, distance: 1014.9
click at [1019, 330] on div "Dashboard Clients Offers Campaigns Ad Groups Ads Add Pause Run Columns Media St…" at bounding box center [511, 337] width 1023 height 514
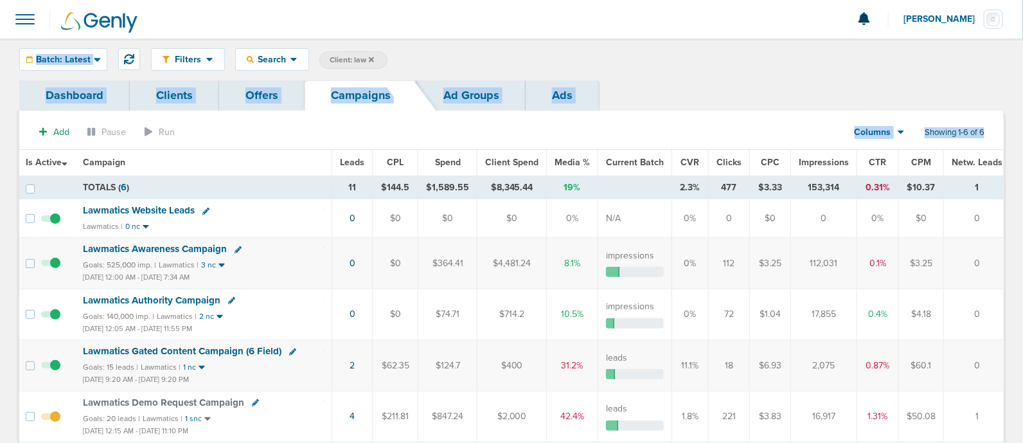
drag, startPoint x: 69, startPoint y: 59, endPoint x: 1028, endPoint y: 227, distance: 973.3
click at [1023, 227] on html "Notifications You have no unread notifications [PERSON_NAME] Profile Sign Out C…" at bounding box center [511, 221] width 1023 height 443
click at [1015, 220] on div "Dashboard Clients Offers Campaigns Ad Groups Ads Add Pause Run Columns Media St…" at bounding box center [511, 337] width 1023 height 514
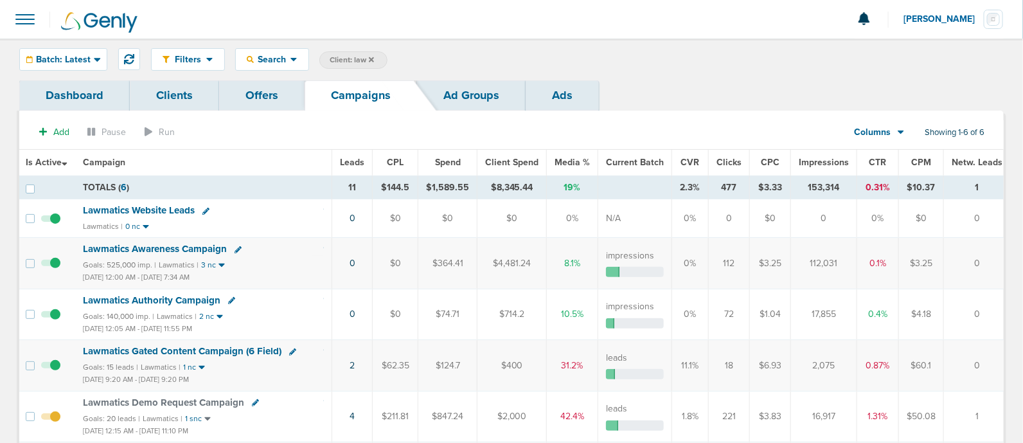
scroll to position [173, 0]
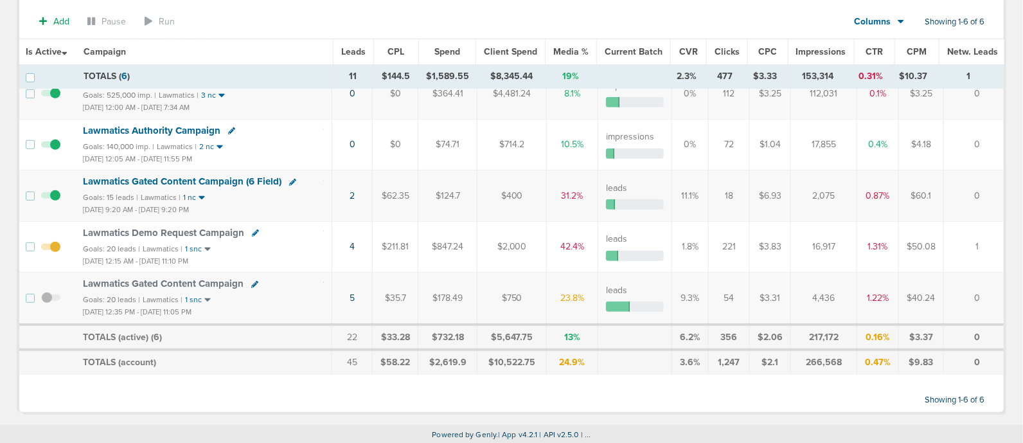
drag, startPoint x: 411, startPoint y: 192, endPoint x: 984, endPoint y: 193, distance: 572.6
click at [984, 193] on tr "Lawmatics Gated Content Campaign (6 Field) Goals: 15 leads | Lawmatics | 1 nc […" at bounding box center [514, 195] width 1002 height 51
click at [984, 193] on td "0" at bounding box center [980, 195] width 72 height 51
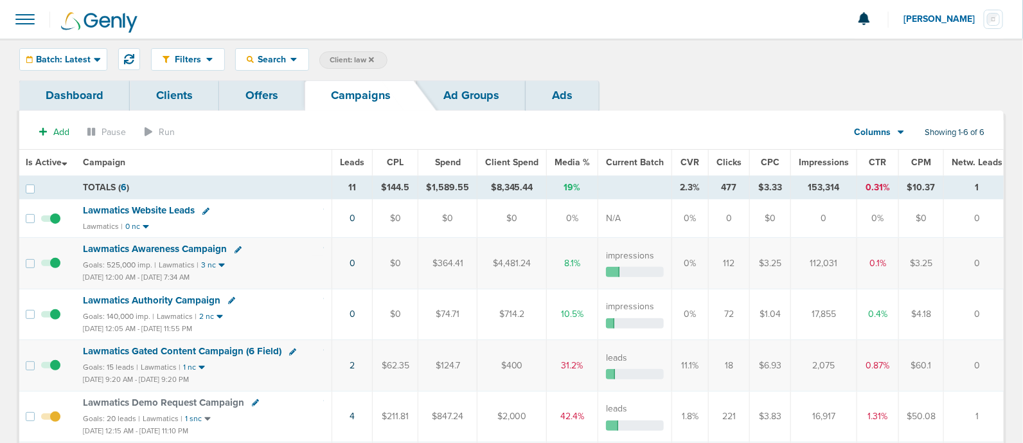
scroll to position [160, 0]
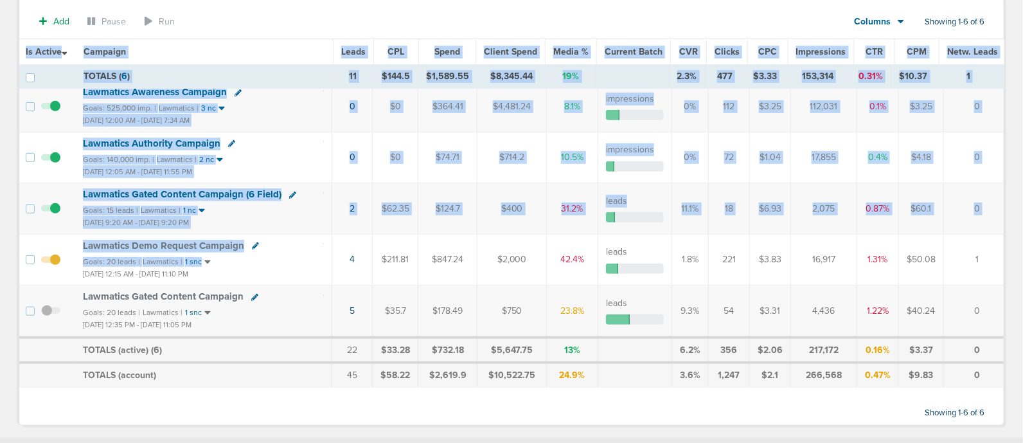
drag, startPoint x: 443, startPoint y: 265, endPoint x: 1028, endPoint y: 287, distance: 584.5
click at [1023, 283] on html "Notifications You have no unread notifications [PERSON_NAME] Profile Sign Out C…" at bounding box center [511, 61] width 1023 height 443
click at [988, 250] on td "1" at bounding box center [980, 259] width 72 height 51
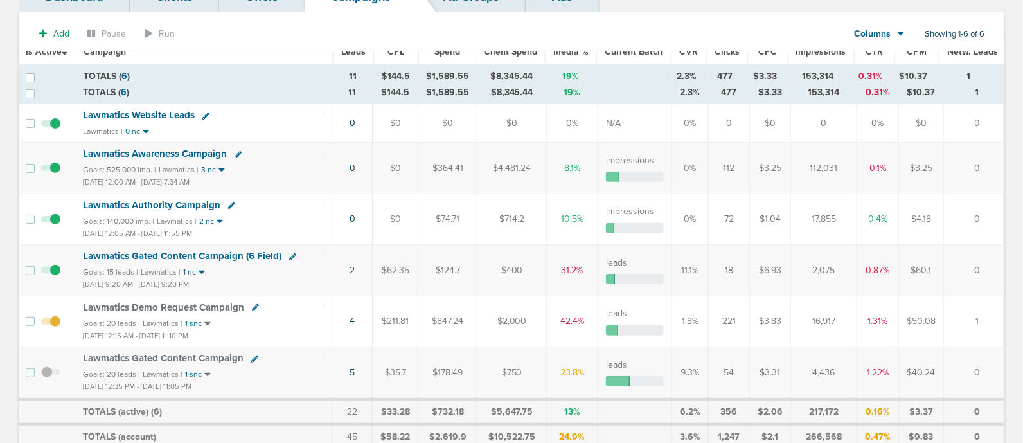
scroll to position [0, 0]
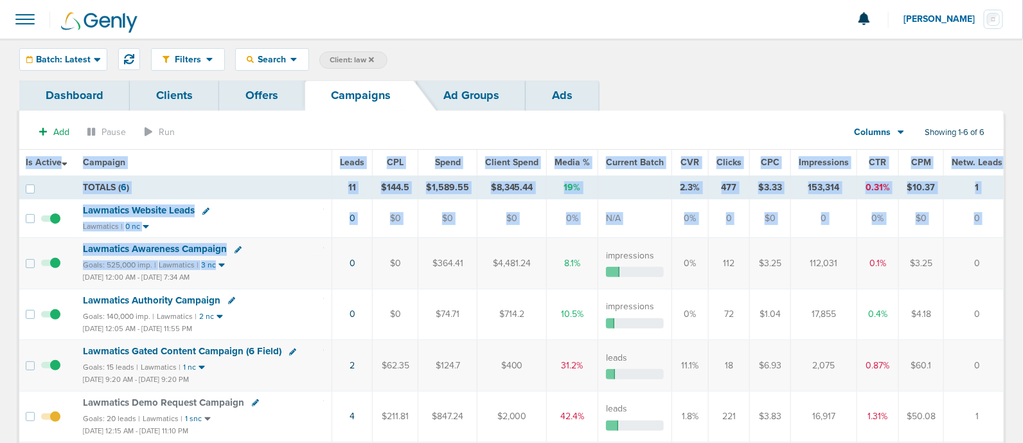
drag, startPoint x: 301, startPoint y: 265, endPoint x: 1028, endPoint y: 277, distance: 726.2
click at [1023, 277] on html "Notifications You have no unread notifications [PERSON_NAME] Profile Sign Out C…" at bounding box center [511, 221] width 1023 height 443
click at [325, 298] on td "Lawmatics Authority Campaign Goals: 140,000 imp. | Lawmatics | 2 nc [DATE] 12:0…" at bounding box center [203, 314] width 257 height 51
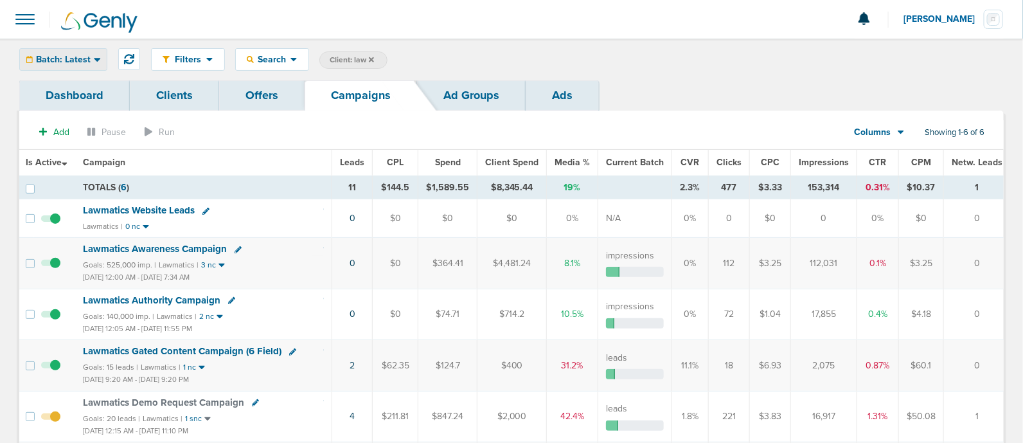
click at [91, 53] on div "Batch: Latest" at bounding box center [63, 59] width 87 height 21
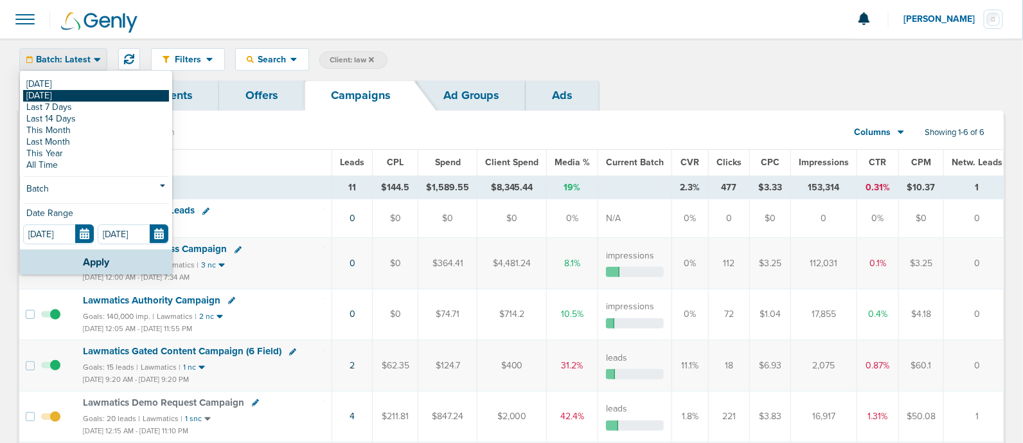
click at [82, 92] on link "[DATE]" at bounding box center [96, 96] width 146 height 12
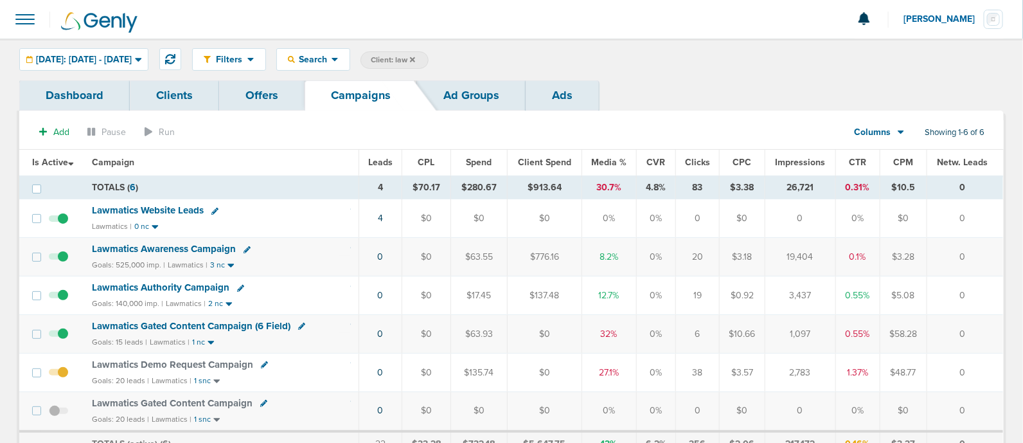
click at [206, 246] on span "Lawmatics Awareness Campaign" at bounding box center [164, 249] width 144 height 12
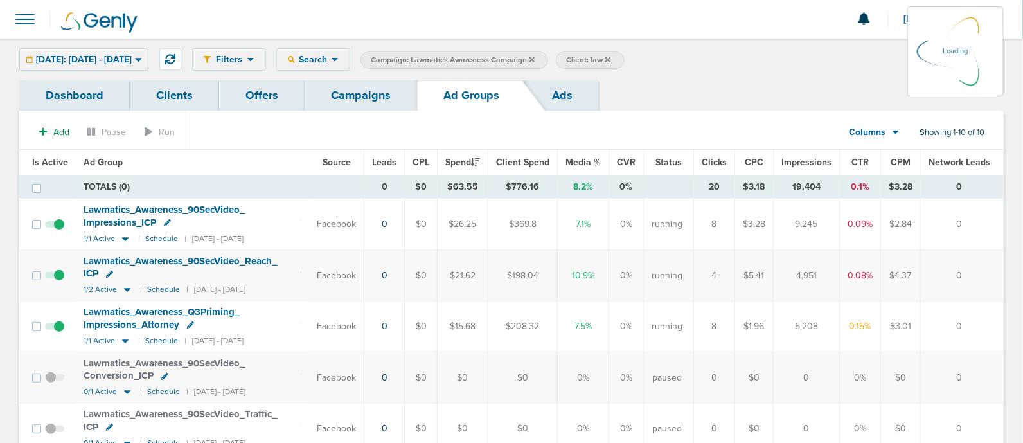
click at [170, 225] on div "Lawmatics_ Awareness_ 90SecVideo_ Impressions_ ICP" at bounding box center [193, 216] width 218 height 25
click at [166, 219] on icon at bounding box center [167, 222] width 7 height 7
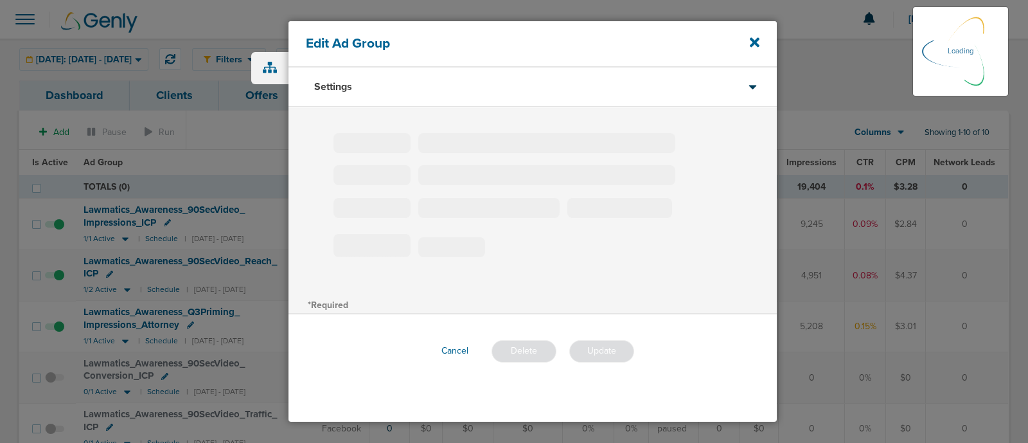
type input "Lawmatics_Awareness_90SecVideo_Impressions_ICP"
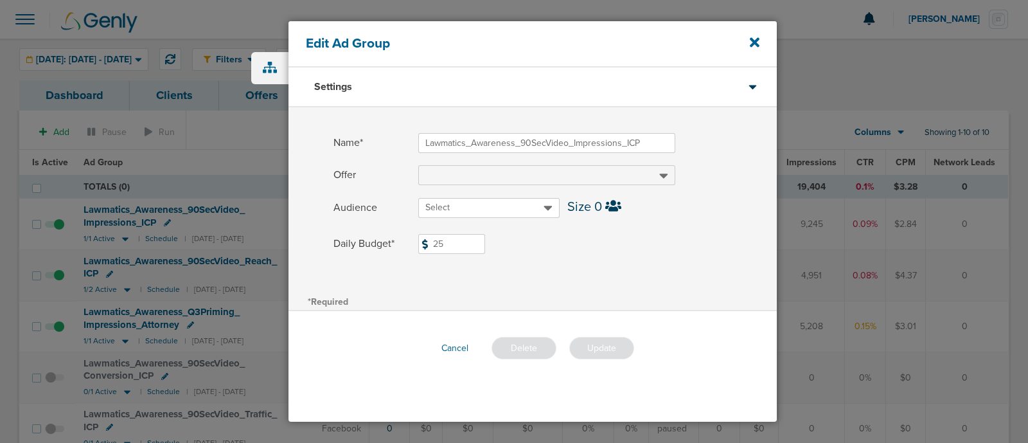
drag, startPoint x: 442, startPoint y: 244, endPoint x: 405, endPoint y: 248, distance: 37.5
click at [407, 248] on label "Daily Budget* 25 $25" at bounding box center [555, 244] width 443 height 20
type input "30"
click at [602, 344] on button "Update" at bounding box center [601, 348] width 65 height 22
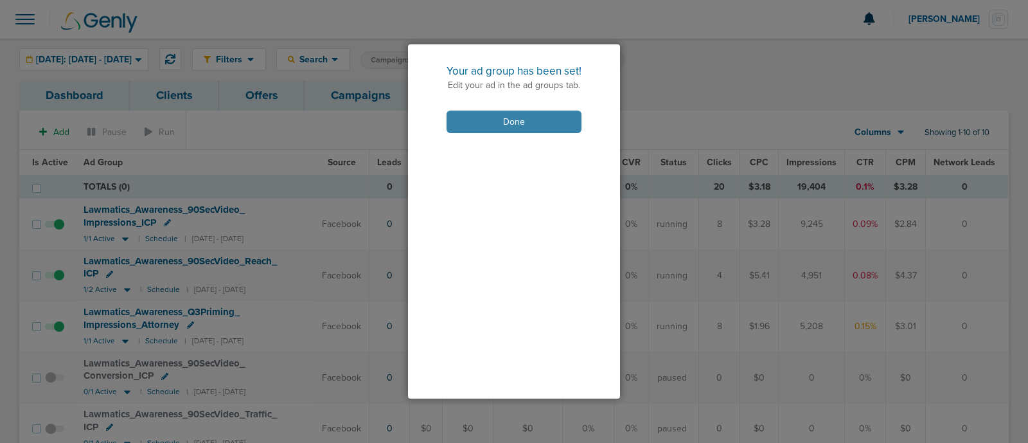
click at [531, 120] on button "Done" at bounding box center [514, 122] width 135 height 22
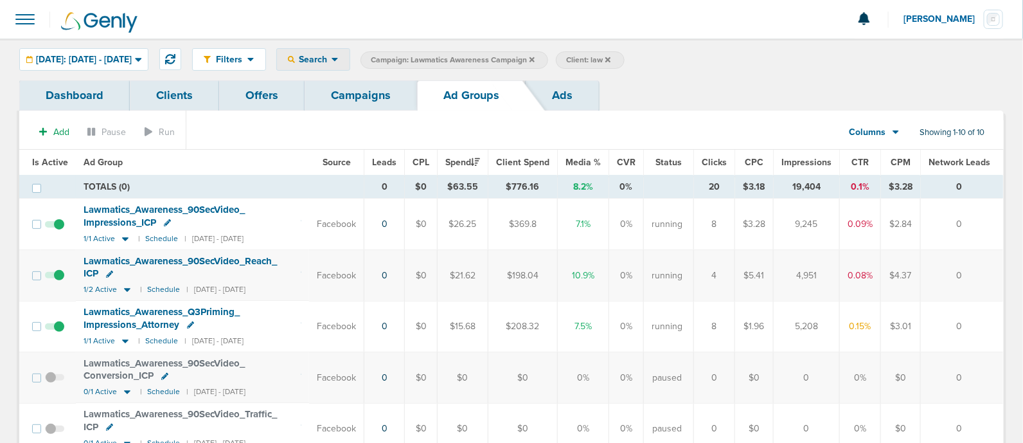
click at [332, 55] on span "Search" at bounding box center [313, 59] width 37 height 11
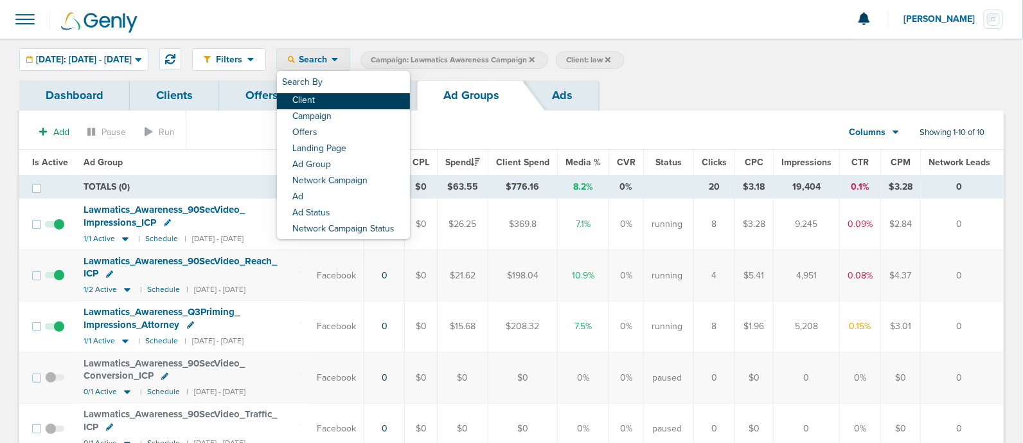
click at [357, 104] on link "Client" at bounding box center [343, 101] width 133 height 16
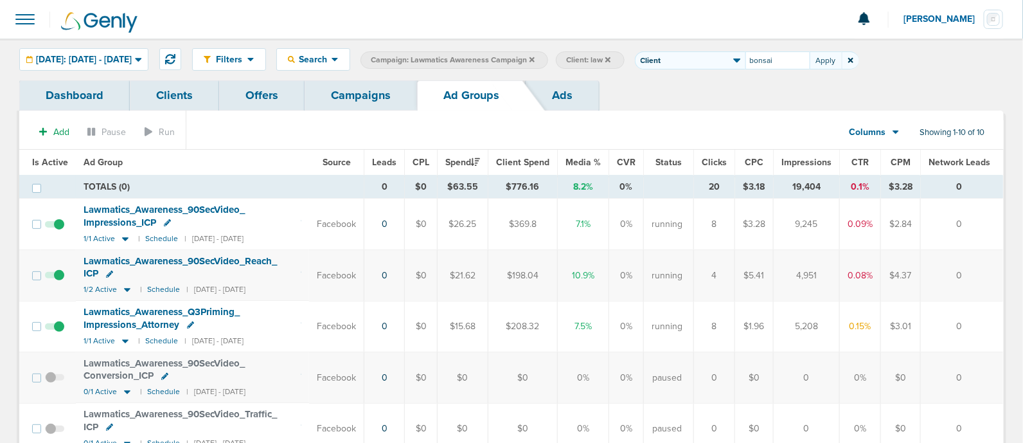
type input "bonsai"
click at [535, 59] on icon at bounding box center [532, 60] width 5 height 8
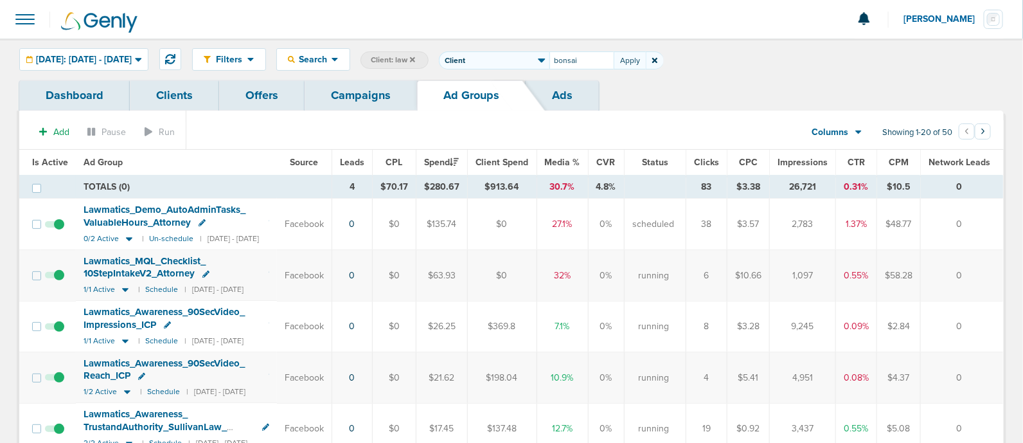
click at [415, 59] on icon at bounding box center [412, 59] width 5 height 5
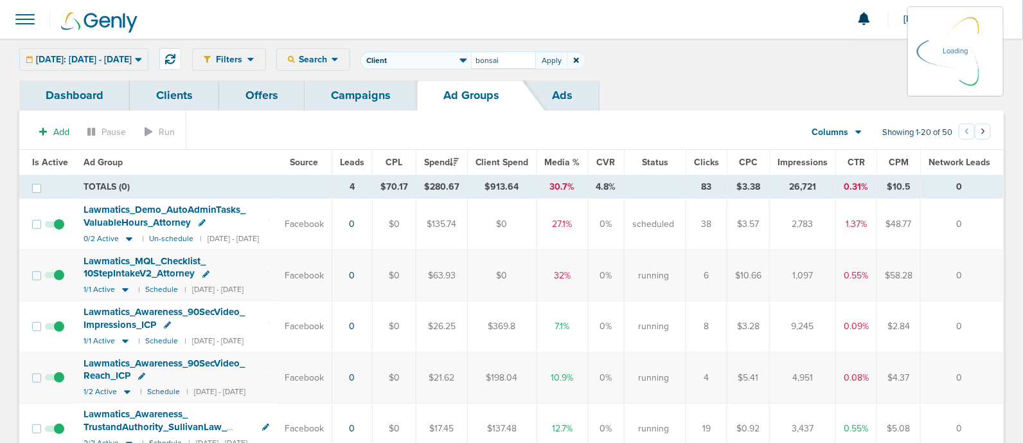
click at [535, 57] on input "bonsai" at bounding box center [503, 60] width 64 height 18
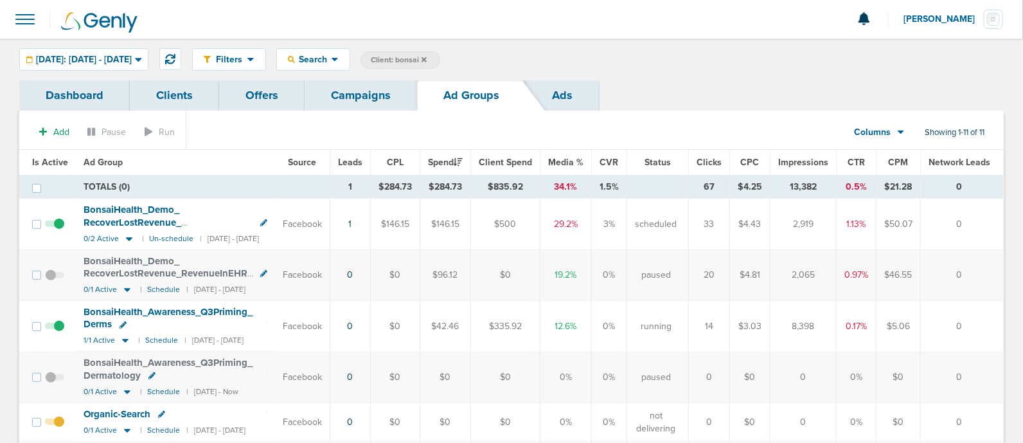
click at [368, 82] on link "Campaigns" at bounding box center [361, 95] width 112 height 30
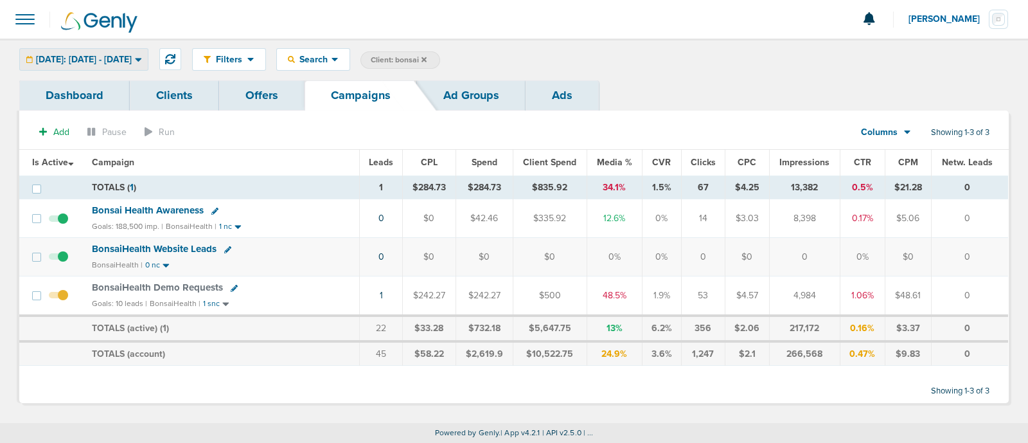
click at [132, 57] on span "[DATE]: [DATE] - [DATE]" at bounding box center [84, 59] width 96 height 9
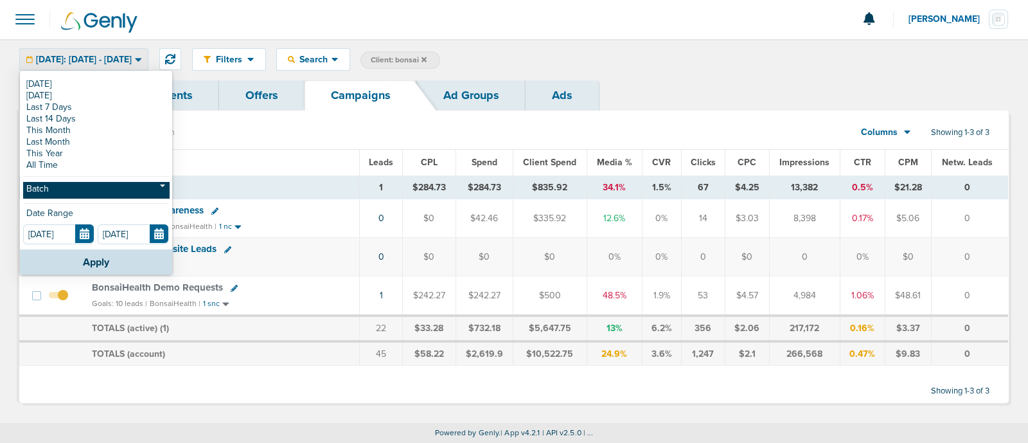
click at [98, 187] on link "Batch" at bounding box center [96, 190] width 146 height 16
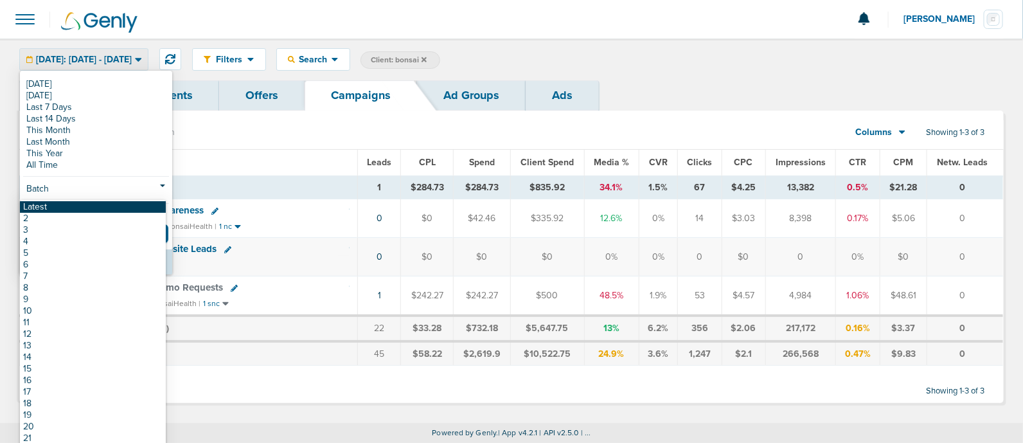
click at [84, 203] on link "Latest" at bounding box center [93, 207] width 146 height 12
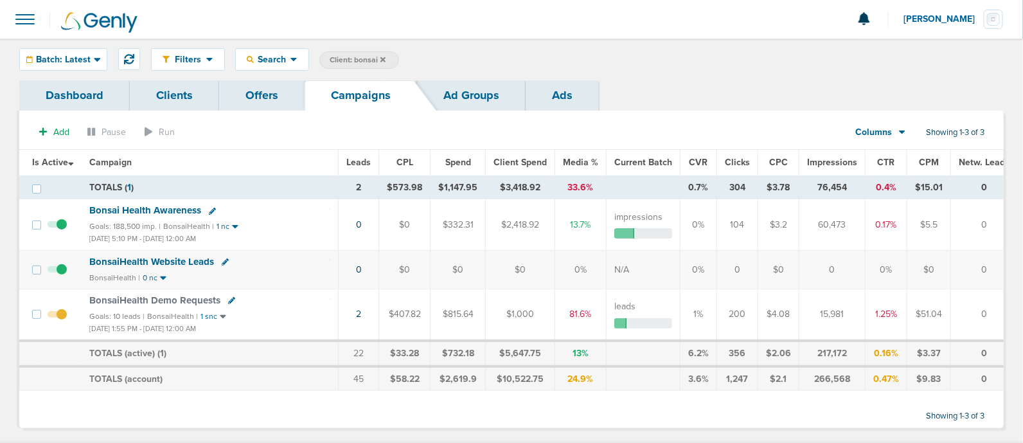
click at [213, 208] on icon at bounding box center [212, 211] width 7 height 7
select select
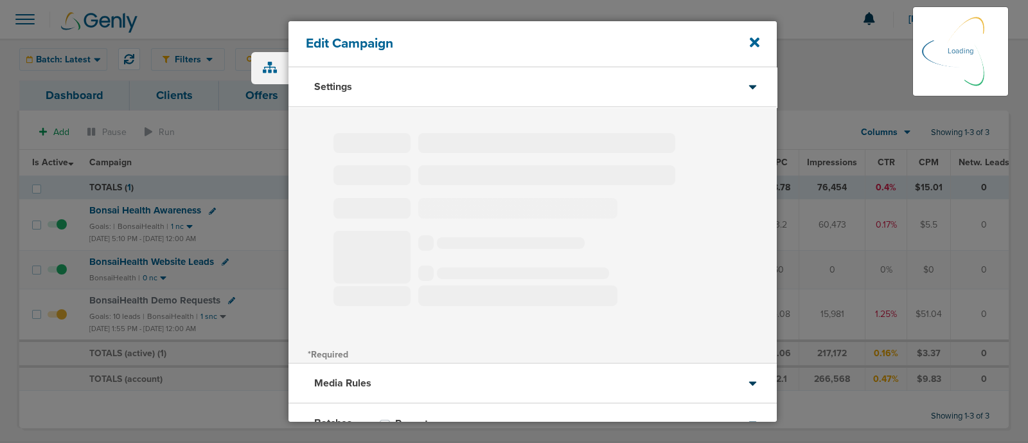
type input "Bonsai Health Awareness"
select select "Awareness"
radio input "true"
select select "readOnly"
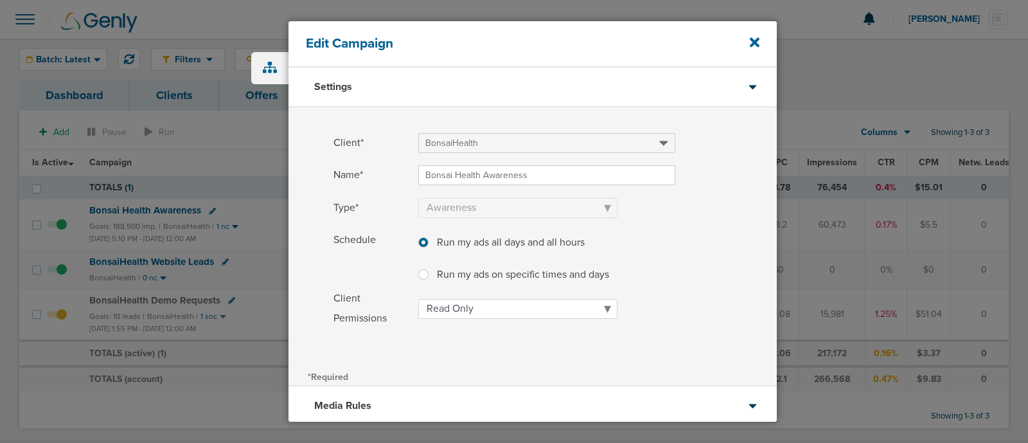
scroll to position [116, 0]
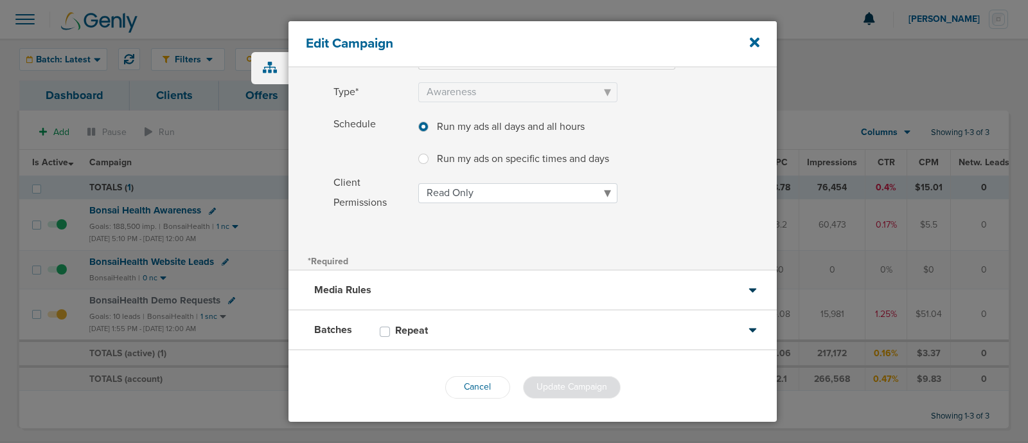
click at [521, 290] on div "Media Rules" at bounding box center [533, 291] width 488 height 40
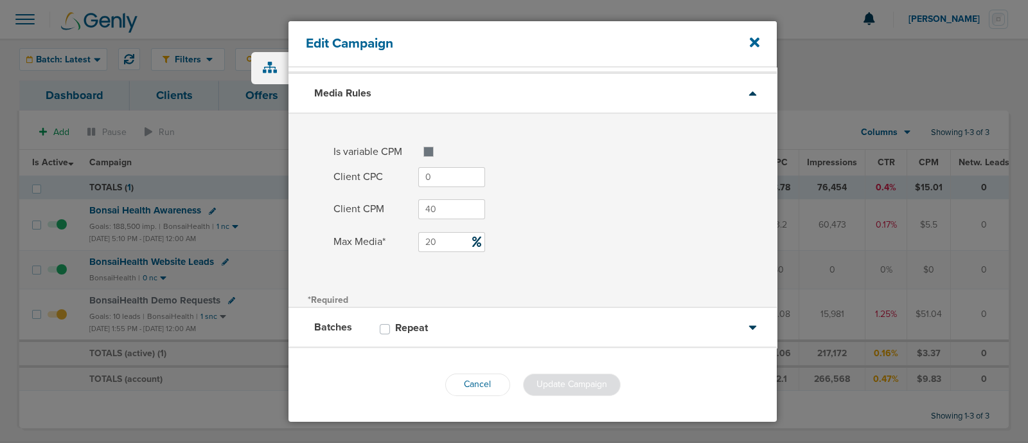
scroll to position [33, 0]
drag, startPoint x: 492, startPoint y: 380, endPoint x: 479, endPoint y: 373, distance: 14.4
click at [491, 380] on button "Cancel" at bounding box center [477, 386] width 65 height 22
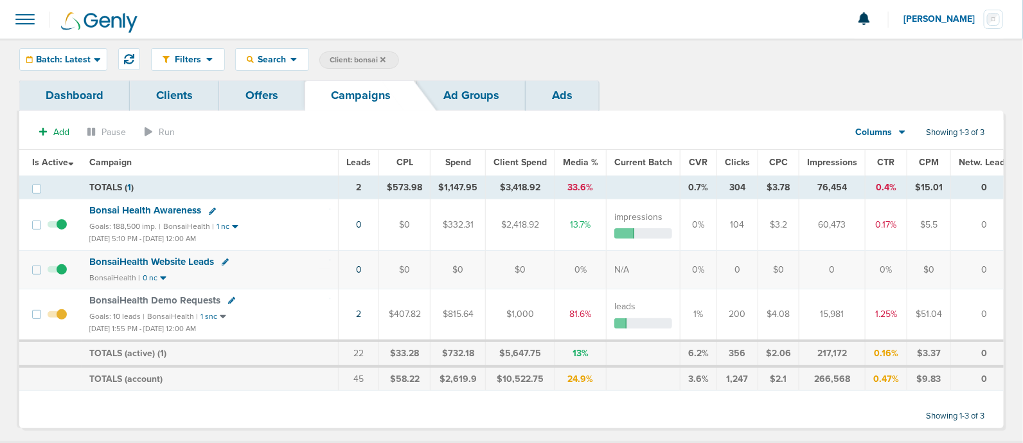
click at [213, 211] on icon at bounding box center [212, 211] width 7 height 7
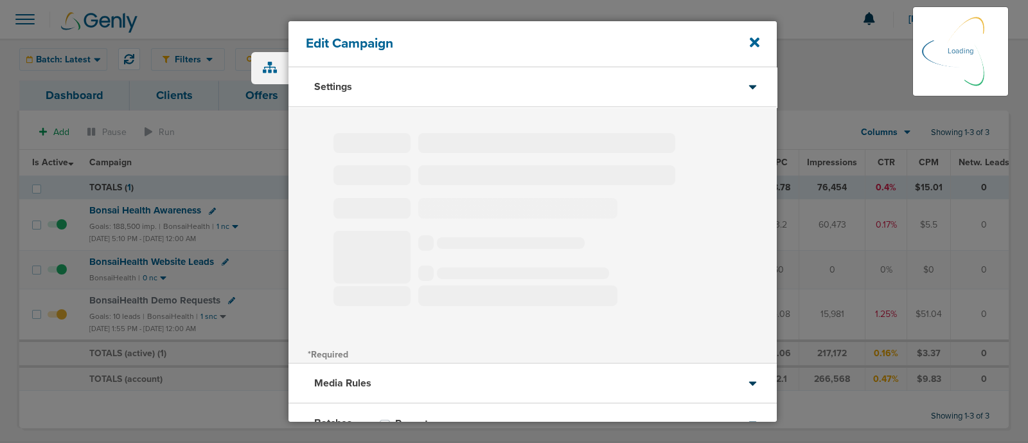
type input "Bonsai Health Awareness"
select select "Awareness"
radio input "true"
select select "readOnly"
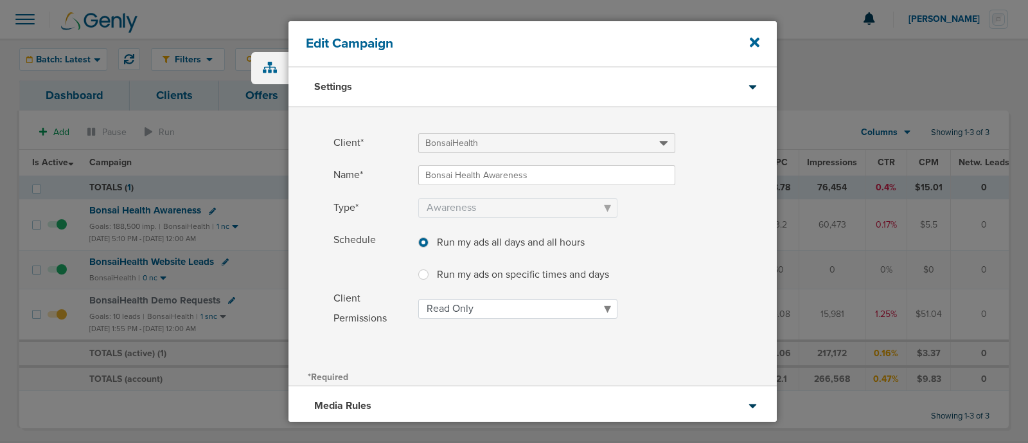
scroll to position [116, 0]
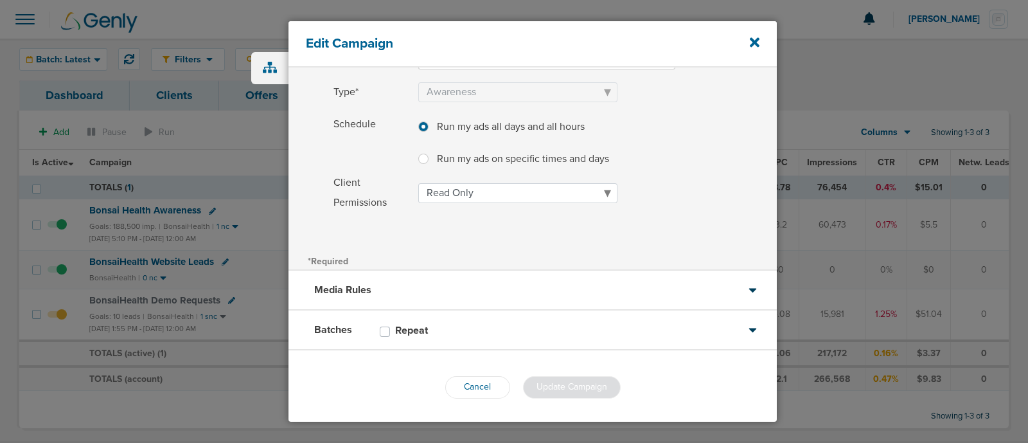
click at [519, 321] on div "Batches Repeat" at bounding box center [533, 330] width 488 height 40
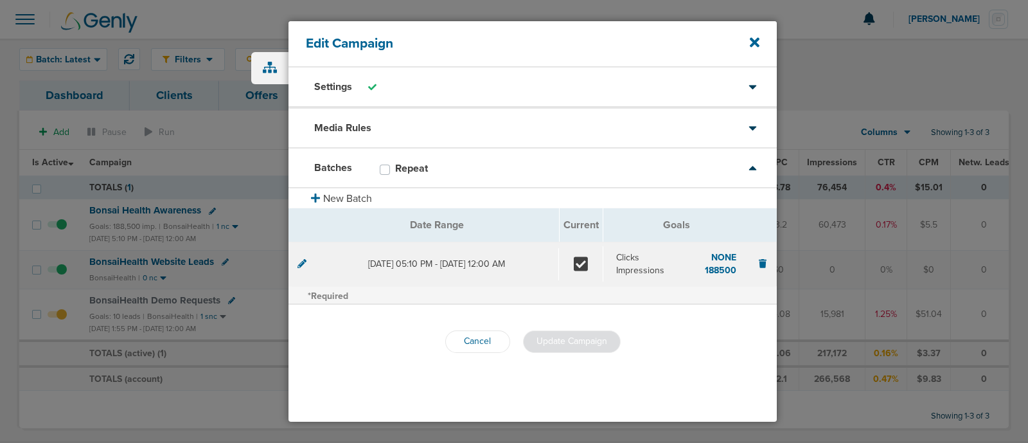
scroll to position [0, 0]
click at [307, 262] on section "[DATE] 05:10 PM - [DATE] 12:00 AM Clicks none Impressions 188500" at bounding box center [533, 262] width 488 height 44
click at [305, 263] on icon at bounding box center [302, 262] width 9 height 9
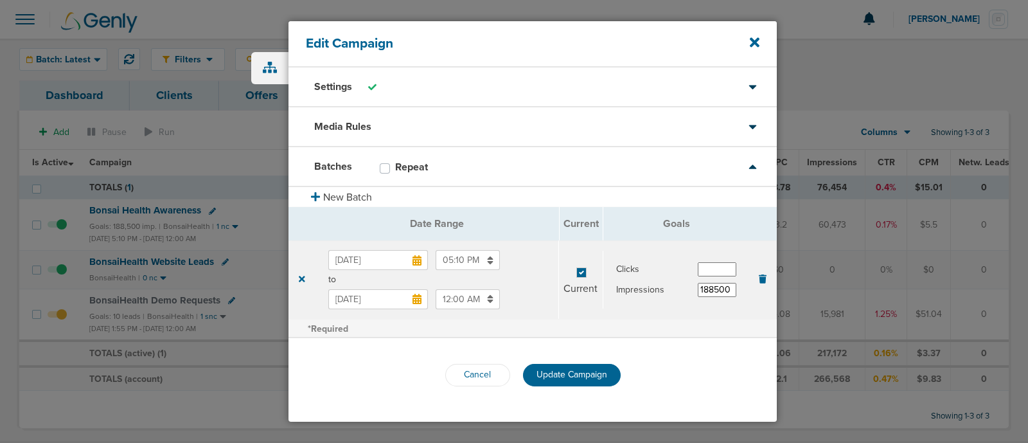
click at [417, 300] on icon at bounding box center [417, 299] width 9 height 10
click at [417, 300] on input "[DATE]" at bounding box center [378, 299] width 100 height 20
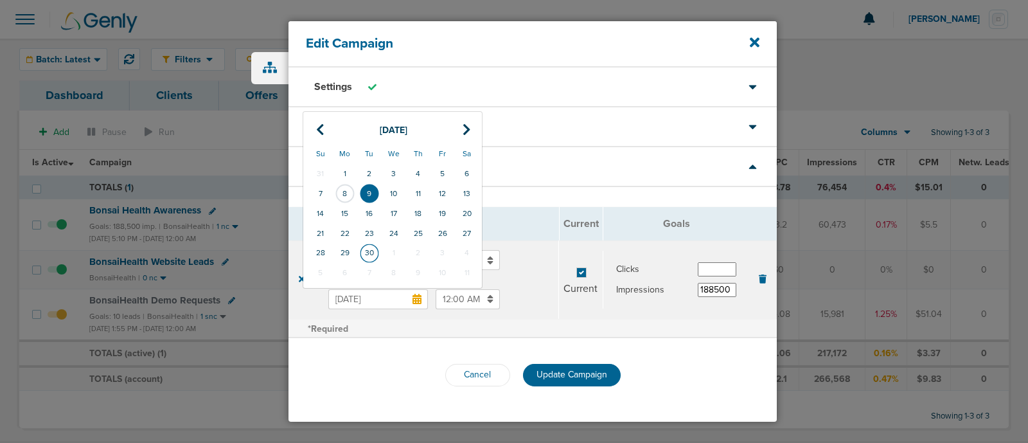
click at [368, 252] on td "30" at bounding box center [369, 253] width 24 height 20
type input "[DATE]"
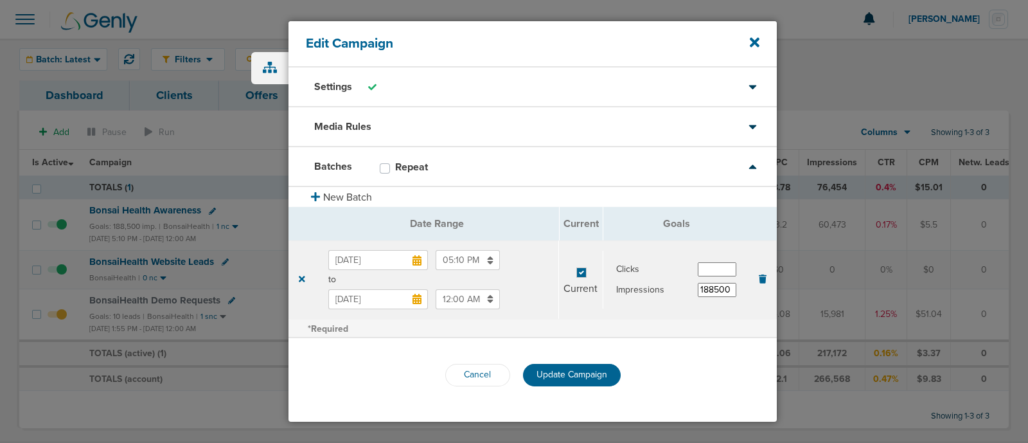
click at [454, 303] on input "12:00 AM" at bounding box center [468, 299] width 64 height 20
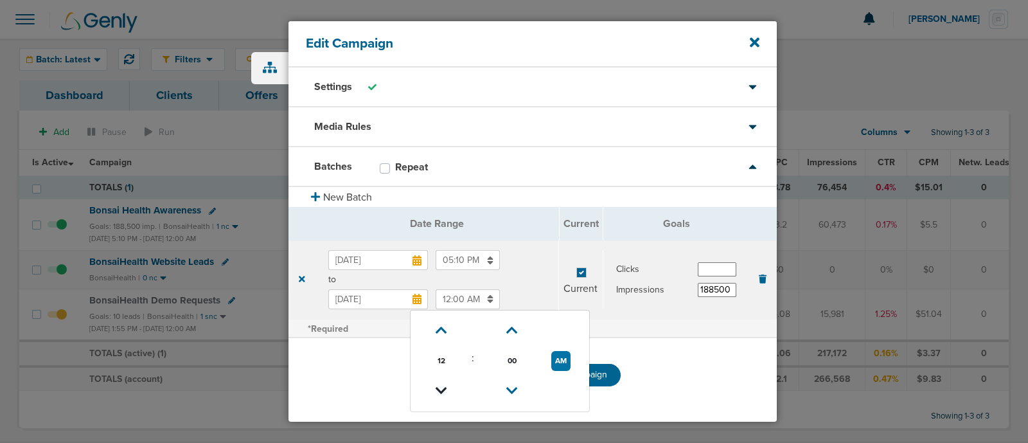
click at [443, 389] on icon at bounding box center [442, 391] width 12 height 8
click at [517, 322] on link at bounding box center [513, 331] width 22 height 20
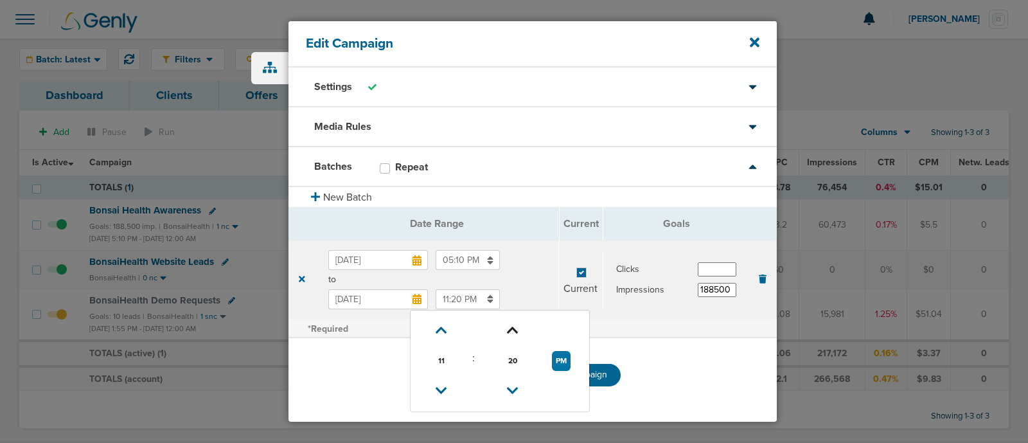
click at [517, 322] on link at bounding box center [513, 331] width 22 height 20
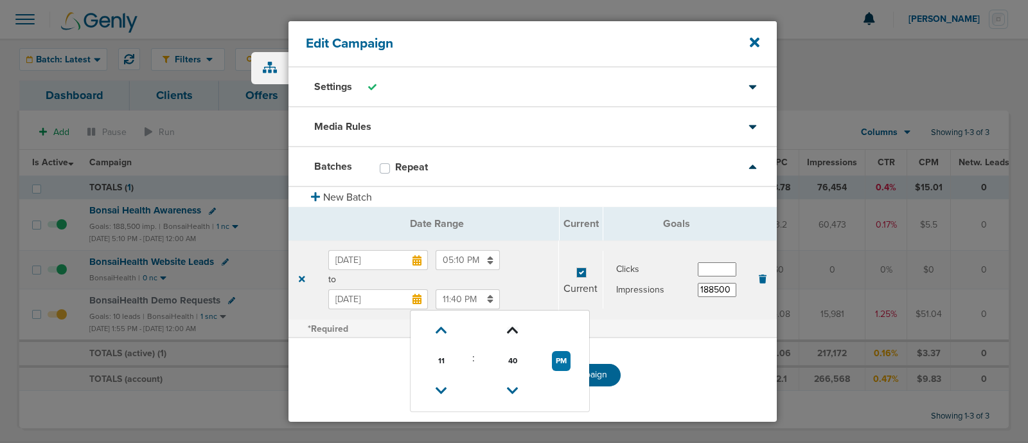
type input "11:45 PM"
click at [527, 280] on span "to" at bounding box center [437, 279] width 218 height 13
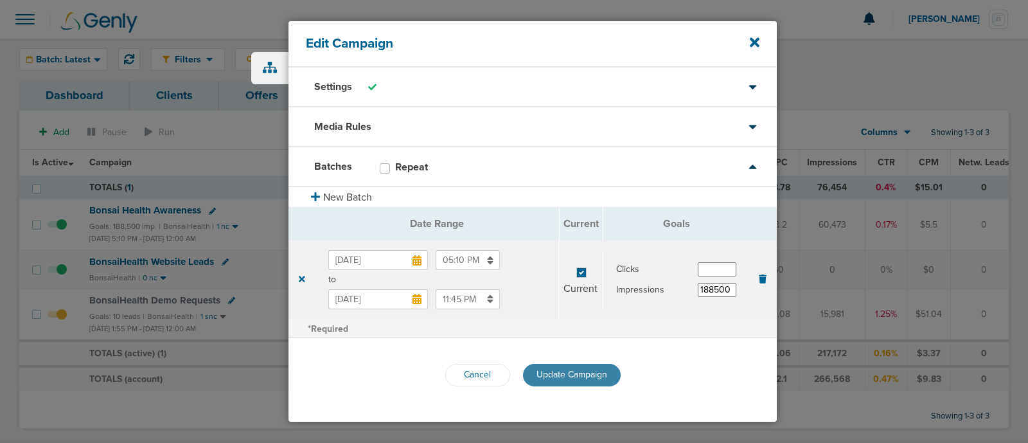
click at [592, 371] on span "Update Campaign" at bounding box center [572, 374] width 71 height 11
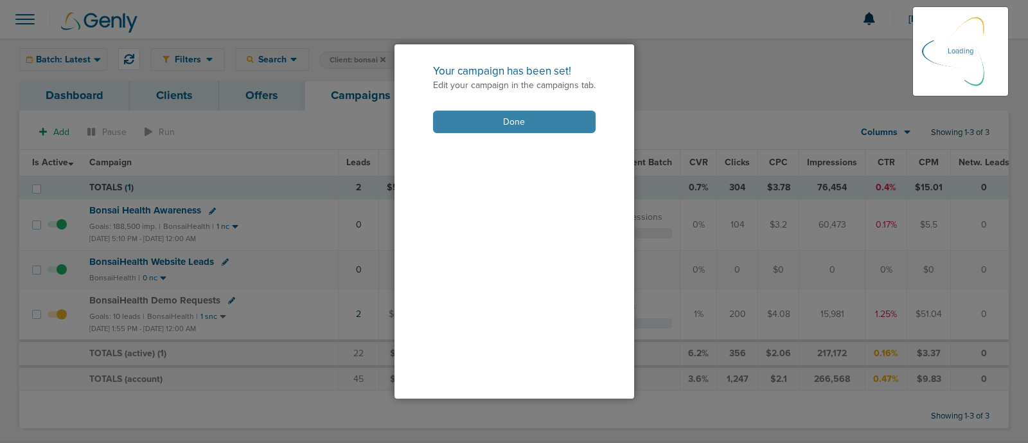
click at [522, 121] on button "Done" at bounding box center [514, 122] width 163 height 22
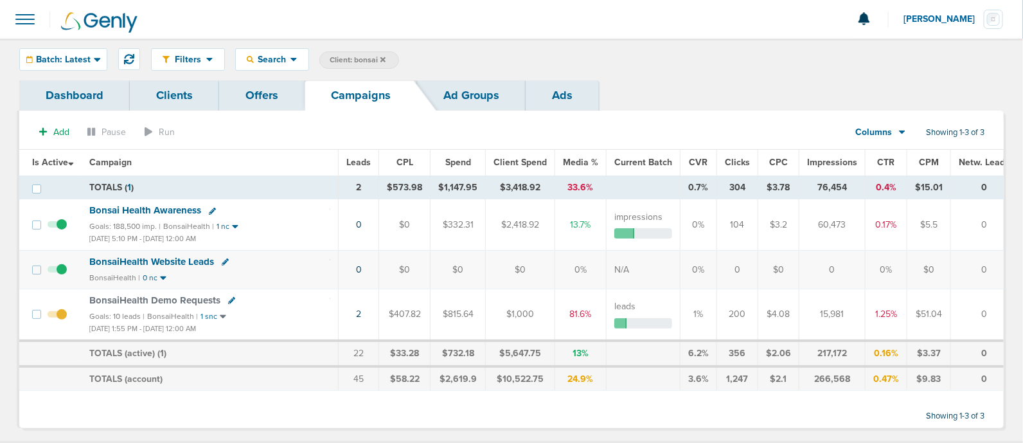
click at [228, 297] on icon at bounding box center [231, 300] width 7 height 7
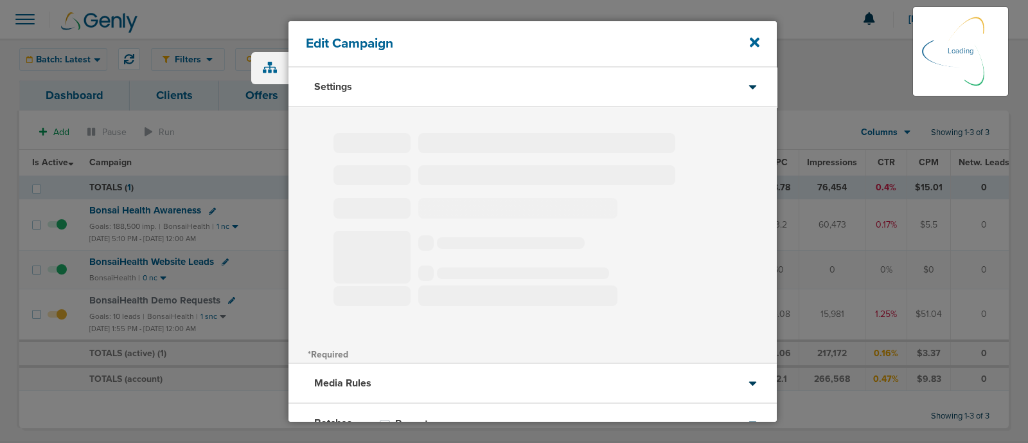
type input "BonsaiHealth Demo Requests"
select select "Leads"
radio input "true"
select select "readOnly"
select select "2"
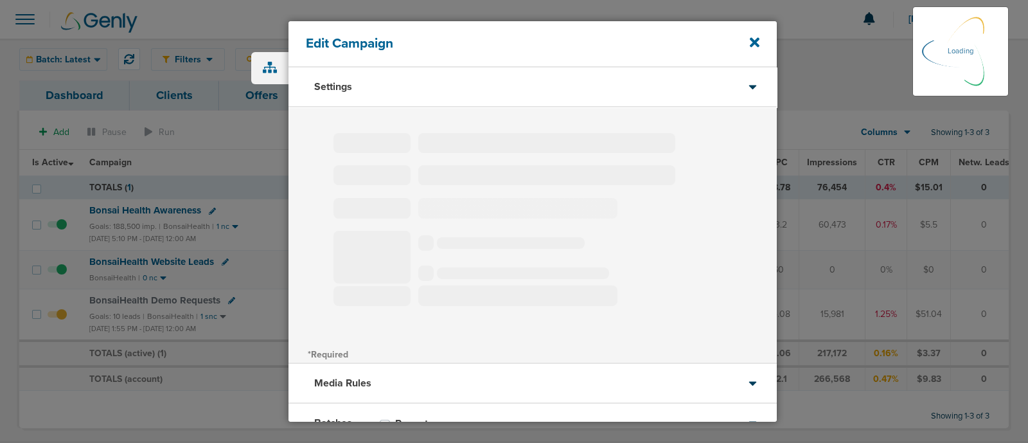
select select "3"
select select "4"
select select "6"
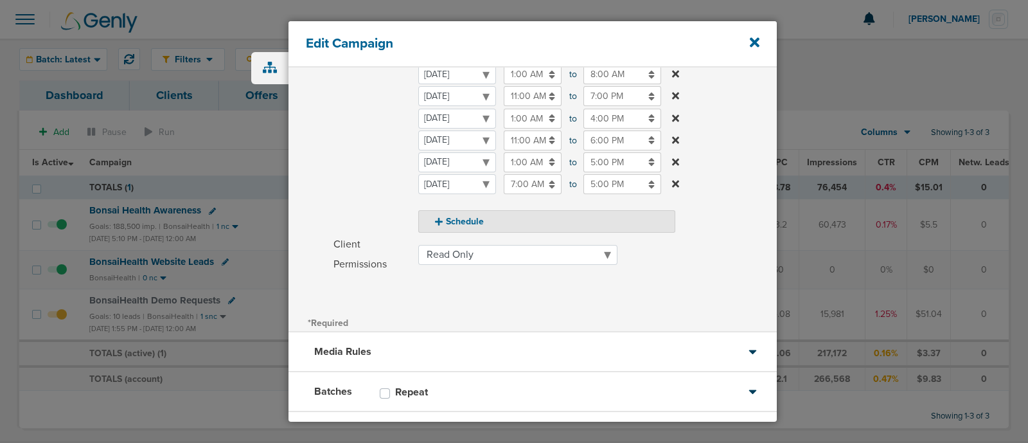
scroll to position [285, 0]
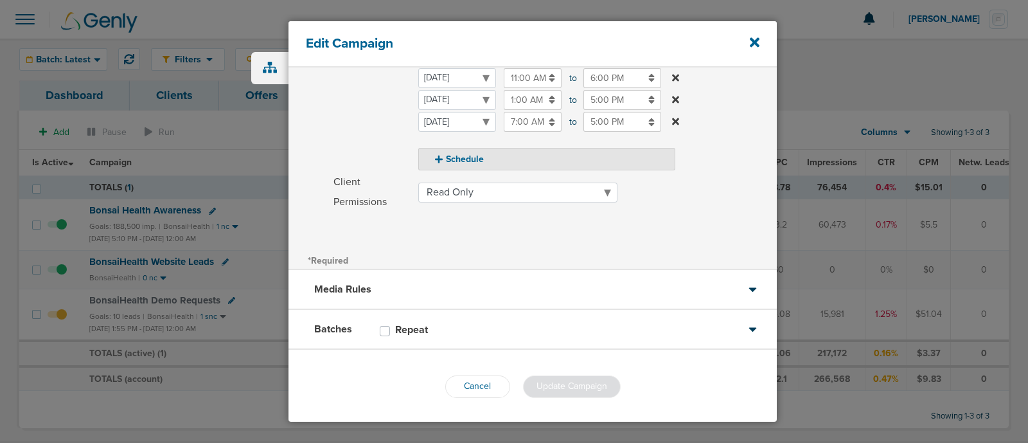
click at [450, 329] on div "Batches Repeat" at bounding box center [533, 330] width 488 height 40
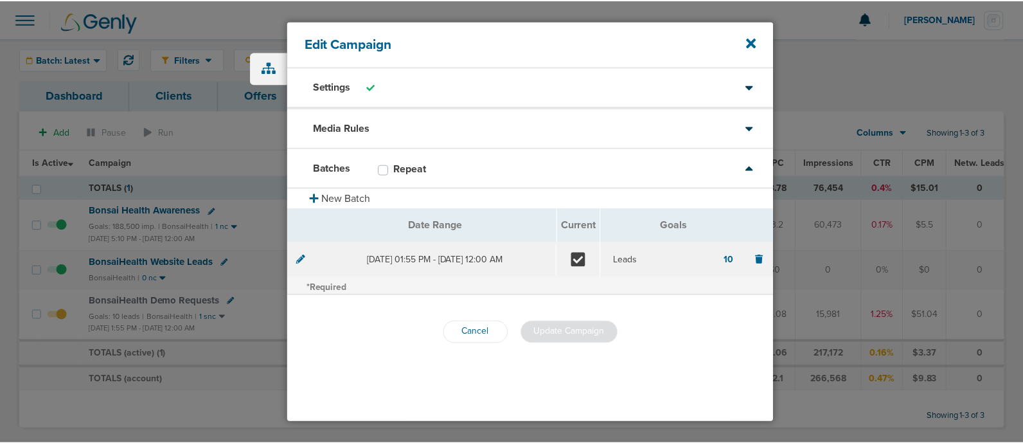
scroll to position [0, 0]
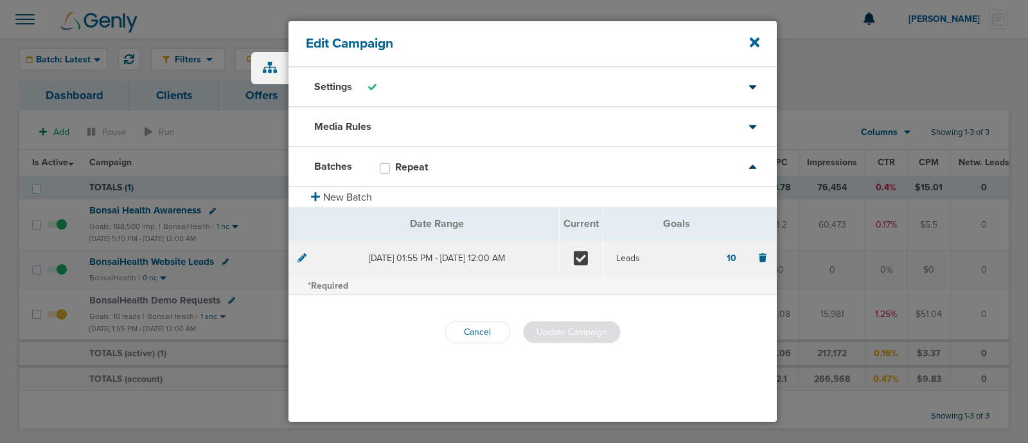
click at [302, 262] on div at bounding box center [302, 258] width 9 height 13
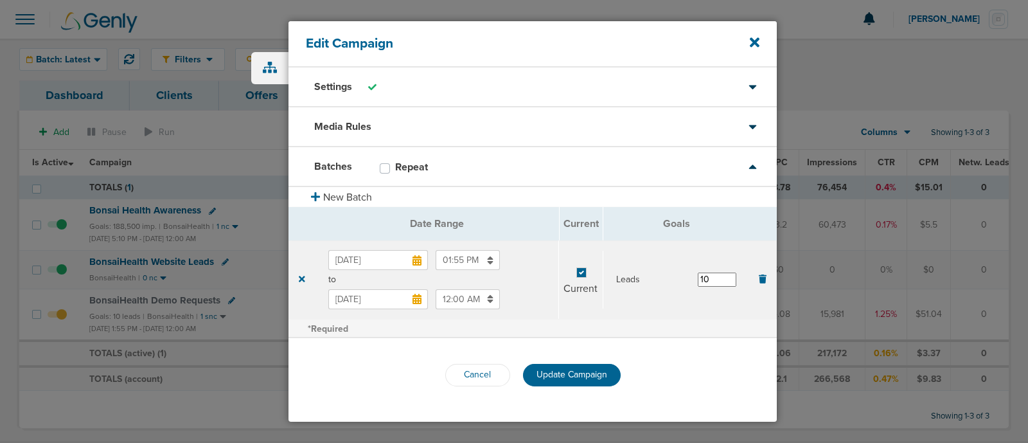
click at [378, 301] on input "[DATE]" at bounding box center [378, 299] width 100 height 20
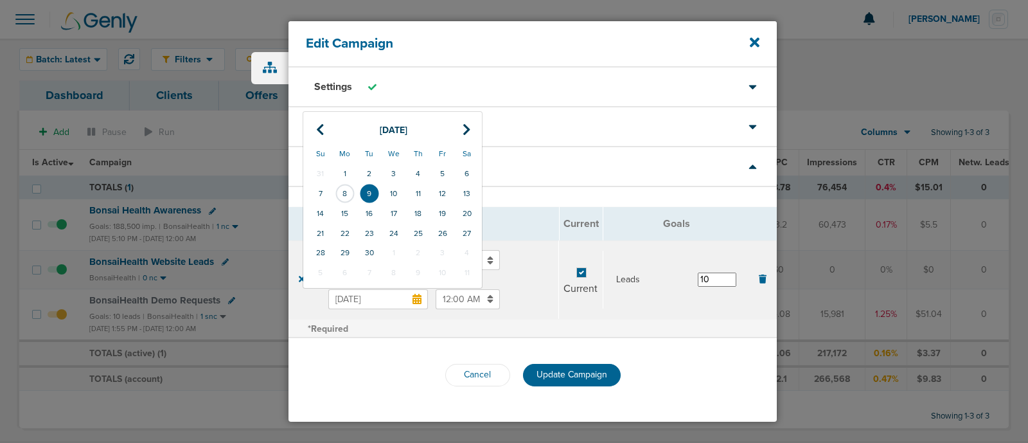
click at [371, 255] on td "30" at bounding box center [369, 253] width 24 height 20
type input "[DATE]"
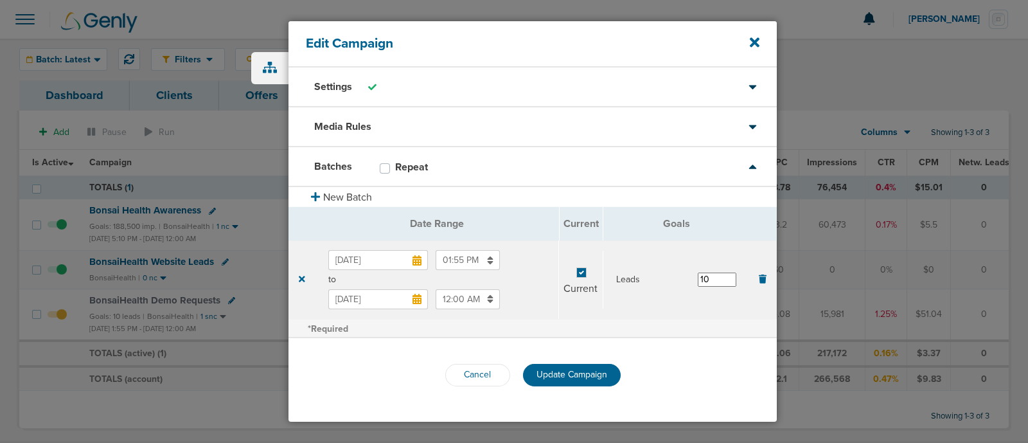
click at [443, 299] on input "12:00 AM" at bounding box center [468, 299] width 64 height 20
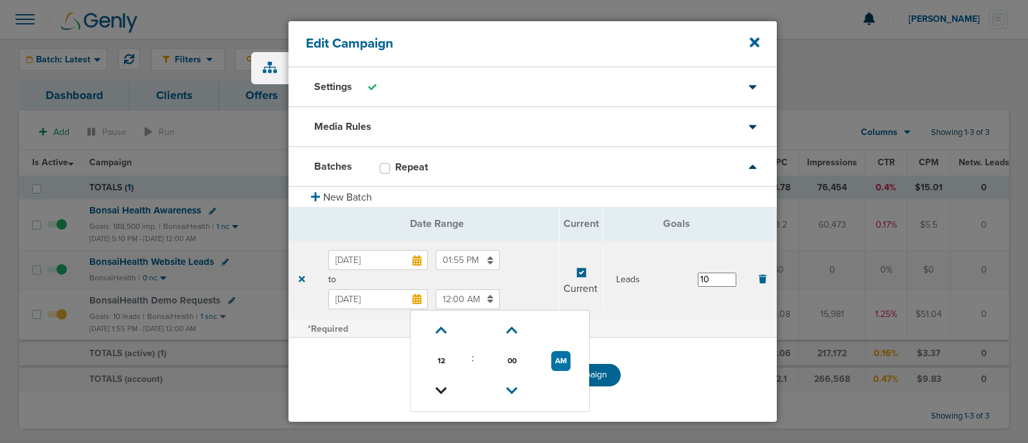
click at [442, 387] on icon at bounding box center [442, 391] width 12 height 8
type input "11:00 PM"
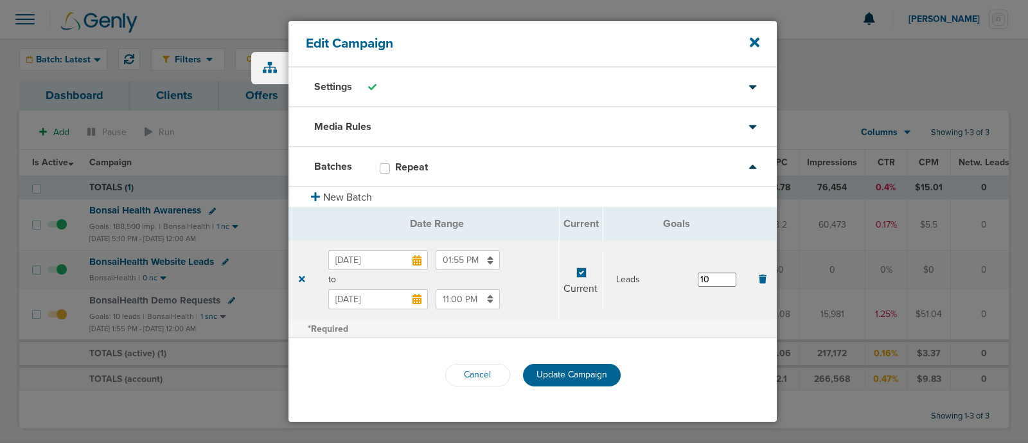
click at [525, 292] on label "[DATE] 11:00 PM" at bounding box center [437, 299] width 218 height 20
click at [428, 292] on input "[DATE]" at bounding box center [378, 299] width 100 height 20
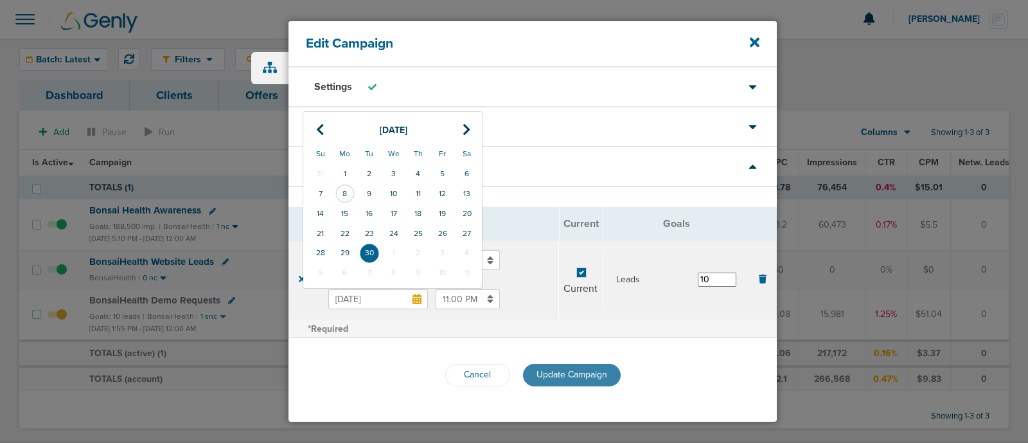
click at [574, 373] on span "Update Campaign" at bounding box center [572, 374] width 71 height 11
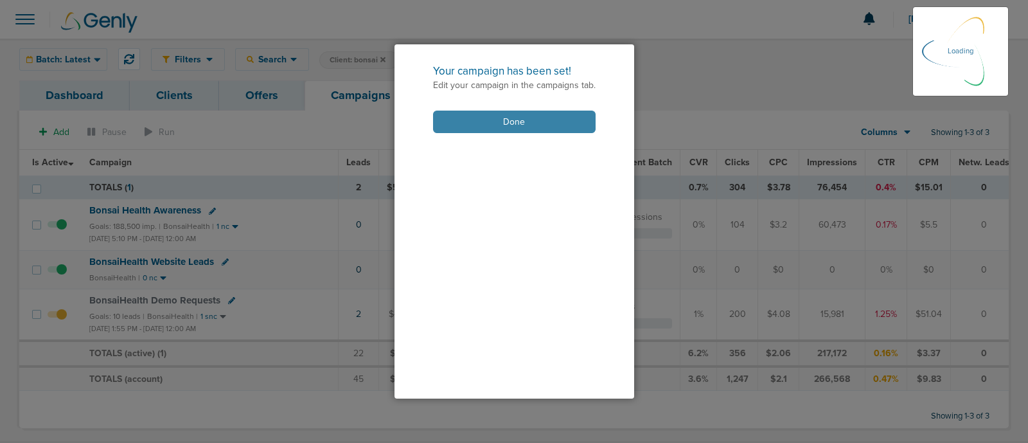
click at [546, 124] on button "Done" at bounding box center [514, 122] width 163 height 22
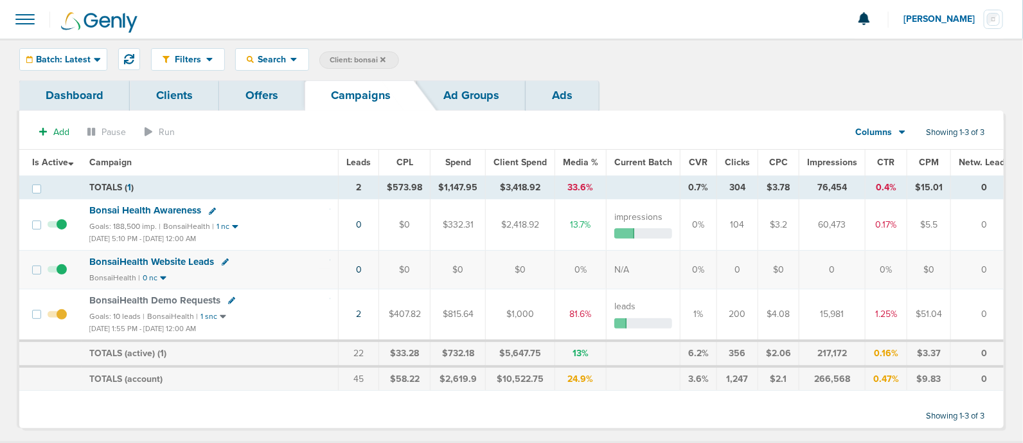
click at [386, 58] on label "Client: bonsai" at bounding box center [359, 59] width 80 height 17
click at [384, 58] on label "Client: bonsai" at bounding box center [359, 59] width 80 height 17
click at [381, 59] on icon at bounding box center [382, 60] width 5 height 8
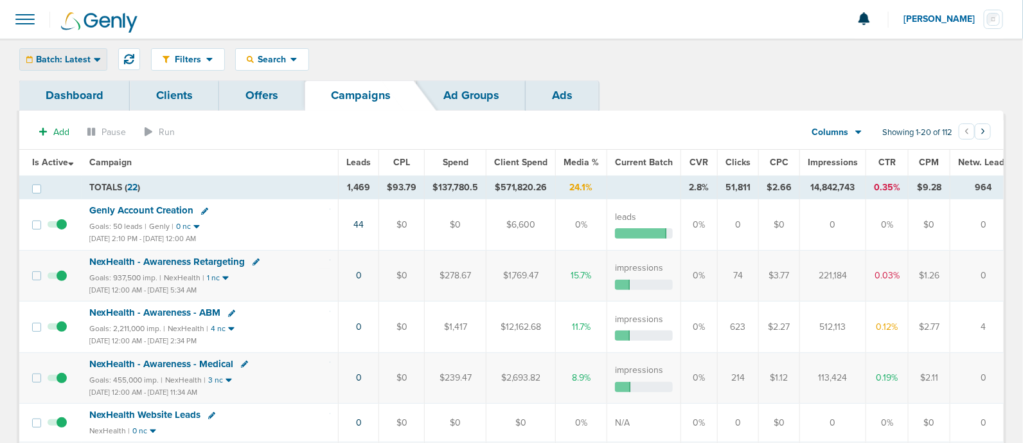
click at [36, 57] on span "Batch: Latest" at bounding box center [63, 59] width 55 height 9
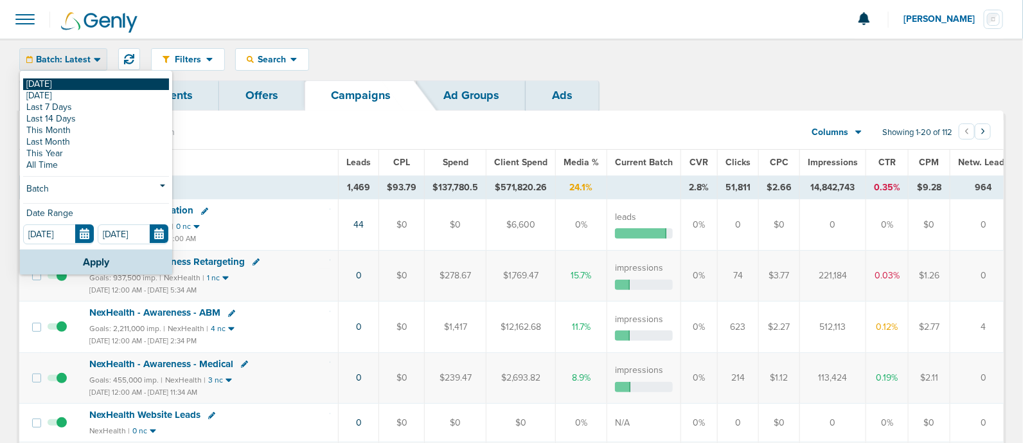
click at [65, 82] on link "[DATE]" at bounding box center [96, 84] width 146 height 12
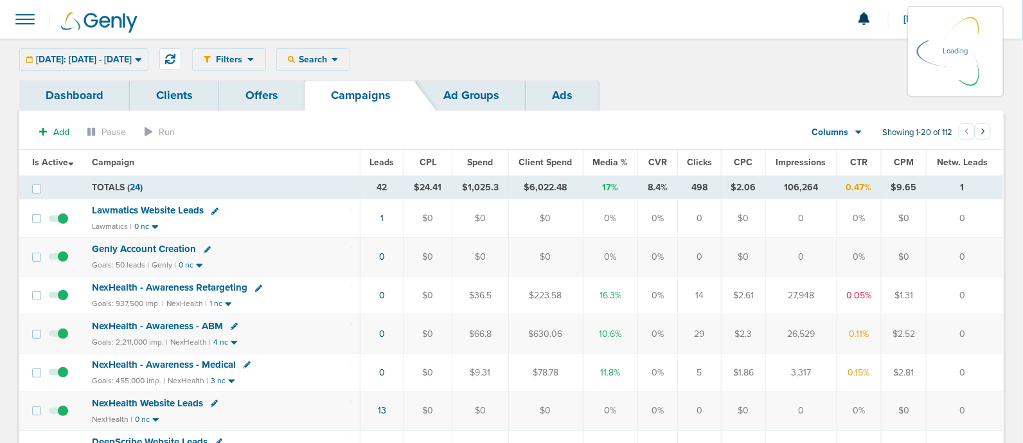
click at [610, 163] on span "Media %" at bounding box center [610, 162] width 35 height 11
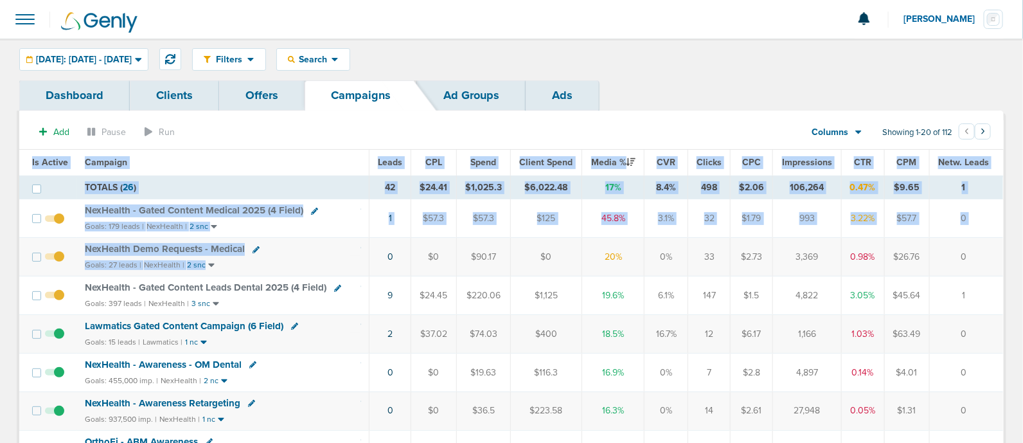
drag, startPoint x: 391, startPoint y: 252, endPoint x: 1024, endPoint y: 253, distance: 633.6
click at [1023, 253] on html "Notifications You have no unread notifications [PERSON_NAME] Profile Sign Out C…" at bounding box center [511, 221] width 1023 height 443
click at [983, 250] on td "0" at bounding box center [966, 257] width 74 height 39
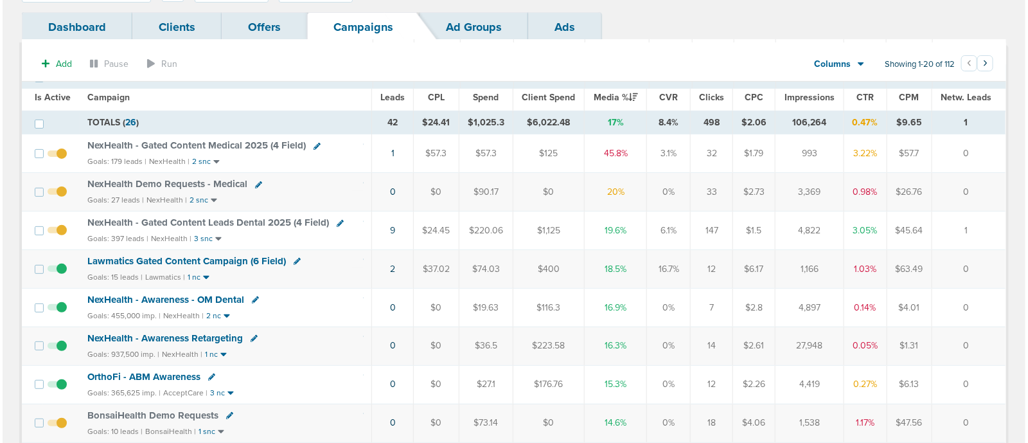
scroll to position [160, 0]
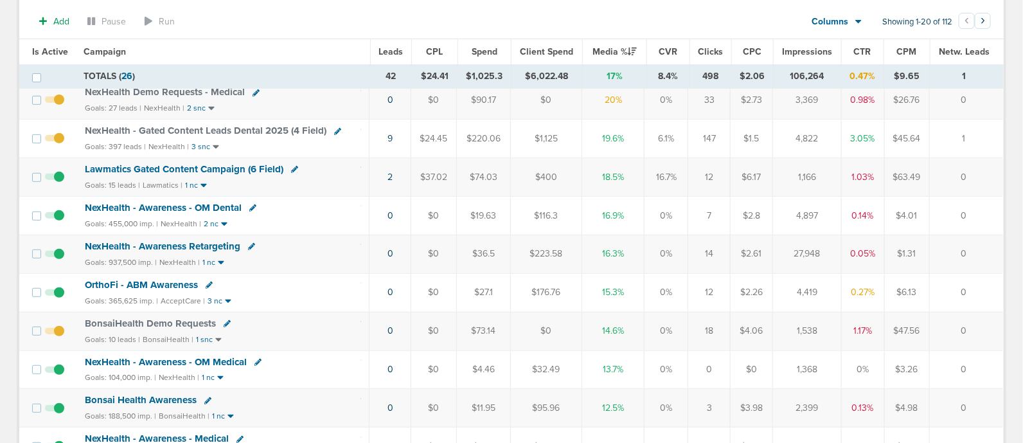
click at [292, 167] on icon at bounding box center [294, 169] width 7 height 7
select select
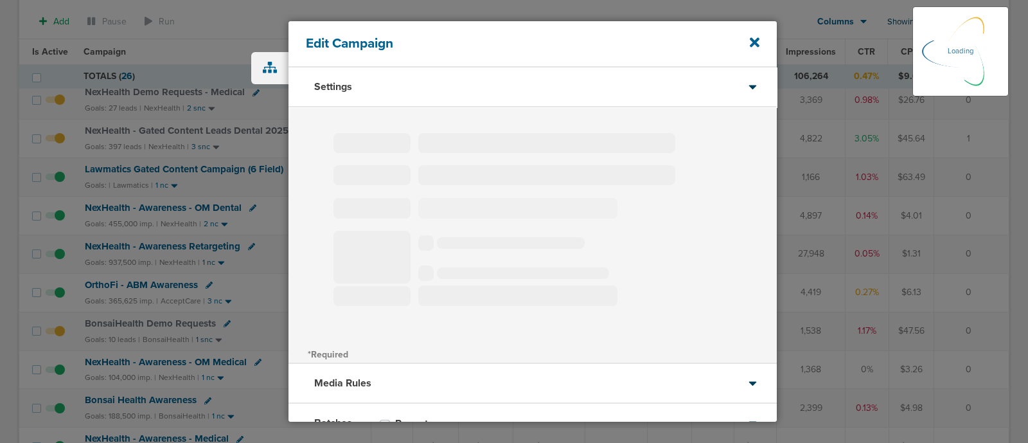
type input "Lawmatics Gated Content Campaign (6 Field)"
select select "Leads"
radio input "true"
select select "readOnly"
select select "1"
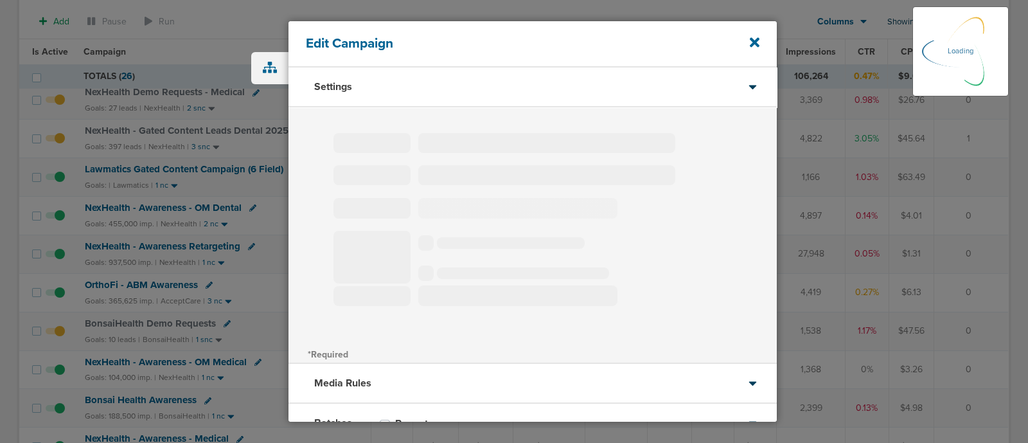
select select "2"
select select "3"
select select "4"
select select "6"
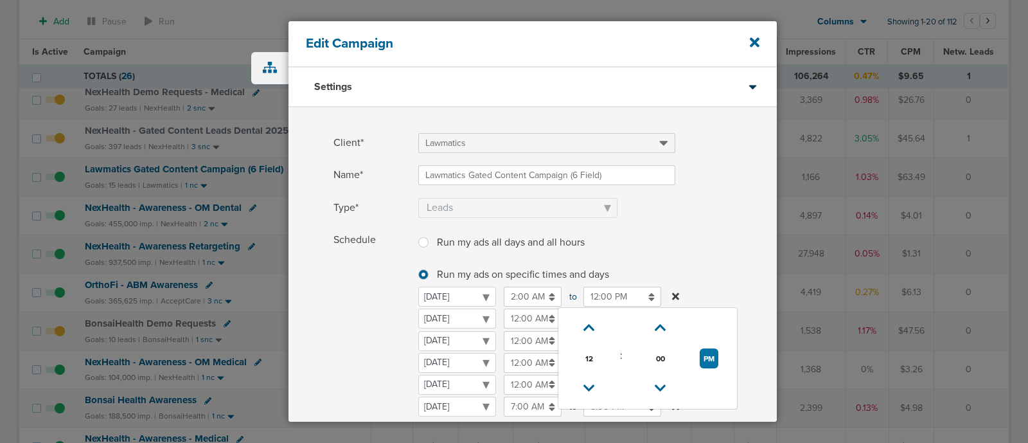
click at [611, 298] on input "12:00 PM" at bounding box center [622, 297] width 78 height 20
click at [591, 387] on icon at bounding box center [589, 388] width 12 height 8
type input "9:00 AM"
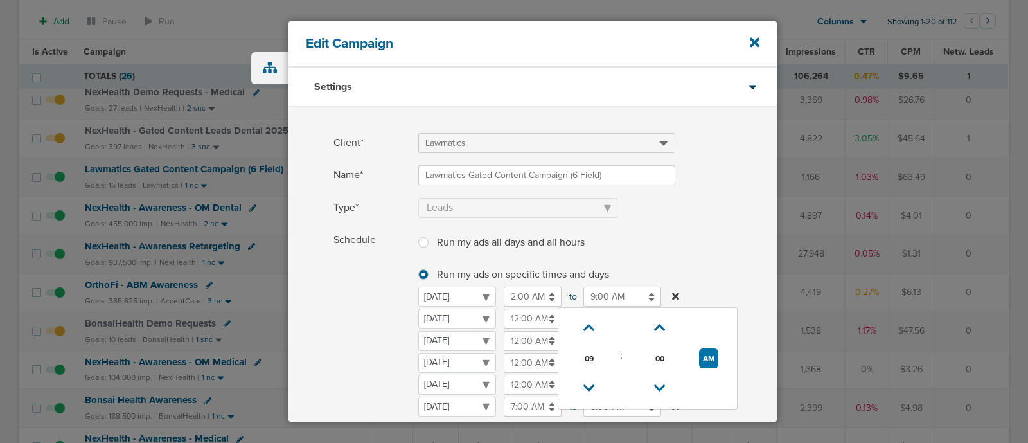
click at [753, 225] on span at bounding box center [597, 224] width 359 height 8
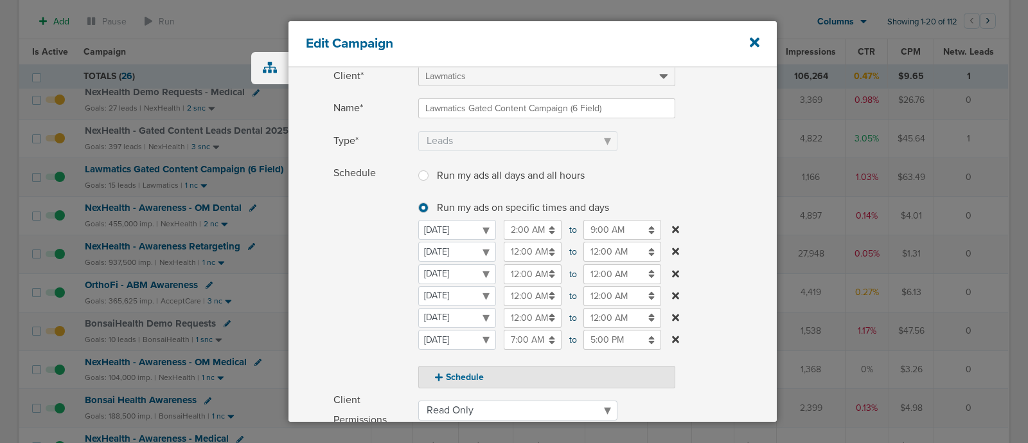
scroll to position [160, 0]
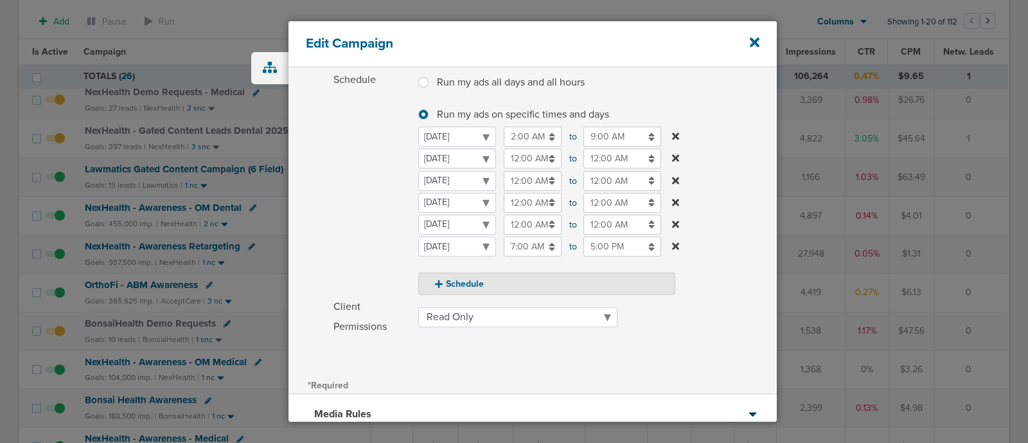
click at [473, 159] on select "[DATE] [DATE] [DATE] [DATE] [DATE] [DATE] [DATE]" at bounding box center [457, 158] width 78 height 20
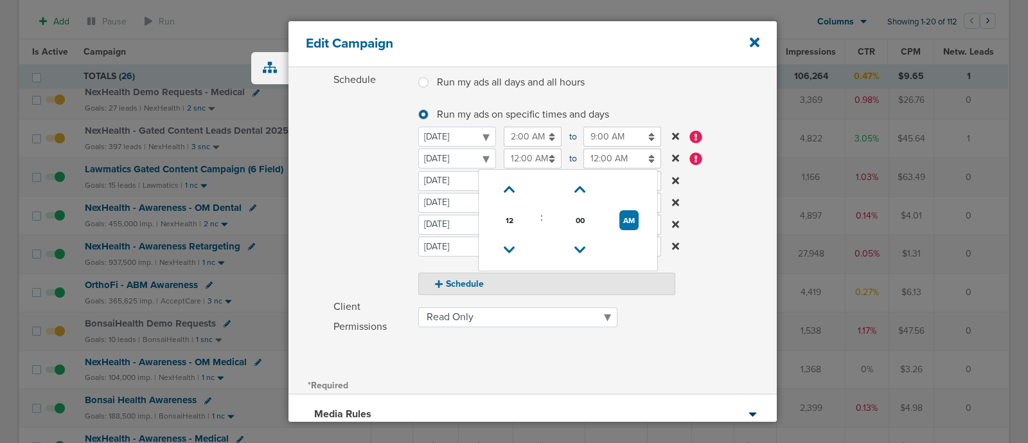
click at [534, 159] on input "12:00 AM" at bounding box center [533, 158] width 58 height 20
click at [621, 218] on button "AM" at bounding box center [628, 220] width 19 height 20
type input "12:00 PM"
click at [620, 162] on input "12:00 AM" at bounding box center [622, 158] width 78 height 20
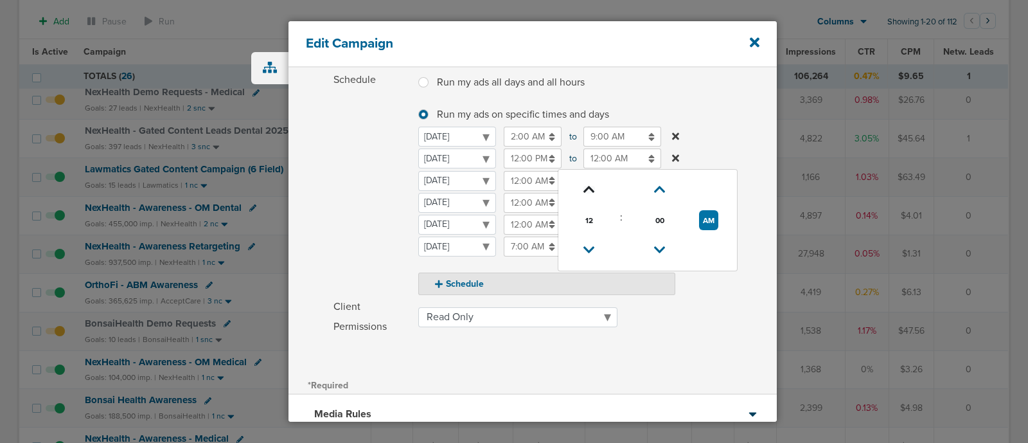
click at [594, 186] on icon at bounding box center [589, 190] width 12 height 8
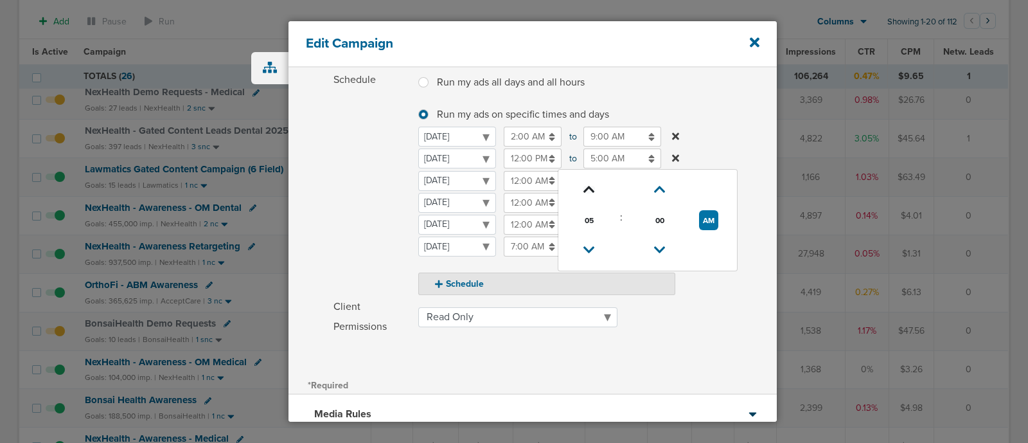
click at [594, 186] on icon at bounding box center [589, 190] width 12 height 8
type input "7:00 AM"
click at [718, 218] on td "AM" at bounding box center [709, 220] width 46 height 30
click at [496, 168] on select "[DATE] [DATE] [DATE] [DATE] [DATE] [DATE] [DATE]" at bounding box center [457, 158] width 78 height 20
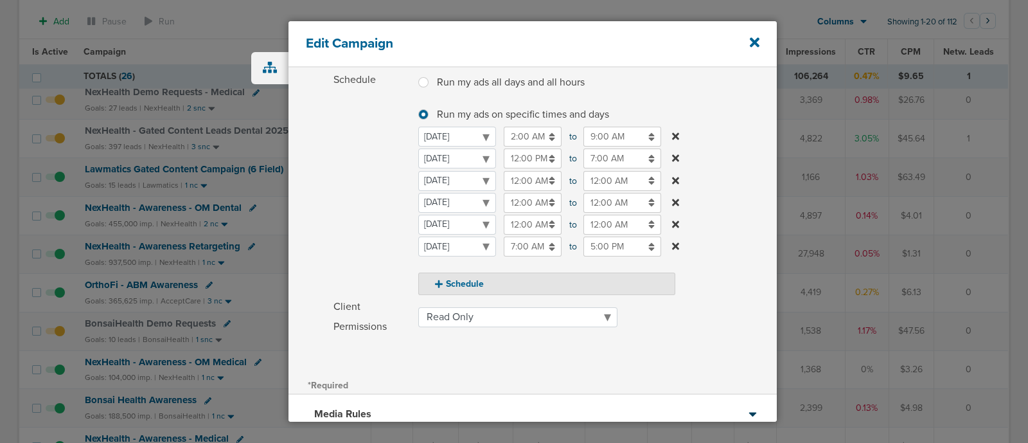
click at [724, 112] on label "Schedule Run my ads all days and all hours Run my ads all days and all hours Ru…" at bounding box center [555, 182] width 443 height 225
click at [524, 179] on input "12:00 AM" at bounding box center [533, 181] width 58 height 20
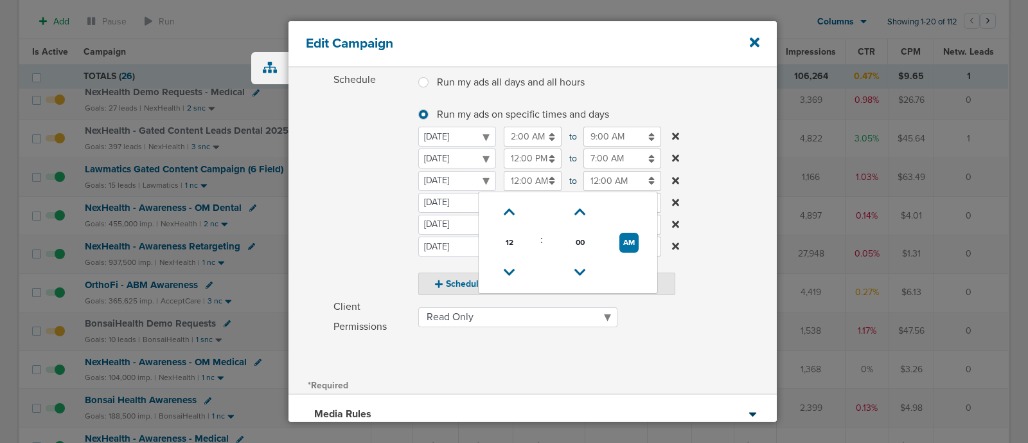
click at [513, 197] on td at bounding box center [509, 212] width 51 height 30
click at [496, 191] on select "[DATE] [DATE] [DATE] [DATE] [DATE] [DATE] [DATE]" at bounding box center [457, 181] width 78 height 20
click at [546, 181] on input "12:00 AM" at bounding box center [533, 181] width 58 height 20
click at [507, 209] on icon at bounding box center [510, 212] width 12 height 8
type input "1:00 AM"
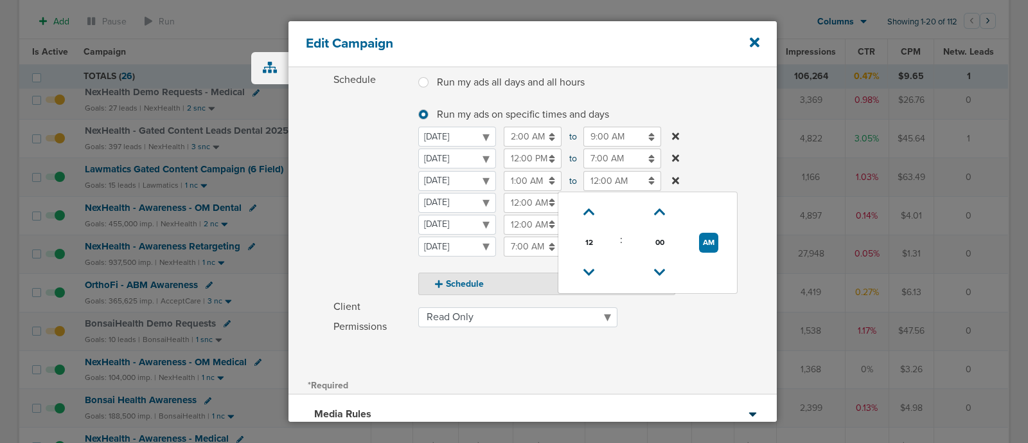
click at [601, 180] on input "12:00 AM" at bounding box center [622, 181] width 78 height 20
click at [589, 269] on icon at bounding box center [589, 273] width 12 height 8
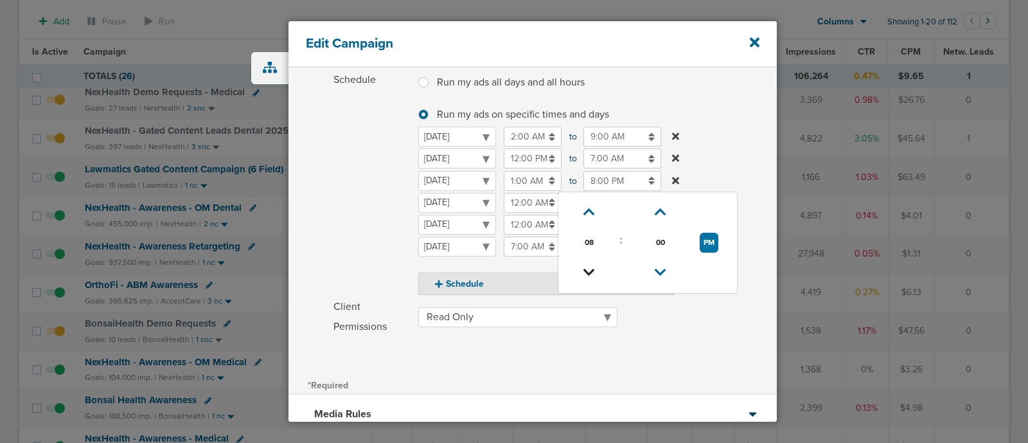
click at [589, 269] on icon at bounding box center [589, 273] width 12 height 8
click at [709, 233] on button "PM" at bounding box center [709, 243] width 19 height 20
type input "7:00 AM"
click at [739, 152] on label "Schedule Run my ads all days and all hours Run my ads all days and all hours Ru…" at bounding box center [555, 182] width 443 height 225
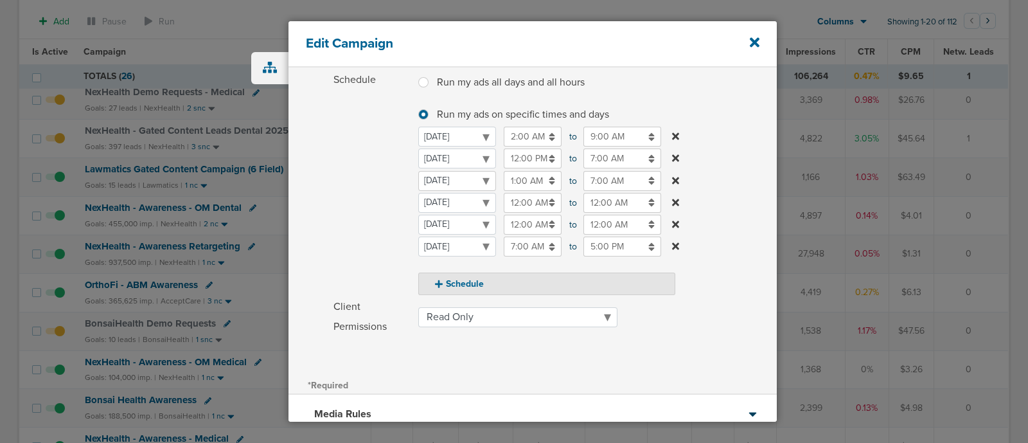
click at [479, 179] on select "[DATE] [DATE] [DATE] [DATE] [DATE] [DATE] [DATE]" at bounding box center [457, 181] width 78 height 20
select select "1"
click at [735, 167] on label "Schedule Run my ads all days and all hours Run my ads all days and all hours Ru…" at bounding box center [555, 182] width 443 height 225
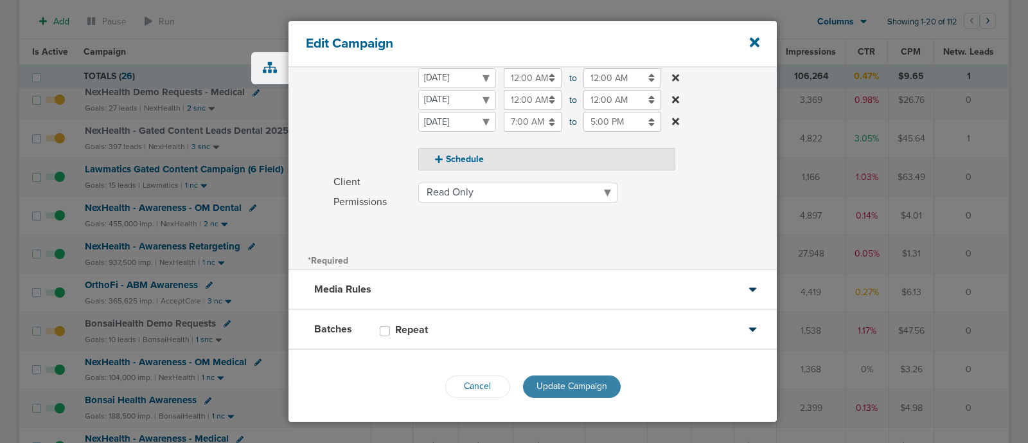
click at [592, 380] on span "Update Campaign" at bounding box center [572, 385] width 71 height 11
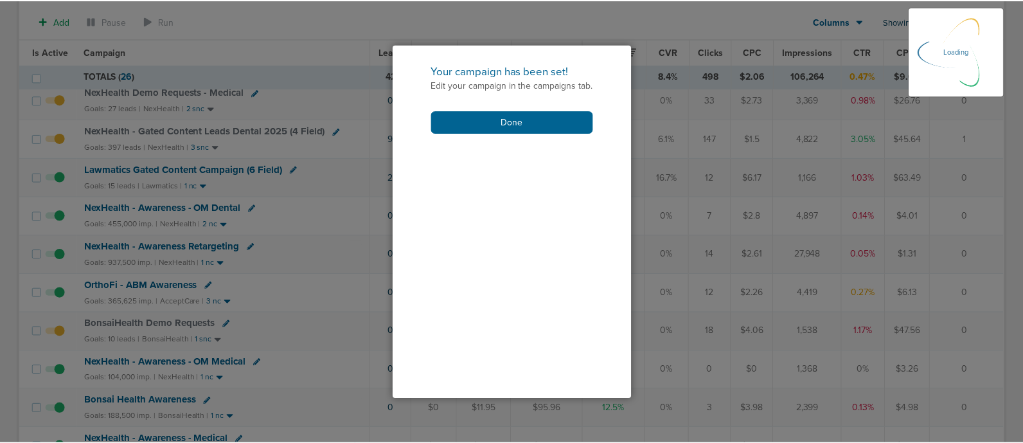
scroll to position [245, 0]
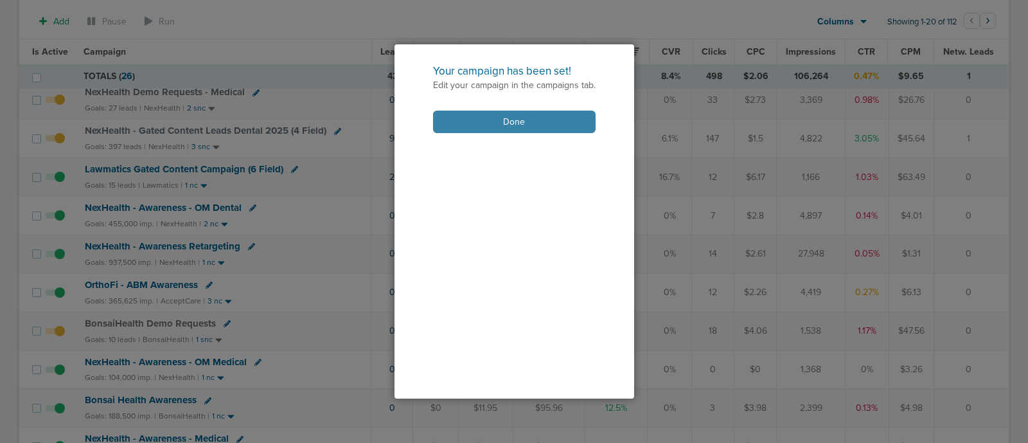
click at [501, 123] on button "Done" at bounding box center [514, 122] width 163 height 22
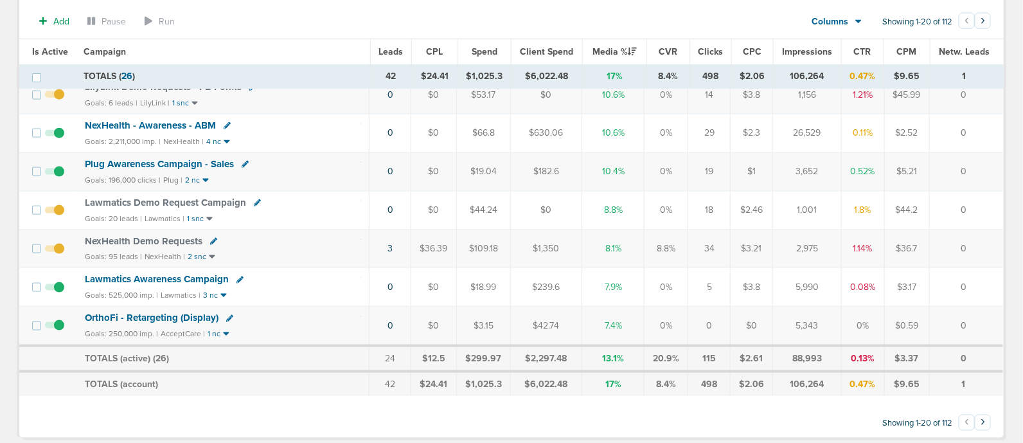
scroll to position [642, 0]
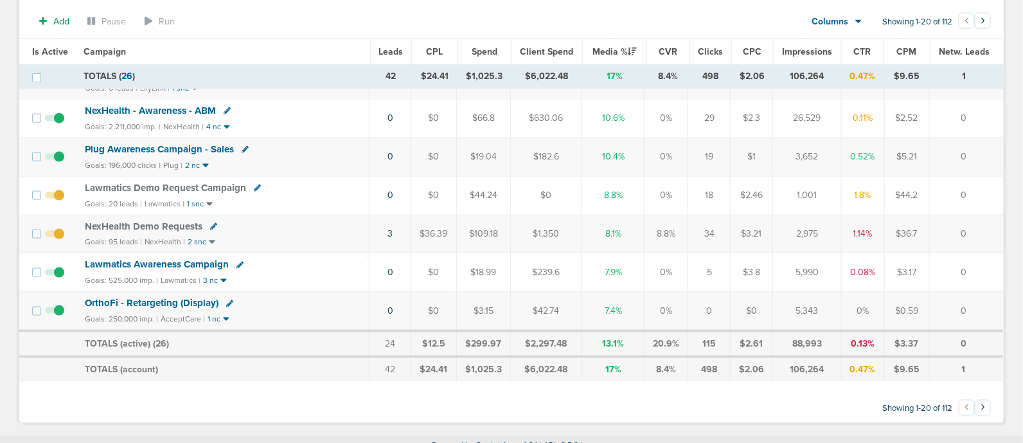
click at [129, 220] on span "NexHealth Demo Requests" at bounding box center [144, 226] width 118 height 12
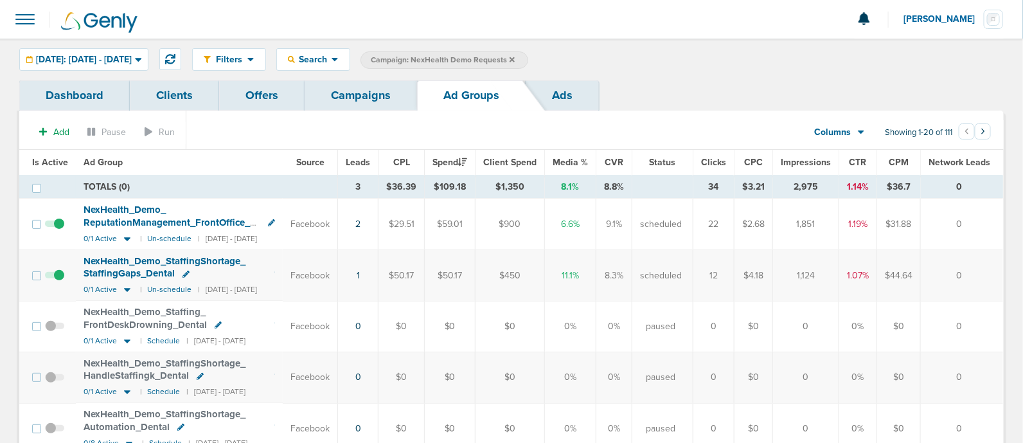
click at [343, 86] on link "Campaigns" at bounding box center [361, 95] width 112 height 30
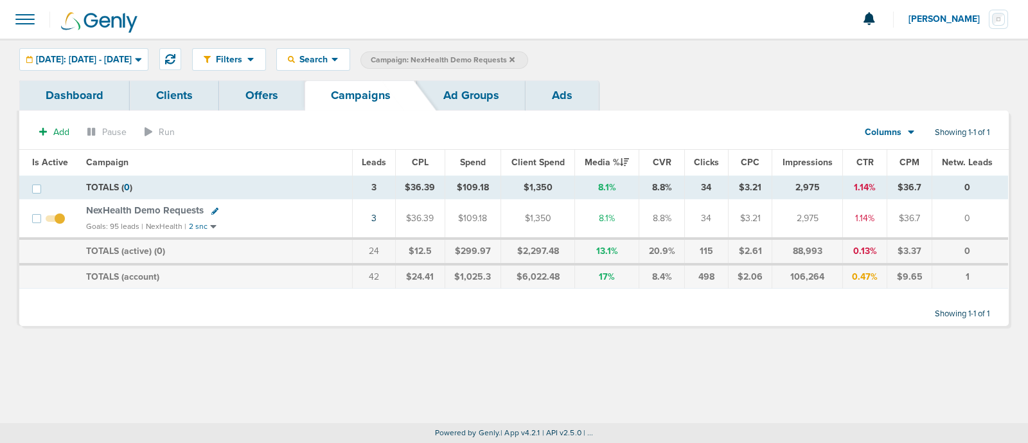
click at [515, 56] on icon at bounding box center [512, 60] width 5 height 8
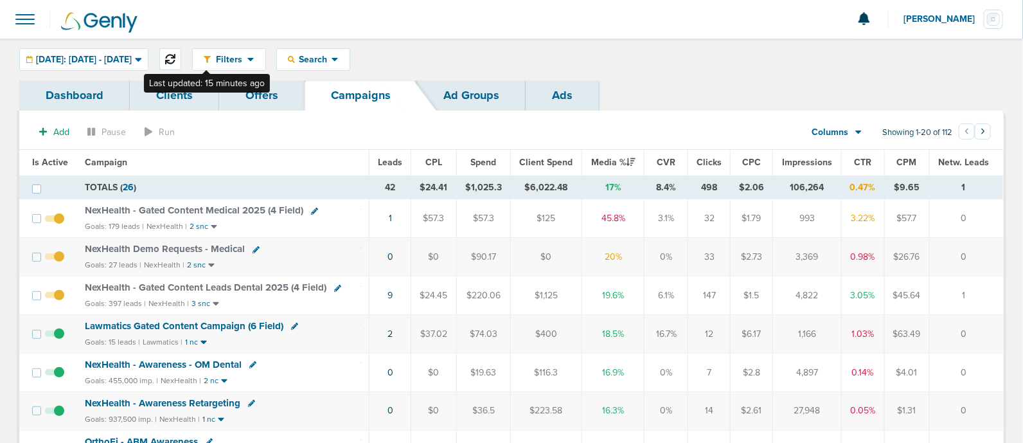
click at [175, 57] on icon at bounding box center [170, 59] width 10 height 10
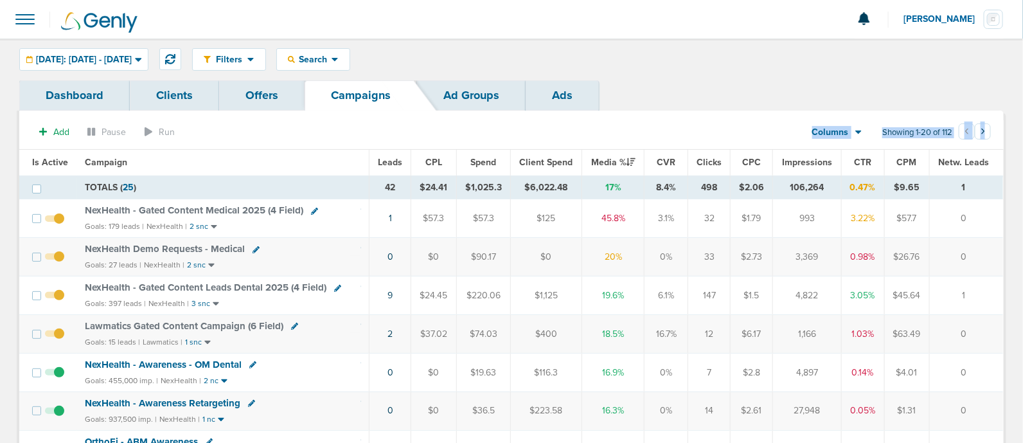
drag, startPoint x: 402, startPoint y: 141, endPoint x: 1028, endPoint y: 353, distance: 660.8
click at [1023, 353] on html "Notifications You have no unread notifications [PERSON_NAME] Profile Sign Out C…" at bounding box center [511, 221] width 1023 height 443
click at [197, 208] on span "NexHealth - Gated Content Medical 2025 (4 Field)" at bounding box center [194, 210] width 218 height 12
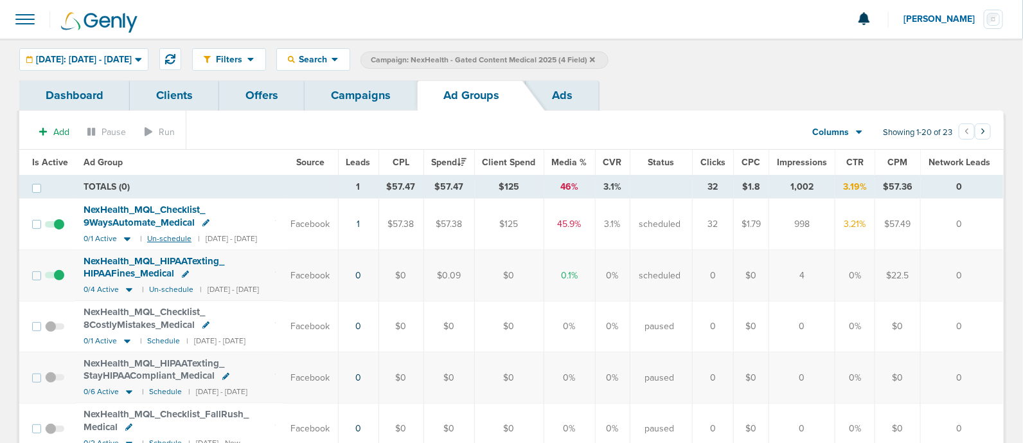
click at [162, 239] on small "Un-schedule" at bounding box center [169, 239] width 44 height 10
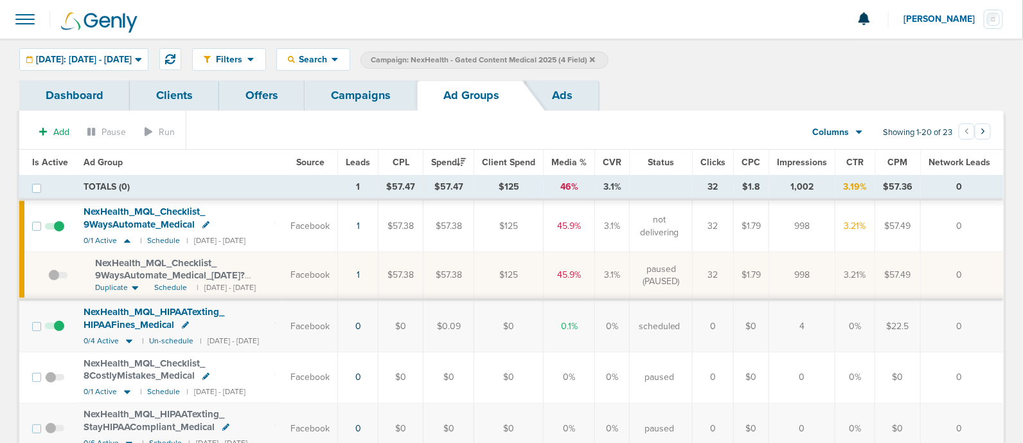
click at [766, 98] on div "Dashboard Clients Offers Campaigns Ad Groups Ads" at bounding box center [511, 95] width 984 height 30
click at [595, 56] on icon at bounding box center [592, 60] width 5 height 8
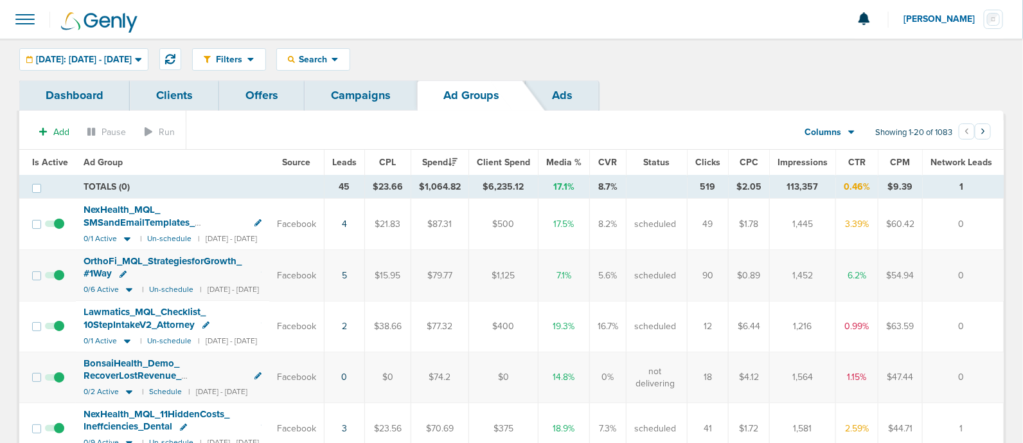
click at [379, 91] on link "Campaigns" at bounding box center [361, 95] width 112 height 30
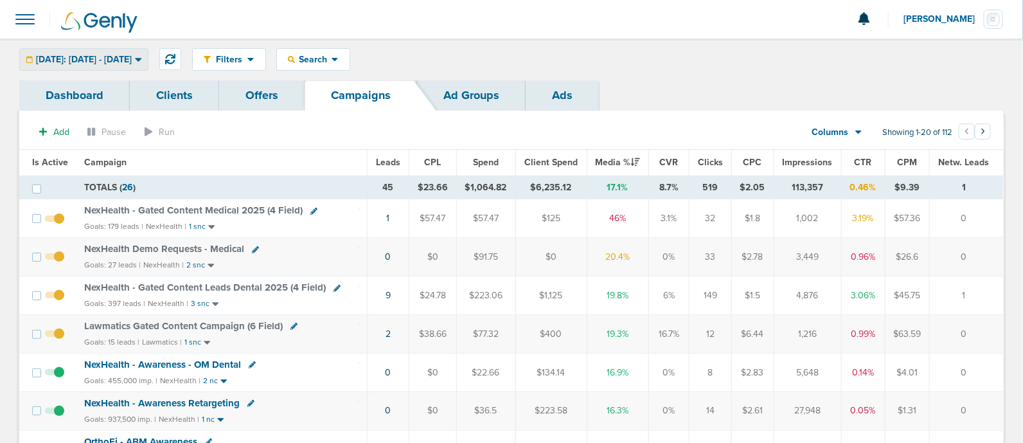
click at [112, 49] on div "[DATE]: [DATE] - [DATE]" at bounding box center [84, 59] width 128 height 21
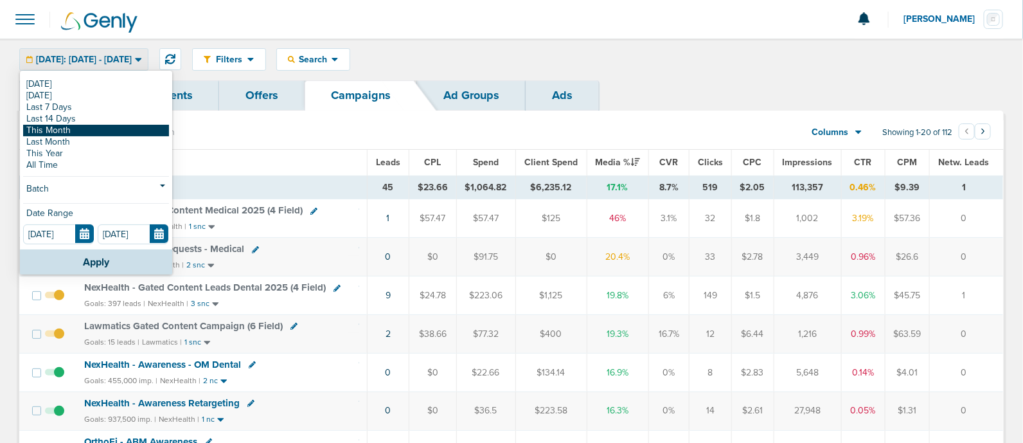
click at [90, 129] on link "This Month" at bounding box center [96, 131] width 146 height 12
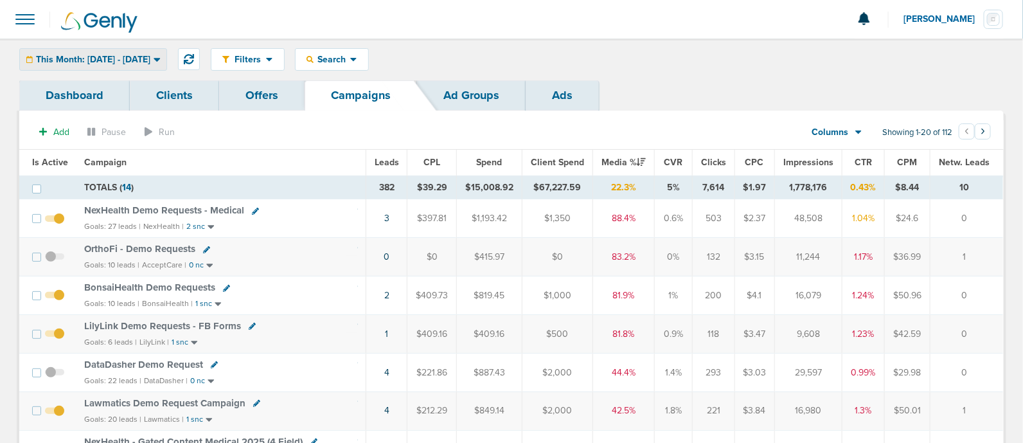
click at [149, 49] on div "This Month: [DATE] - [DATE]" at bounding box center [93, 59] width 147 height 21
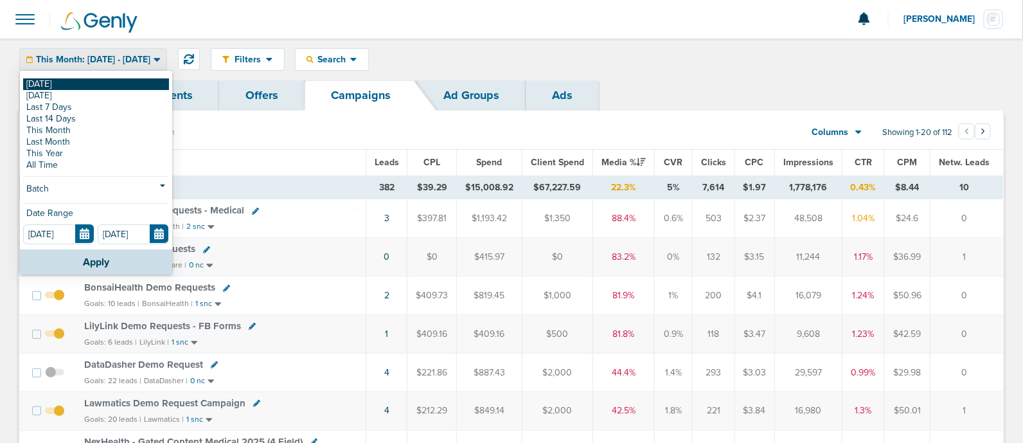
click at [96, 84] on link "[DATE]" at bounding box center [96, 84] width 146 height 12
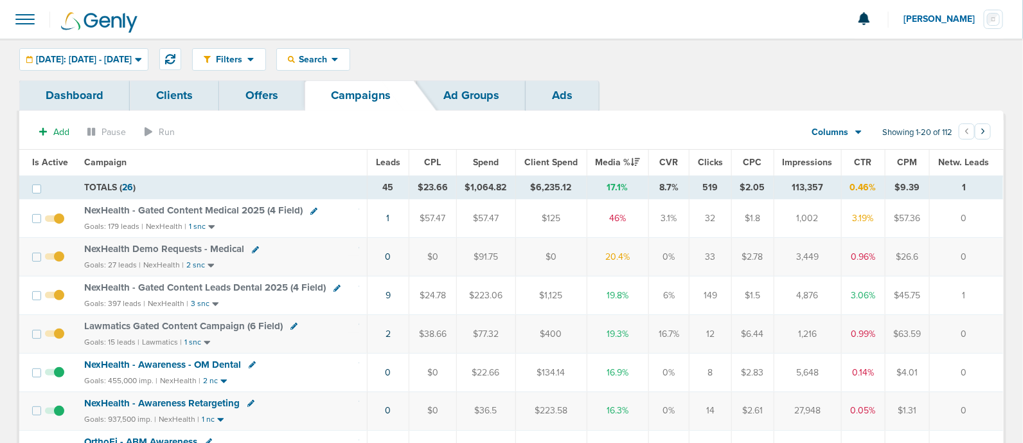
drag, startPoint x: 190, startPoint y: 184, endPoint x: 988, endPoint y: 188, distance: 798.8
click at [988, 188] on tr "TOTALS ( 26 ) 45 $23.66 $1,064.82 $6,235.12 17.1% 8.7% 519 $2.05 113,357 0.46% …" at bounding box center [511, 187] width 984 height 24
click at [988, 188] on td "1" at bounding box center [966, 187] width 73 height 24
drag, startPoint x: 1002, startPoint y: 329, endPoint x: 289, endPoint y: 132, distance: 739.9
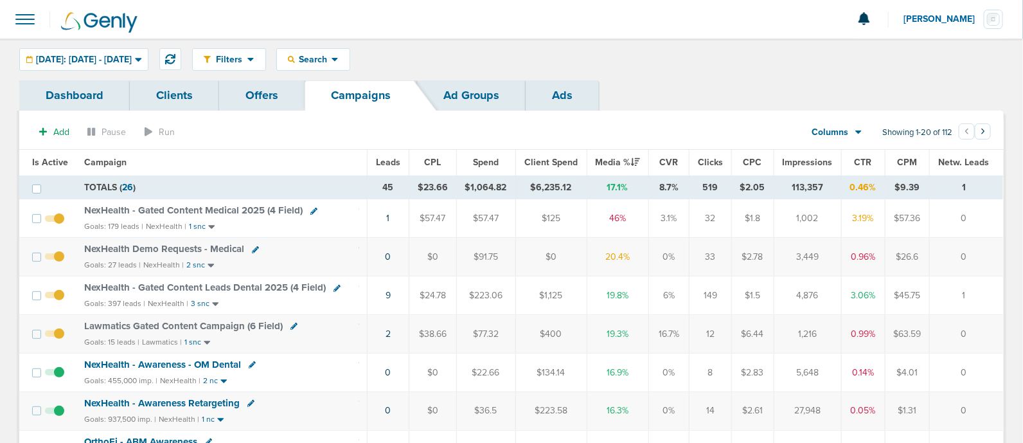
click at [310, 209] on icon at bounding box center [313, 211] width 7 height 7
select select
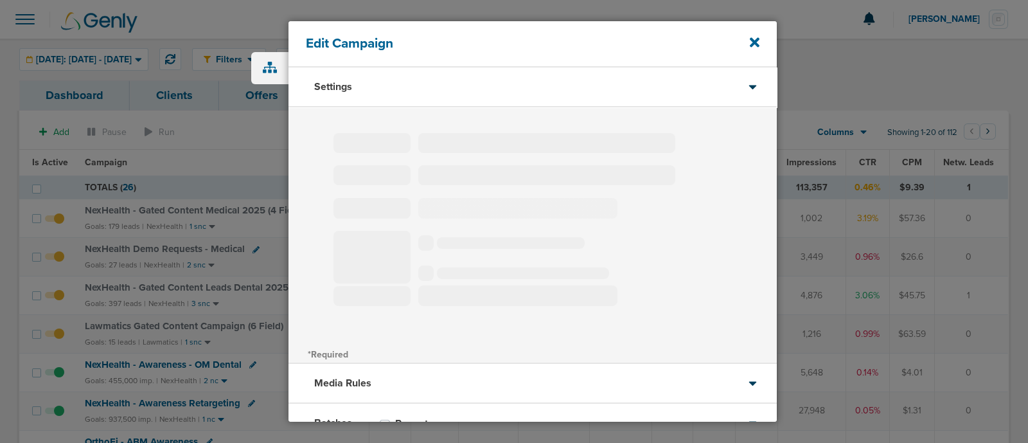
type input "NexHealth - Gated Content Medical 2025 (4 Field)"
select select "Leads"
radio input "true"
select select "readWrite"
select select "2"
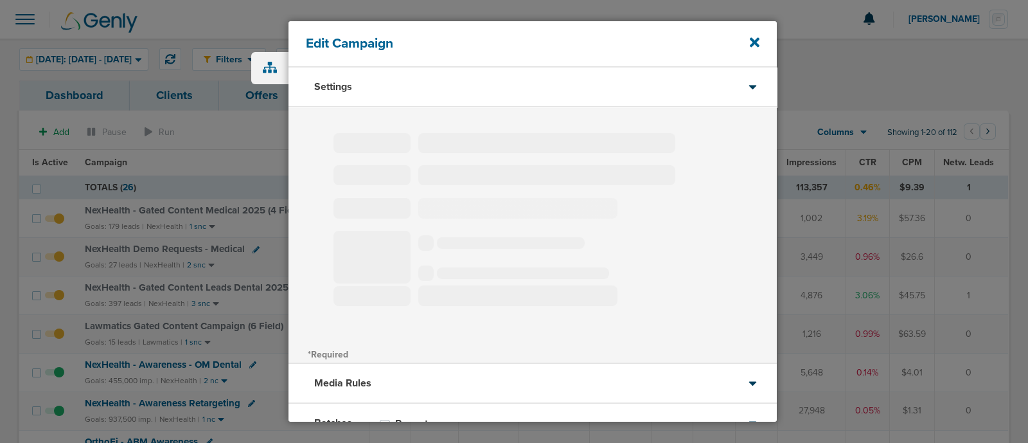
select select "2"
select select "3"
select select "4"
select select "6"
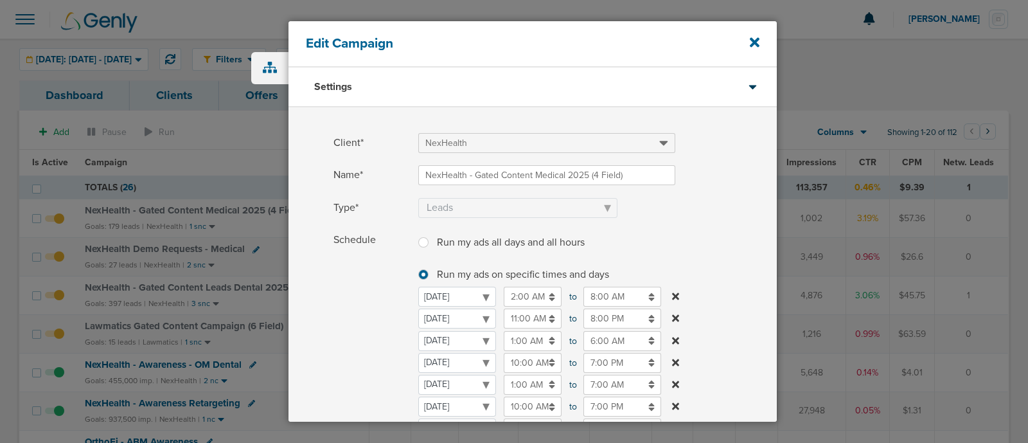
click at [517, 323] on input "11:00 AM" at bounding box center [533, 318] width 58 height 20
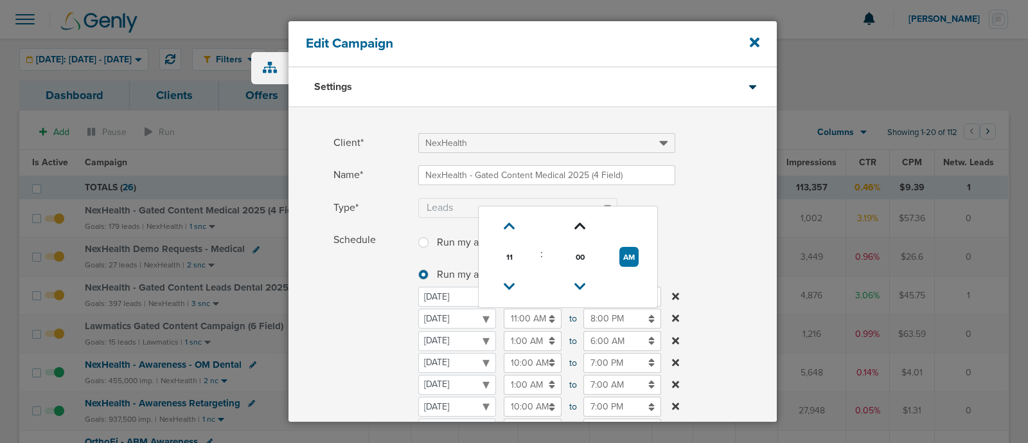
click at [582, 224] on icon at bounding box center [580, 226] width 12 height 8
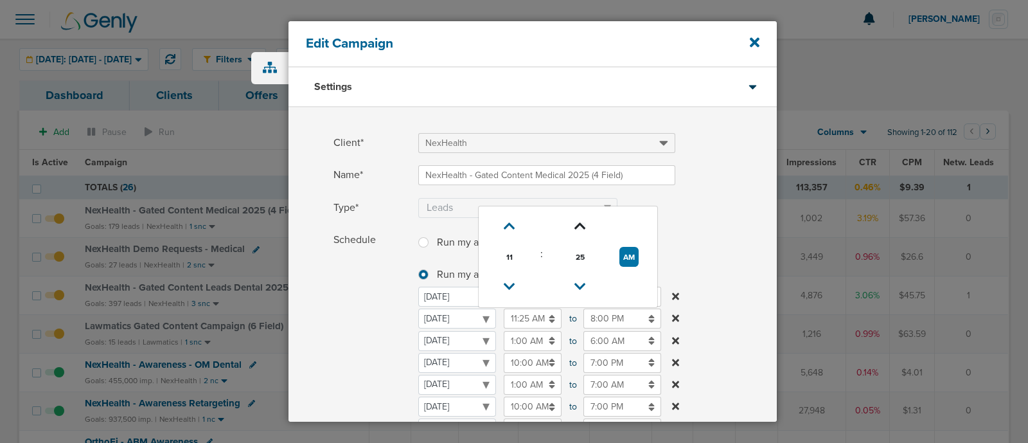
click at [582, 224] on icon at bounding box center [580, 226] width 12 height 8
type input "11:30 AM"
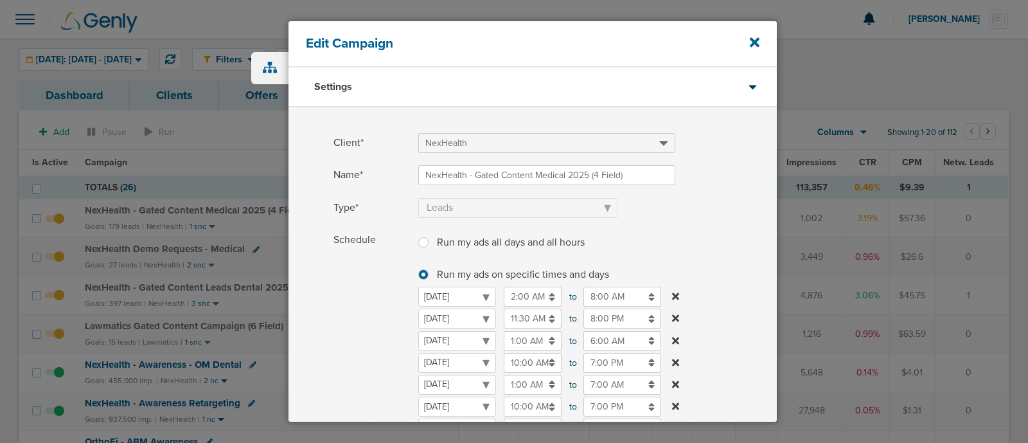
click at [740, 222] on span at bounding box center [597, 224] width 359 height 8
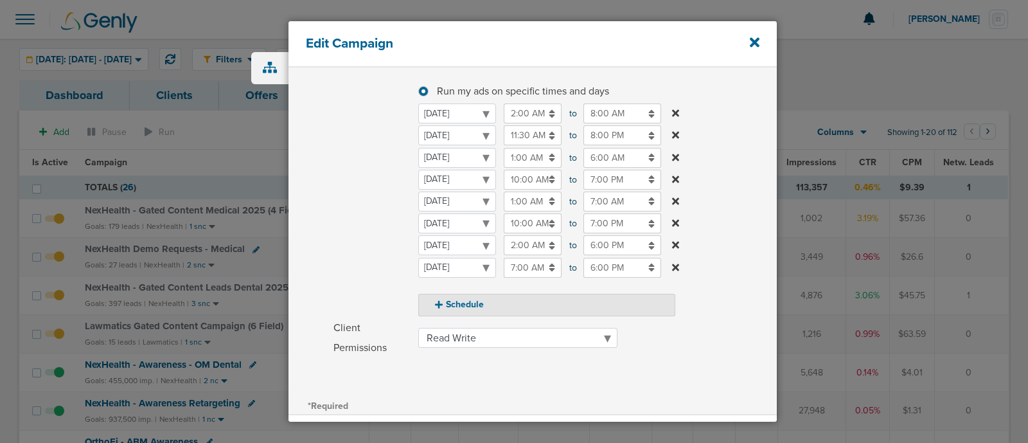
scroll to position [328, 0]
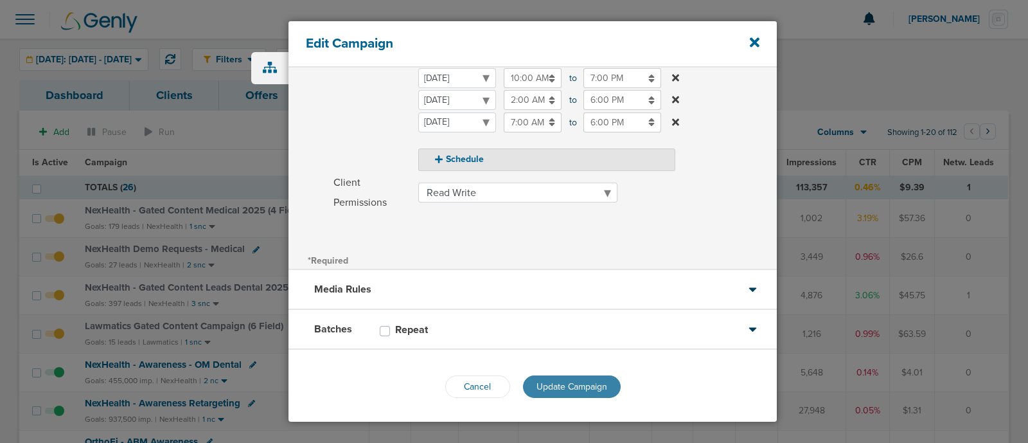
click at [564, 378] on button "Update Campaign" at bounding box center [572, 386] width 98 height 22
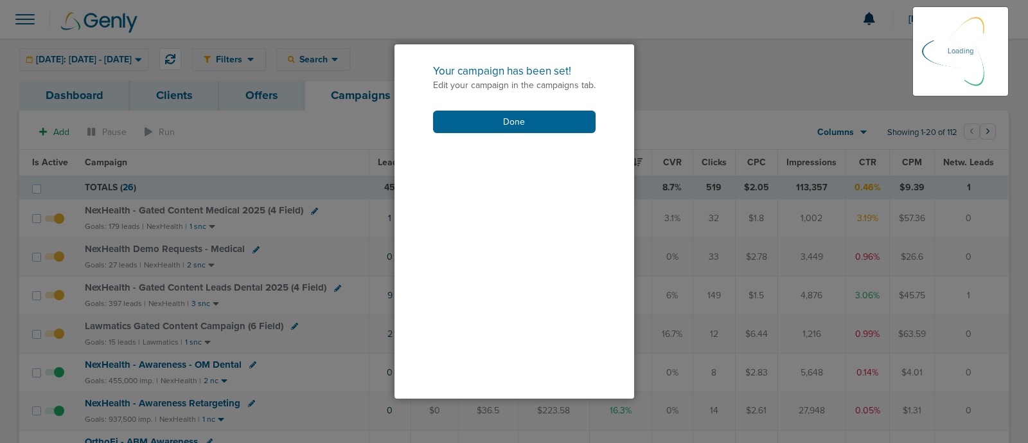
scroll to position [289, 0]
click at [526, 122] on button "Done" at bounding box center [514, 122] width 163 height 22
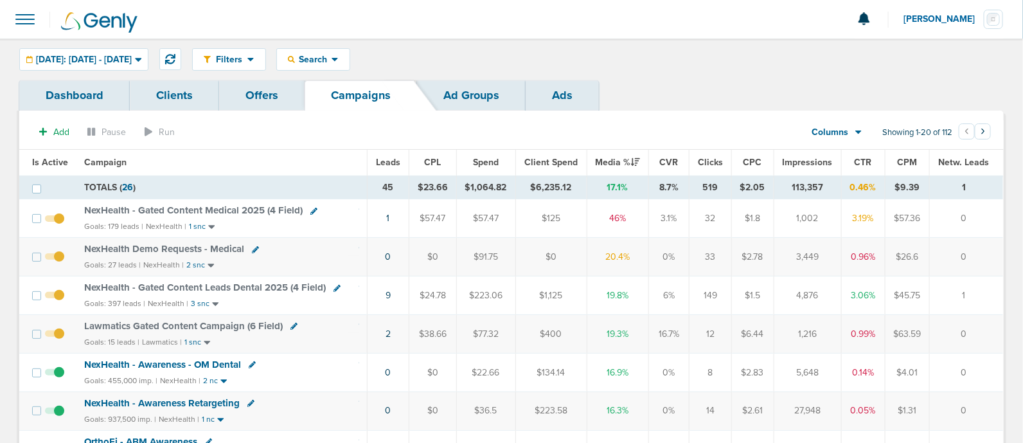
click at [301, 252] on div "NexHealth Demo Requests - Medical" at bounding box center [221, 249] width 275 height 13
click at [252, 247] on icon at bounding box center [255, 249] width 7 height 7
select select
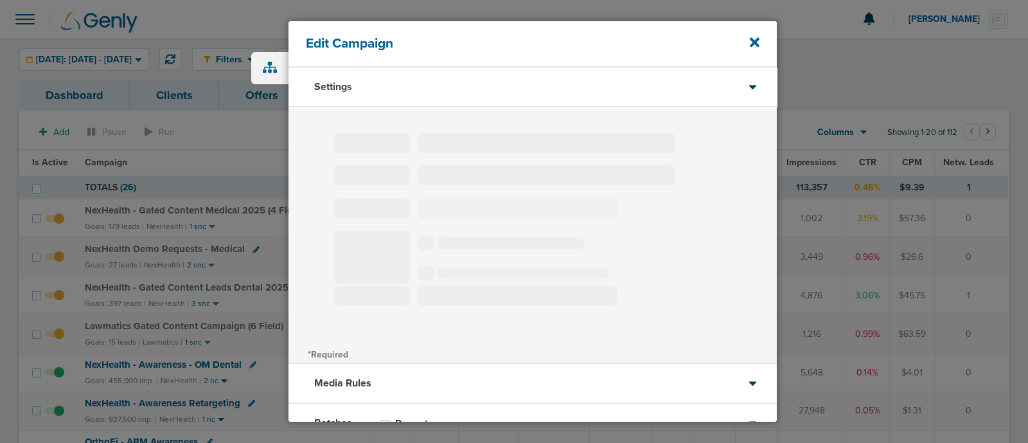
type input "NexHealth Demo Requests - Medical"
select select "Leads"
radio input "true"
select select "readOnly"
select select "2"
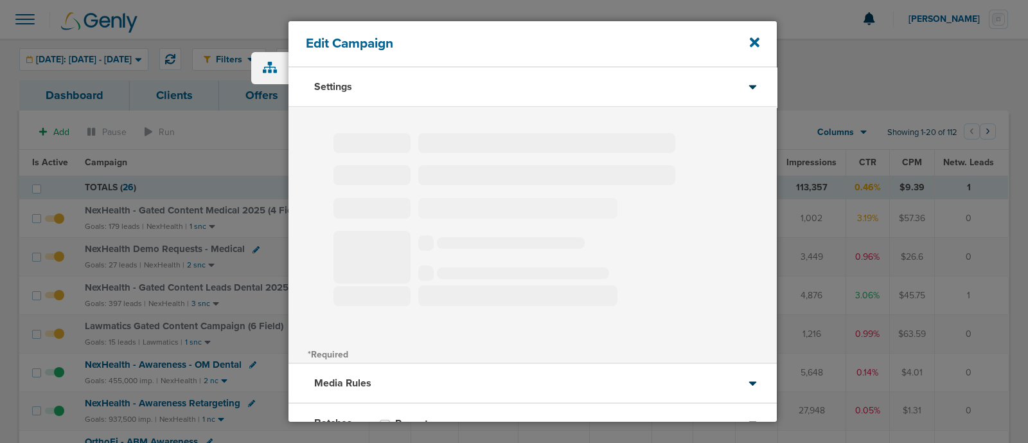
select select "2"
select select "3"
select select "4"
select select "6"
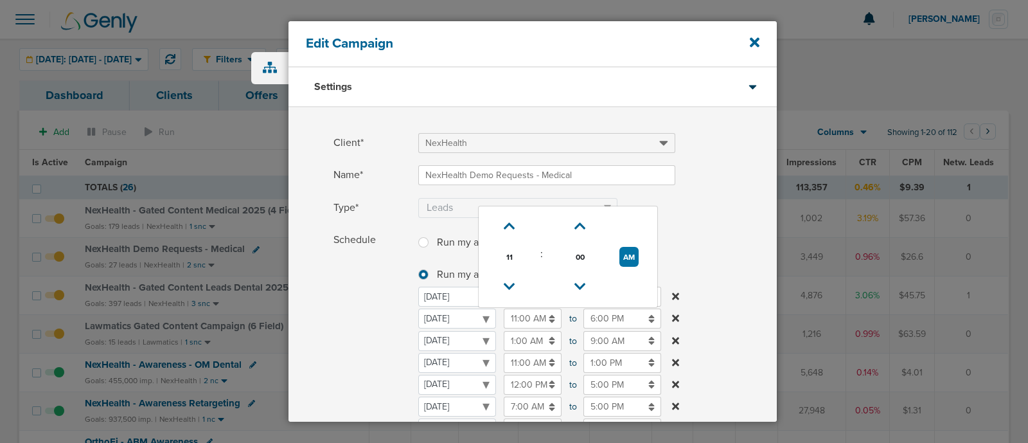
click at [511, 317] on input "11:00 AM" at bounding box center [533, 318] width 58 height 20
click at [510, 222] on icon at bounding box center [510, 226] width 12 height 8
type input "12:00 PM"
click at [733, 217] on div "Type* Awareness Traffic Leads Conversions Lead Magnet" at bounding box center [533, 213] width 488 height 30
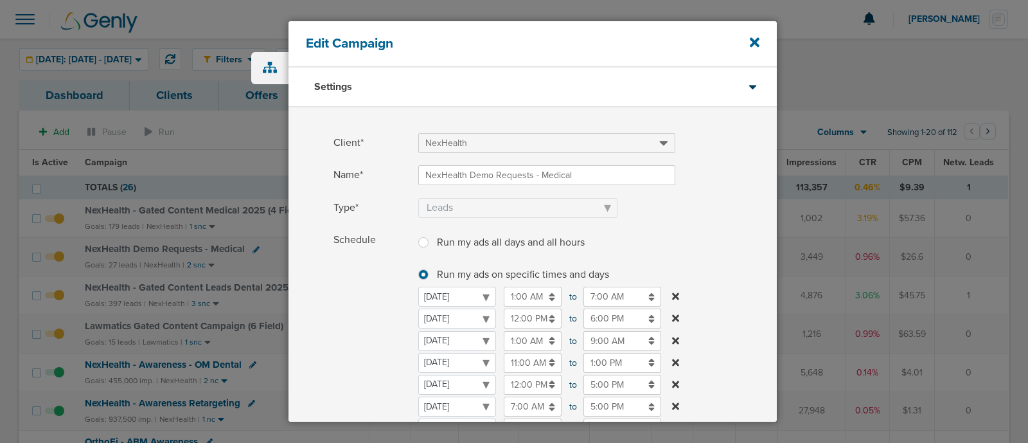
scroll to position [307, 0]
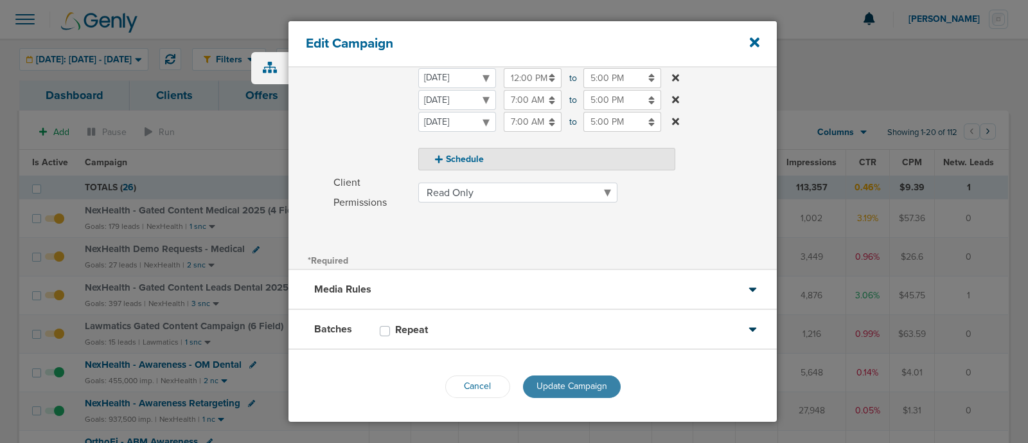
click at [562, 386] on span "Update Campaign" at bounding box center [572, 385] width 71 height 11
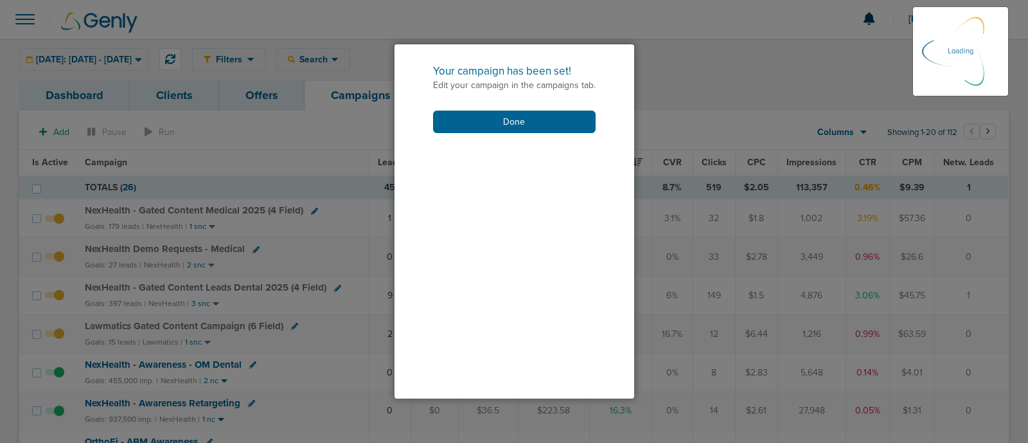
scroll to position [267, 0]
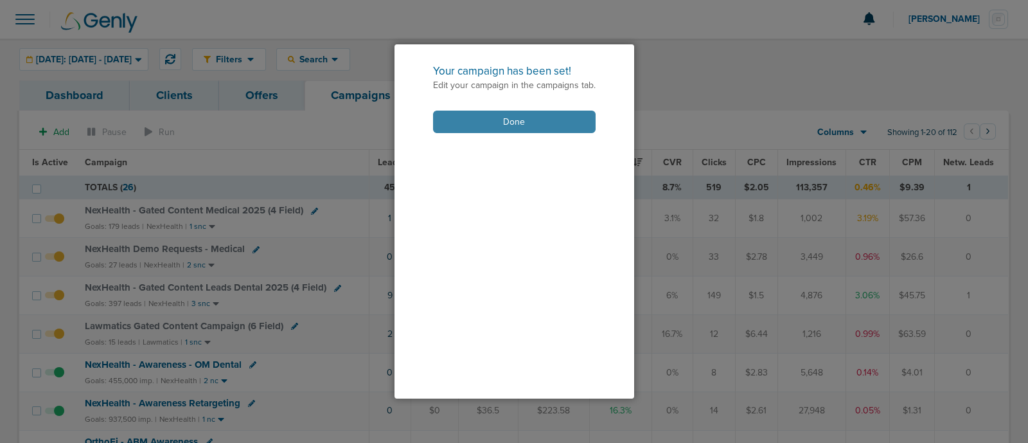
click at [536, 118] on button "Done" at bounding box center [514, 122] width 163 height 22
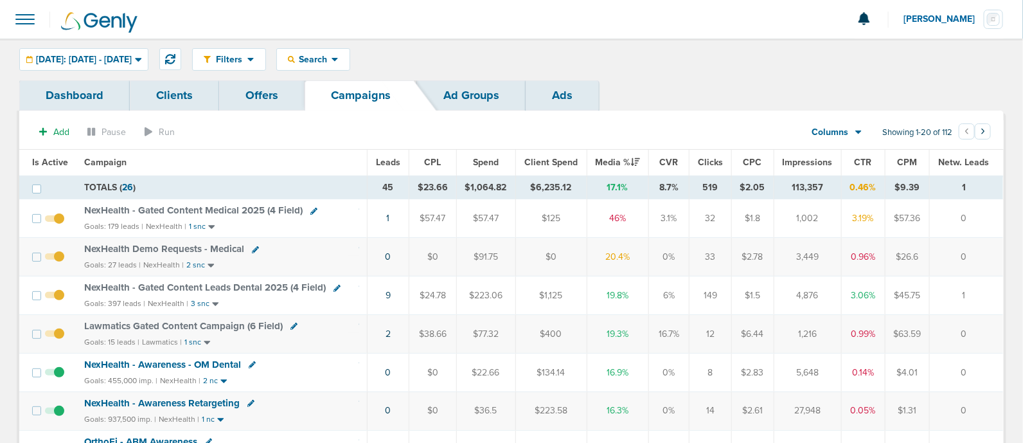
click at [331, 286] on div "NexHealth - Gated Content Leads Dental 2025 (4 Field)" at bounding box center [208, 287] width 249 height 11
click at [334, 287] on icon at bounding box center [337, 288] width 7 height 7
select select
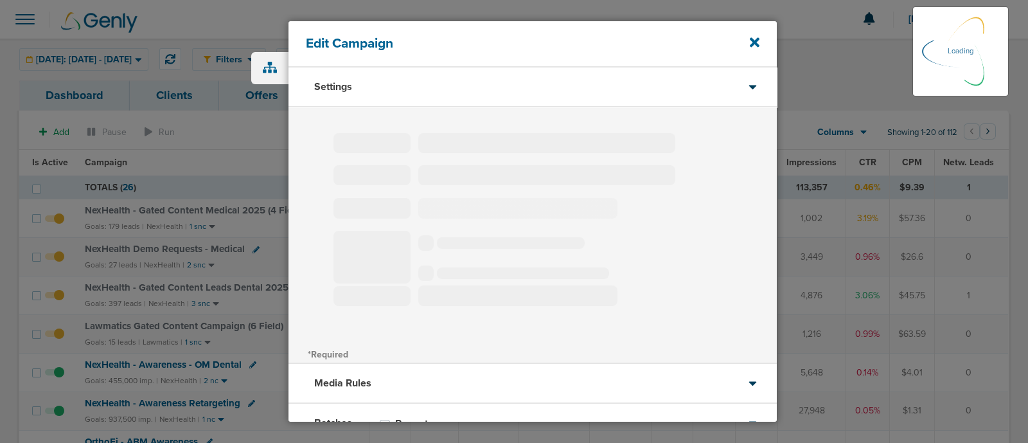
type input "NexHealth - Gated Content Leads Dental 2025 (4 Field)"
select select "Leads"
radio input "true"
select select "readWrite"
select select "3"
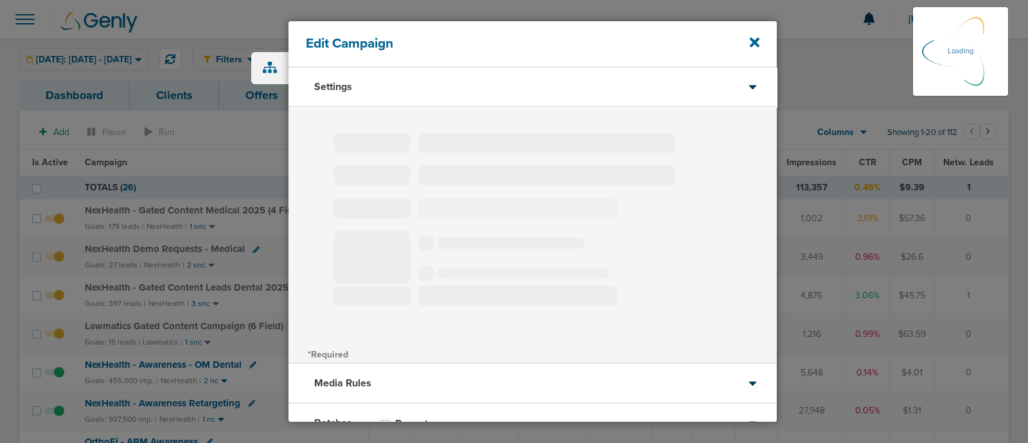
select select "4"
select select "6"
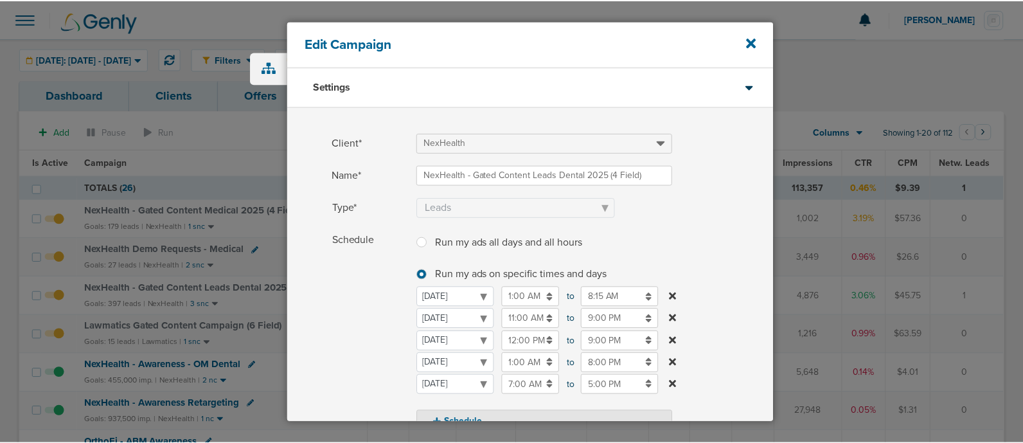
scroll to position [80, 0]
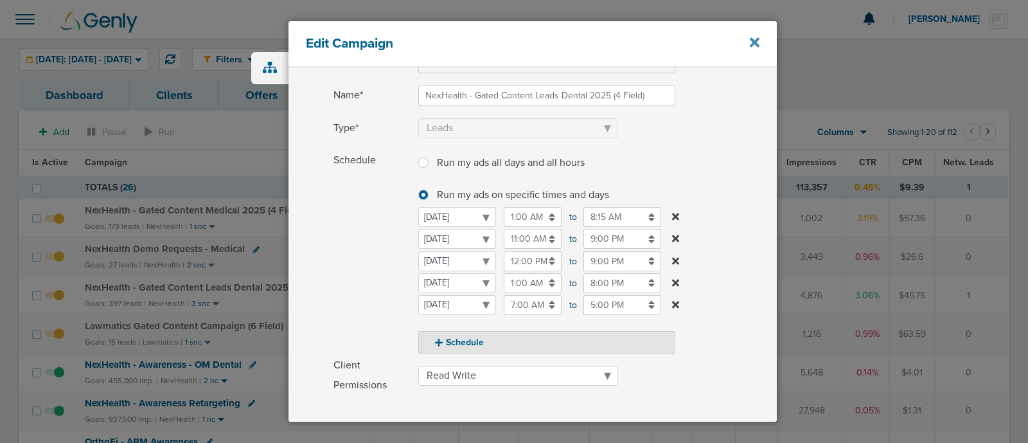
click at [758, 37] on icon at bounding box center [755, 42] width 10 height 14
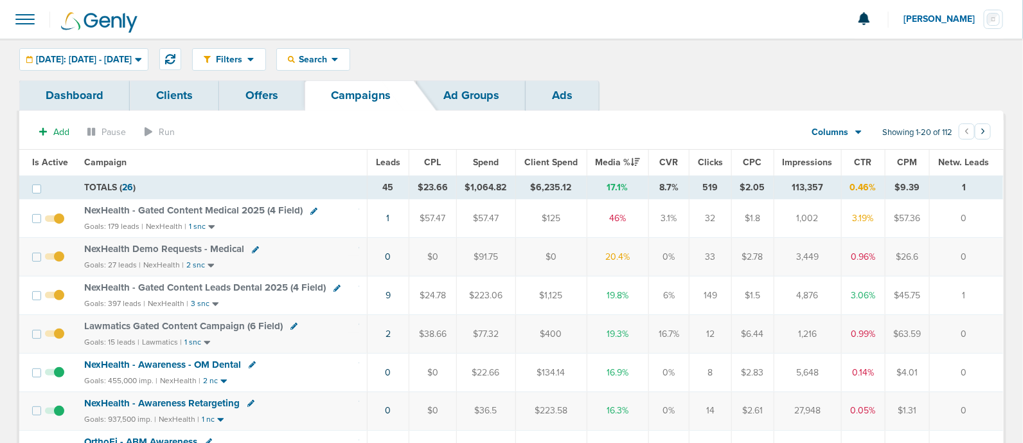
click at [237, 323] on span "Lawmatics Gated Content Campaign (6 Field)" at bounding box center [183, 326] width 199 height 12
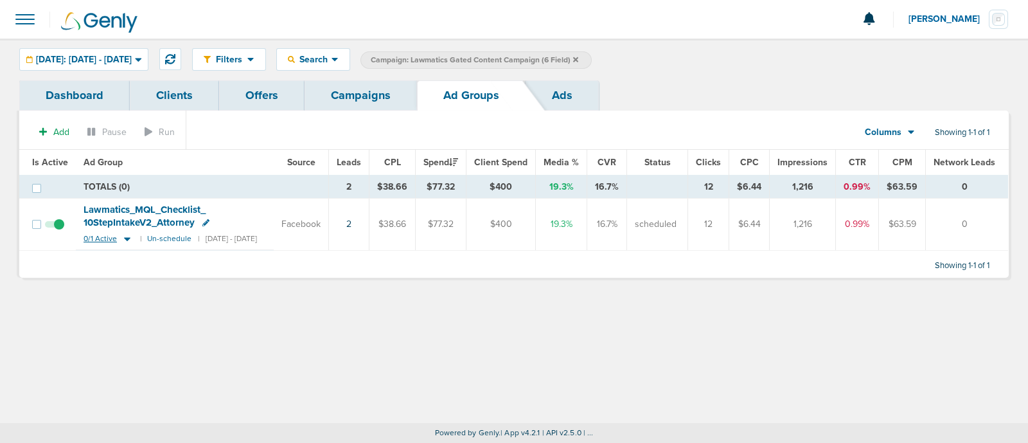
click at [126, 238] on icon at bounding box center [127, 239] width 6 height 4
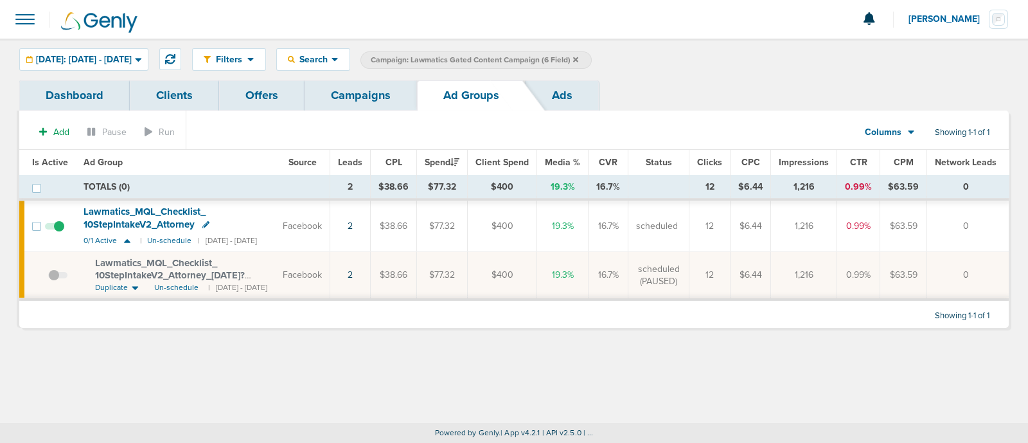
click at [139, 274] on span "Lawmatics_ MQL_ Checklist_ 10StepIntakeV2_ Attorney_ [DATE]?id=189&cmp_ id=9658…" at bounding box center [170, 275] width 150 height 37
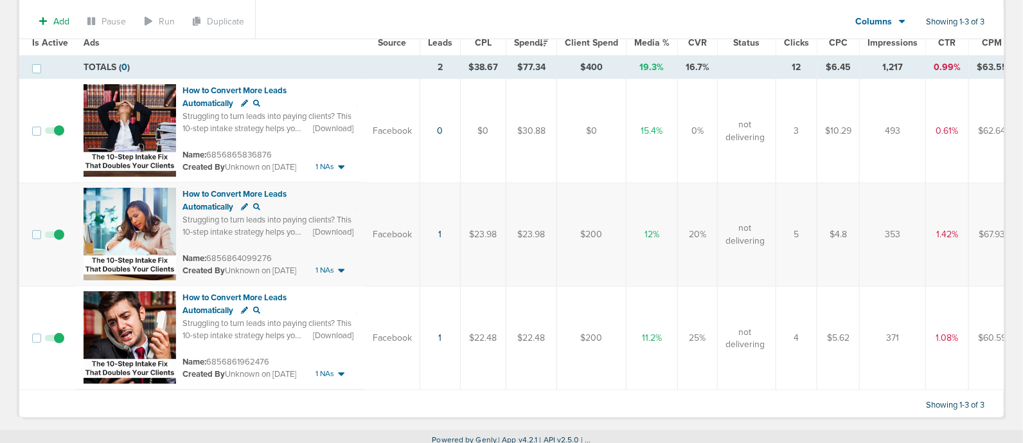
scroll to position [151, 0]
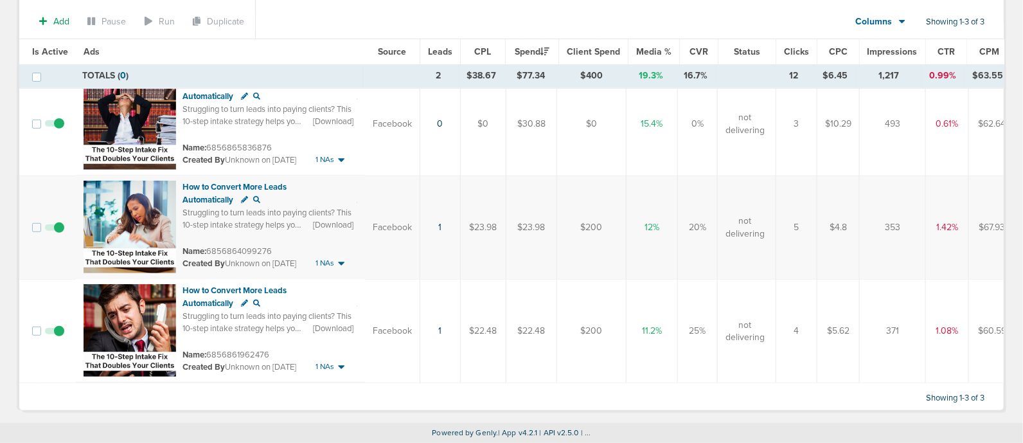
click at [57, 130] on span at bounding box center [54, 130] width 19 height 0
click at [55, 127] on input "checkbox" at bounding box center [55, 127] width 0 height 0
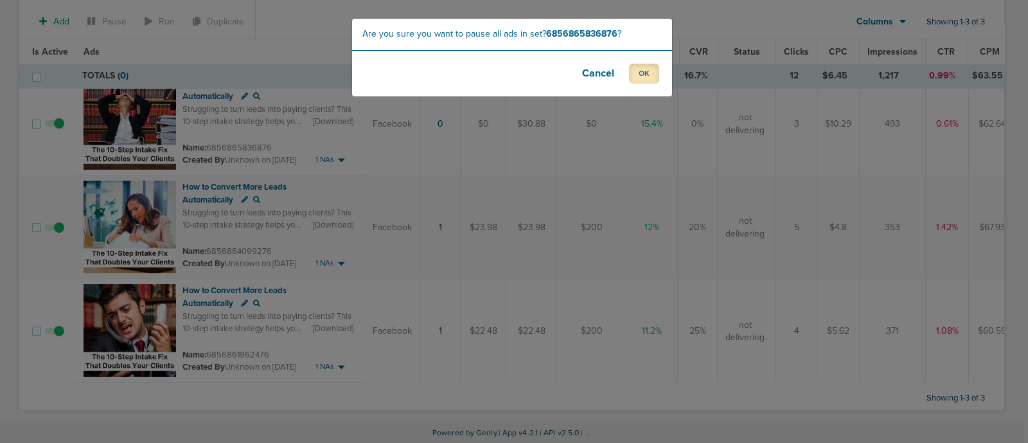
click at [643, 73] on button "OK" at bounding box center [644, 74] width 30 height 20
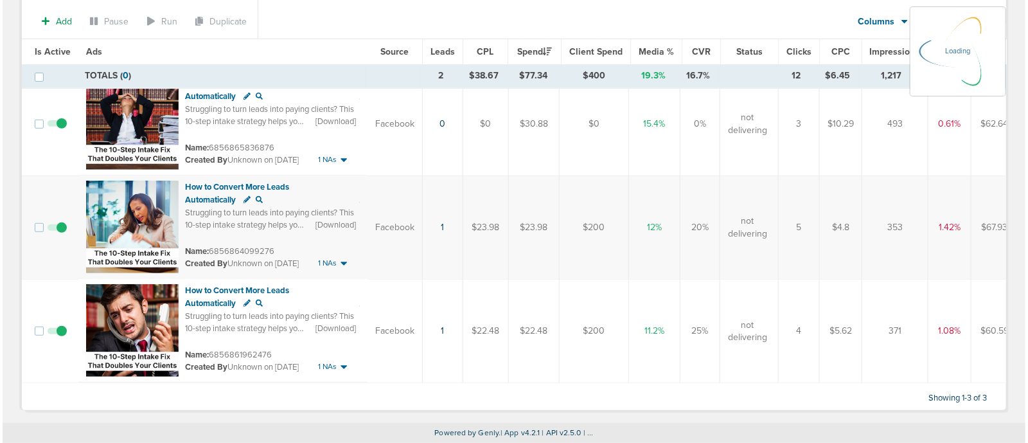
scroll to position [0, 0]
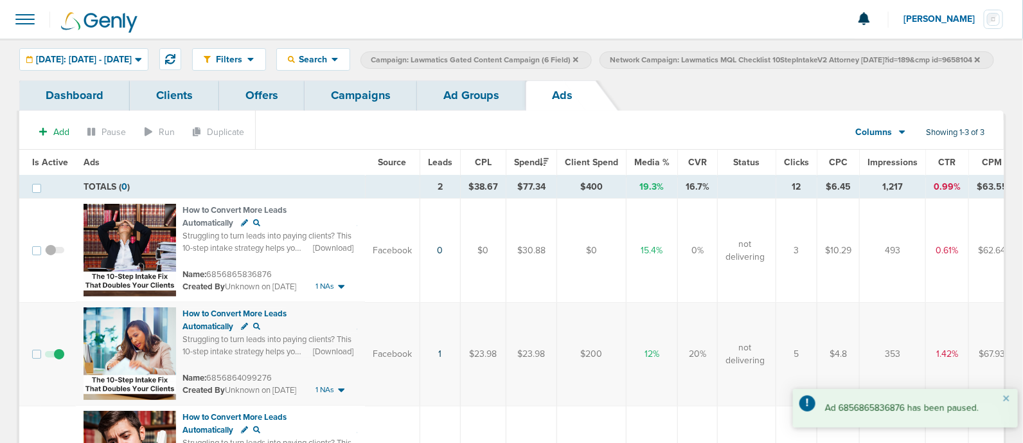
click at [386, 111] on link "Campaigns" at bounding box center [361, 95] width 112 height 30
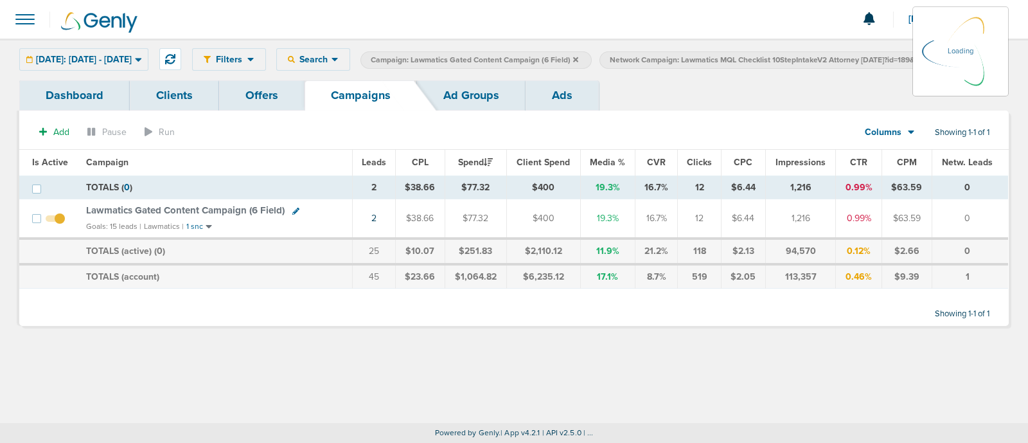
click at [975, 62] on icon at bounding box center [977, 59] width 5 height 5
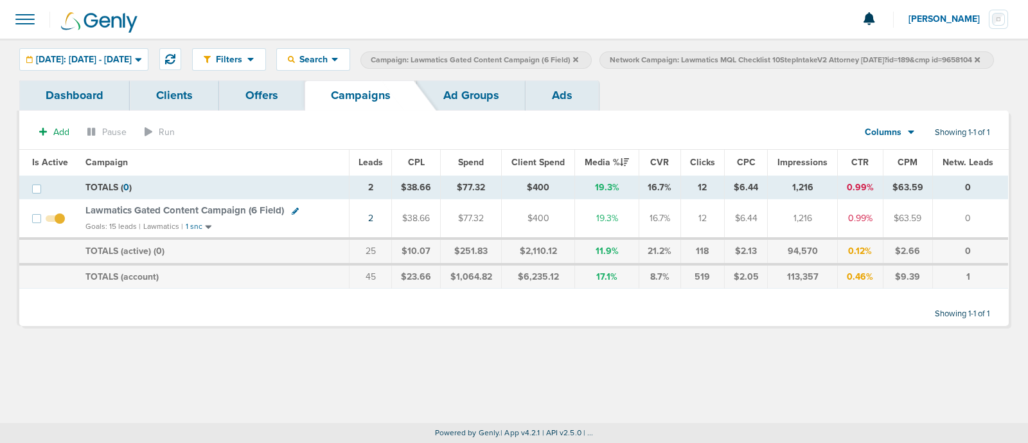
click at [975, 62] on icon at bounding box center [977, 59] width 5 height 5
click at [578, 56] on icon at bounding box center [575, 60] width 5 height 8
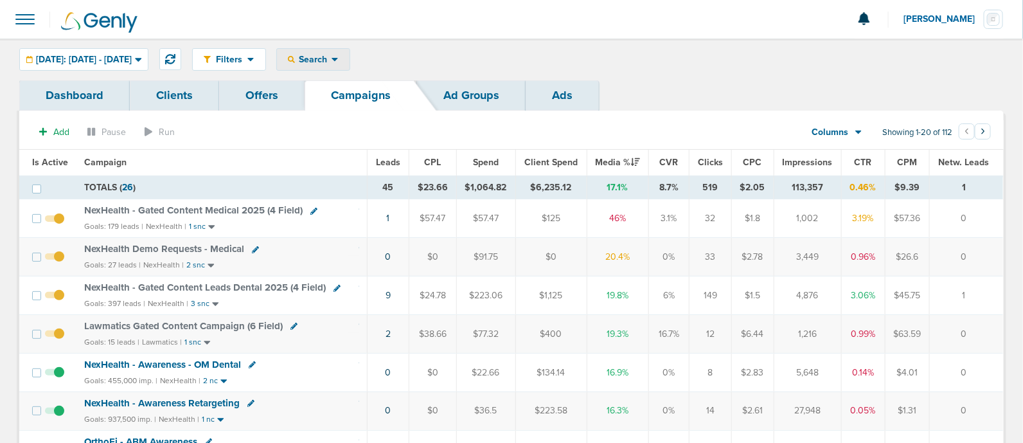
click at [344, 65] on div "Search" at bounding box center [313, 59] width 73 height 21
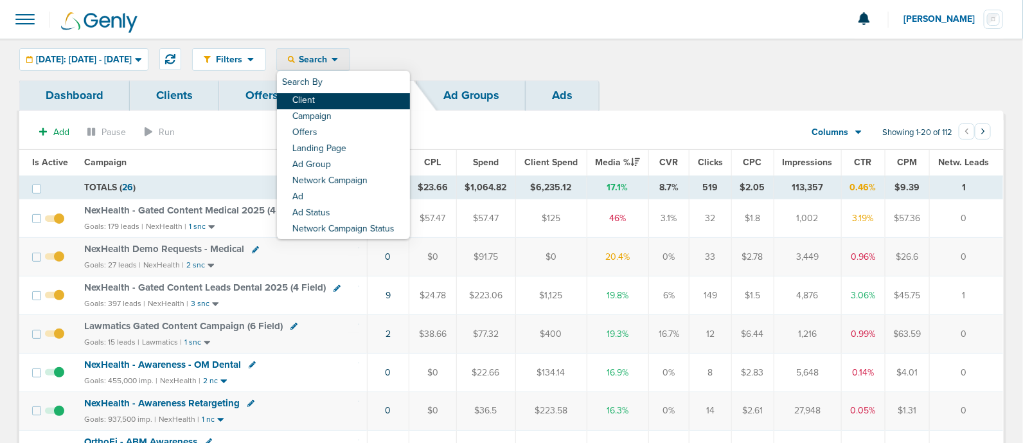
click at [346, 98] on link "Client" at bounding box center [343, 101] width 133 height 16
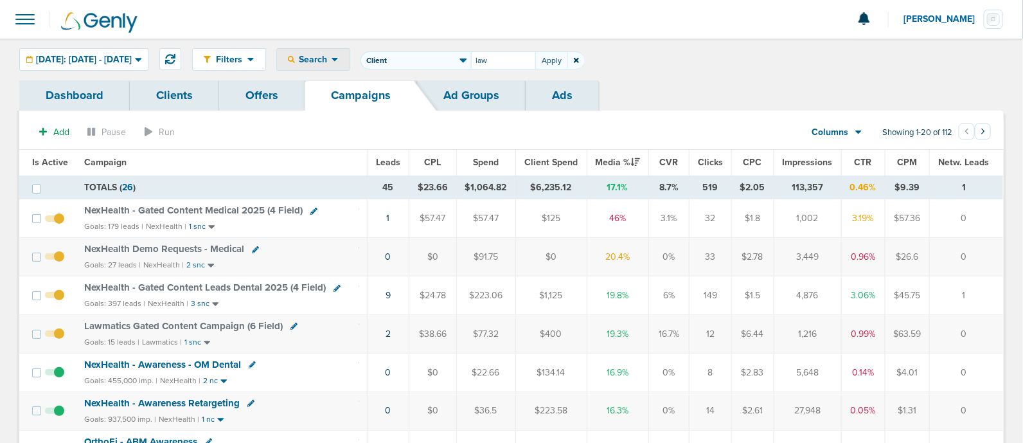
type input "law"
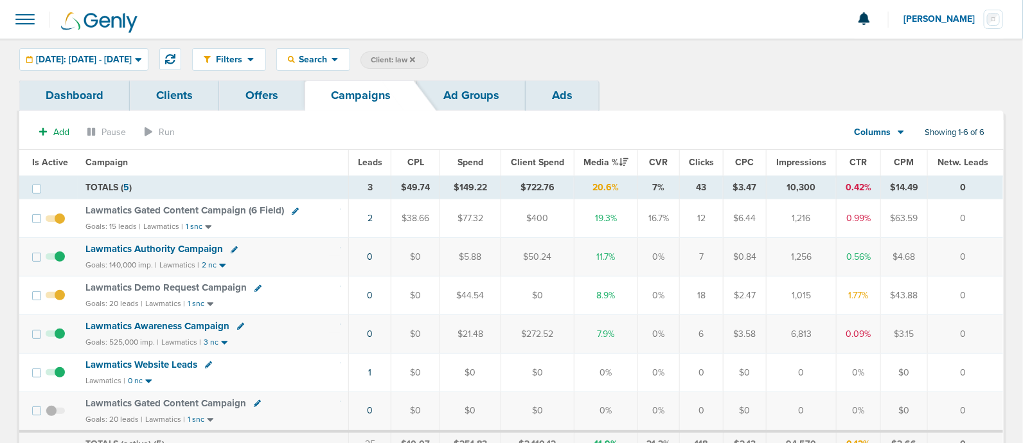
click at [139, 245] on span "Lawmatics Authority Campaign" at bounding box center [154, 249] width 138 height 12
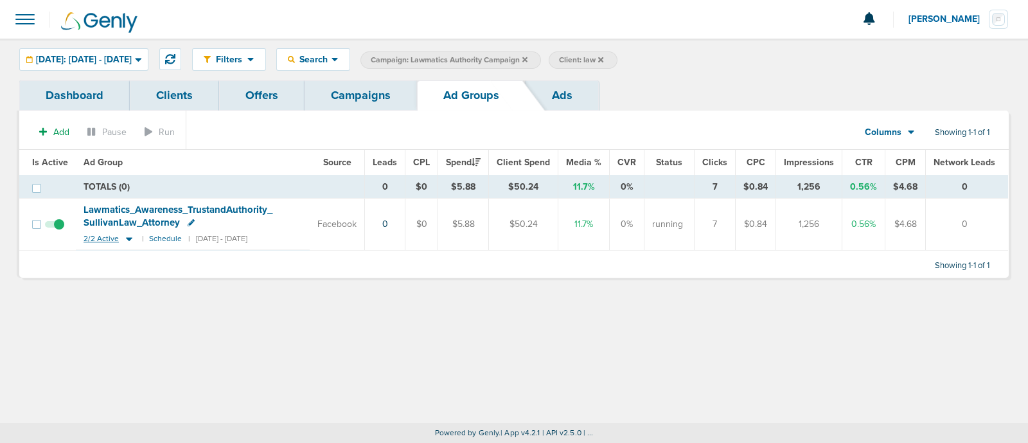
click at [125, 238] on icon at bounding box center [129, 238] width 13 height 11
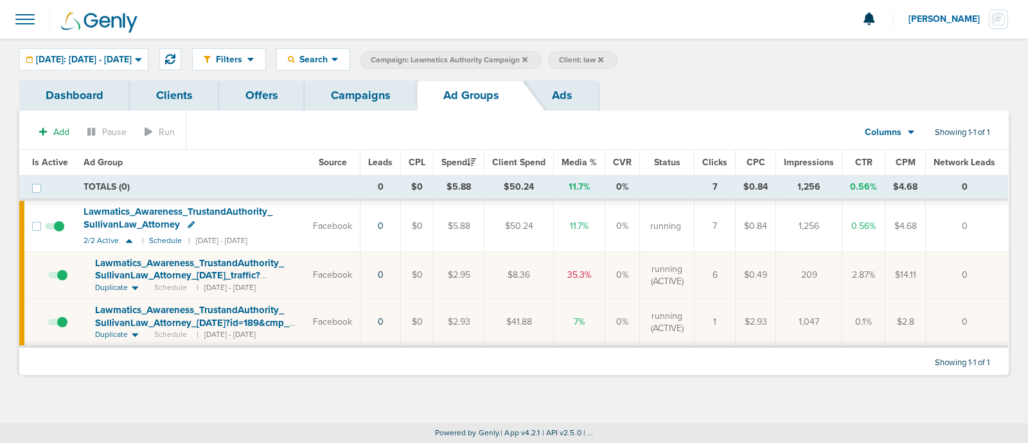
click at [226, 312] on span "Lawmatics_ Awareness_ TrustandAuthority_ SullivanLaw_ Attorney_ [DATE]?id=189&c…" at bounding box center [192, 322] width 194 height 37
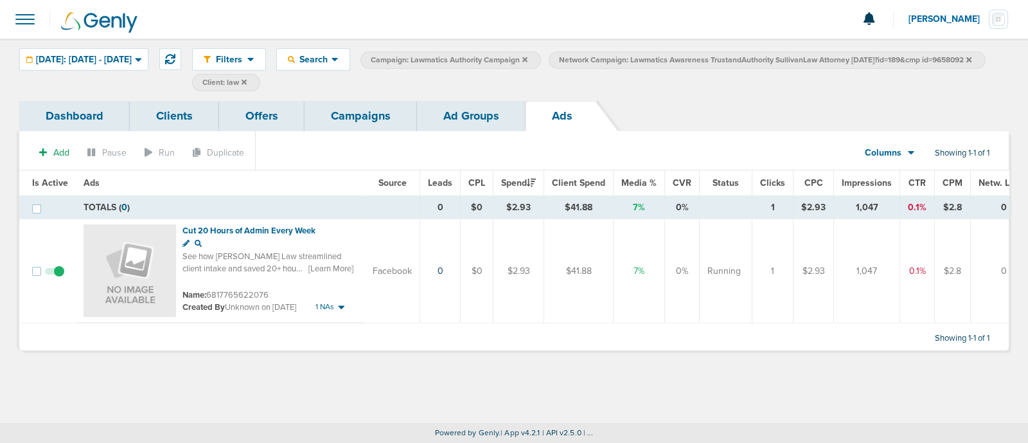
click at [480, 115] on link "Ad Groups" at bounding box center [471, 116] width 109 height 30
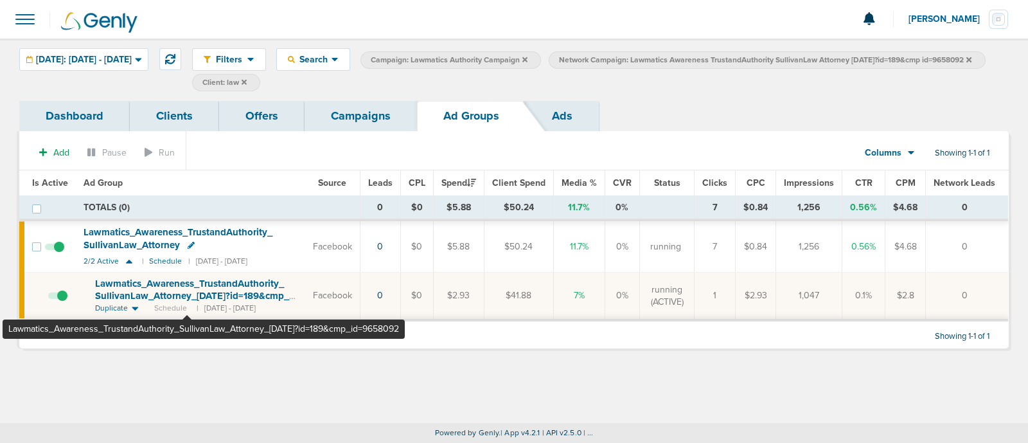
click at [186, 286] on span "Lawmatics_ Awareness_ TrustandAuthority_ SullivanLaw_ Attorney_ [DATE]?id=189&c…" at bounding box center [192, 296] width 194 height 37
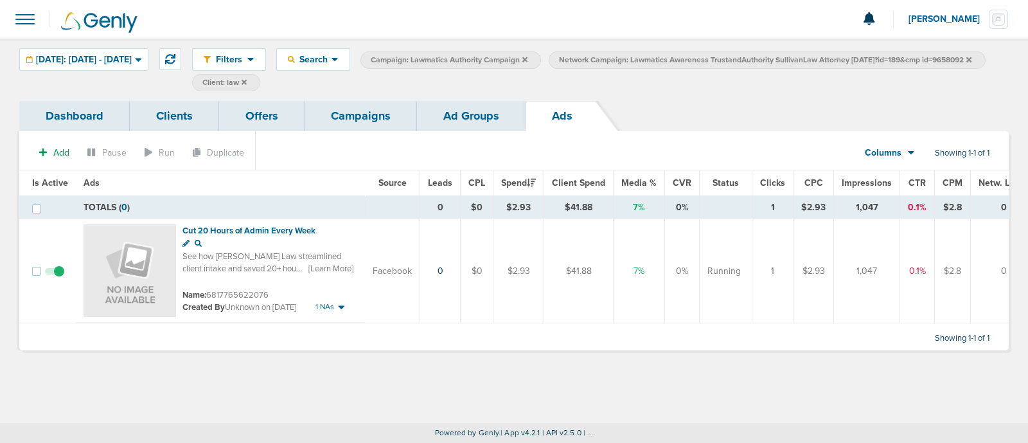
click at [456, 122] on link "Ad Groups" at bounding box center [471, 116] width 109 height 30
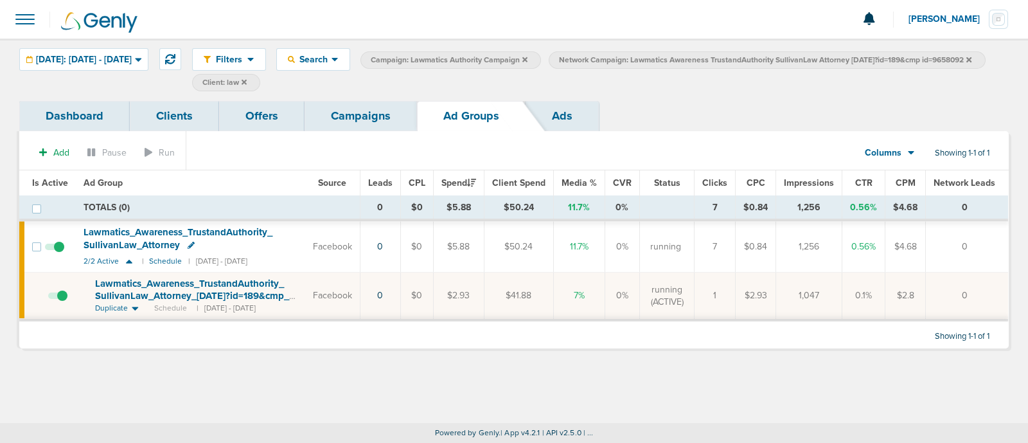
click at [389, 113] on link "Campaigns" at bounding box center [361, 116] width 112 height 30
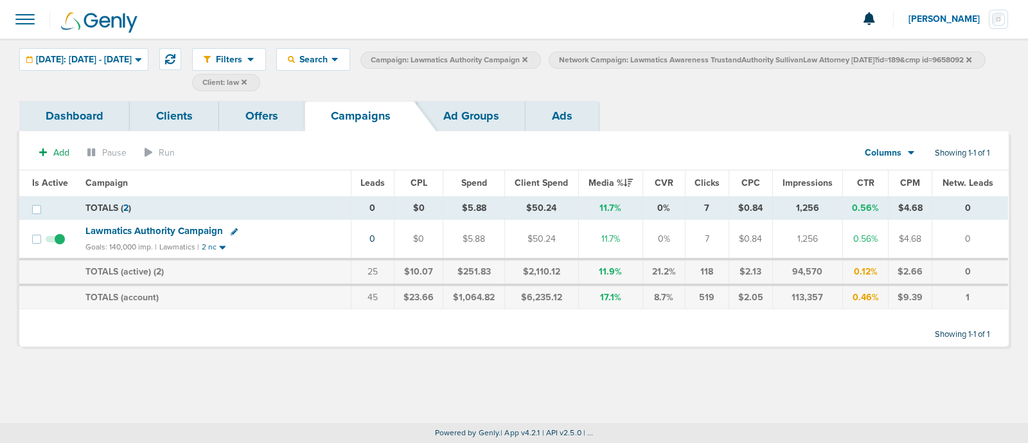
click at [966, 62] on icon at bounding box center [968, 59] width 5 height 5
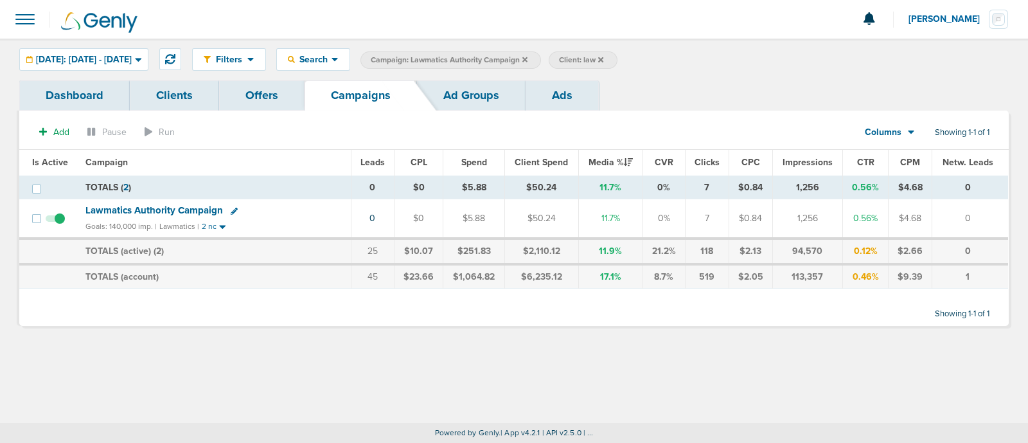
click at [180, 204] on span "Lawmatics Authority Campaign" at bounding box center [154, 210] width 138 height 12
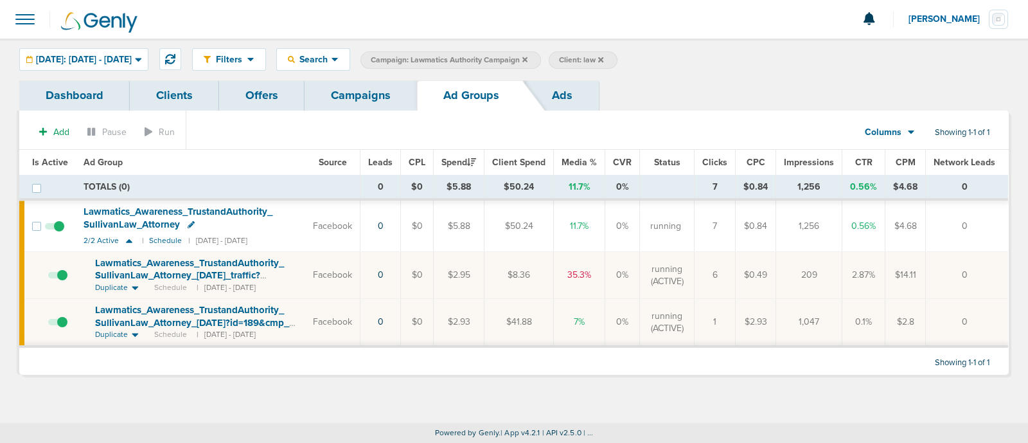
drag, startPoint x: 92, startPoint y: 307, endPoint x: 305, endPoint y: 325, distance: 213.5
click at [305, 325] on td "Lawmatics_ Awareness_ TrustandAuthority_ SullivanLaw_ Attorney_ [DATE]?id=189&c…" at bounding box center [190, 323] width 229 height 48
copy span "Lawmatics_ Awareness_ TrustandAuthority_ SullivanLaw_ Attorney_ [DATE]?id=189&c…"
